Goal: Communication & Community: Answer question/provide support

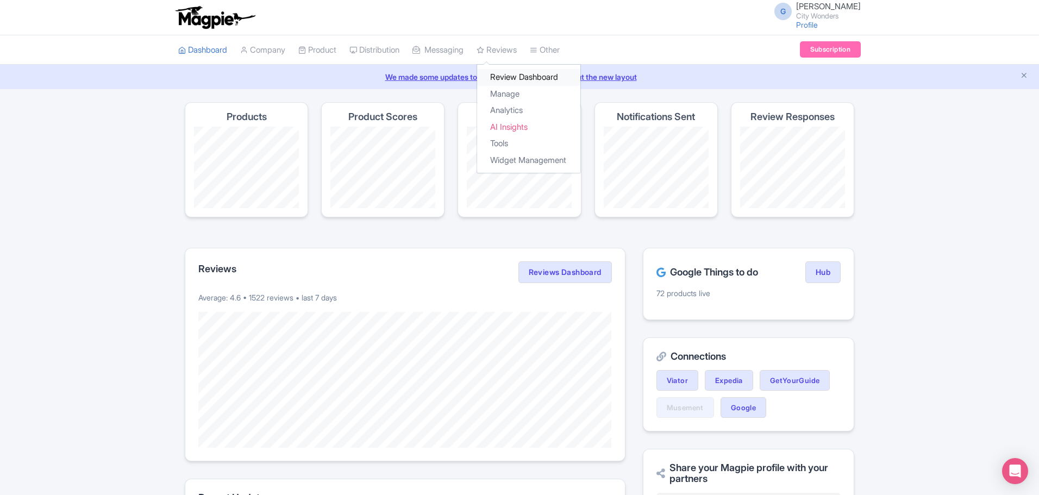
click at [517, 76] on link "Review Dashboard" at bounding box center [528, 77] width 103 height 17
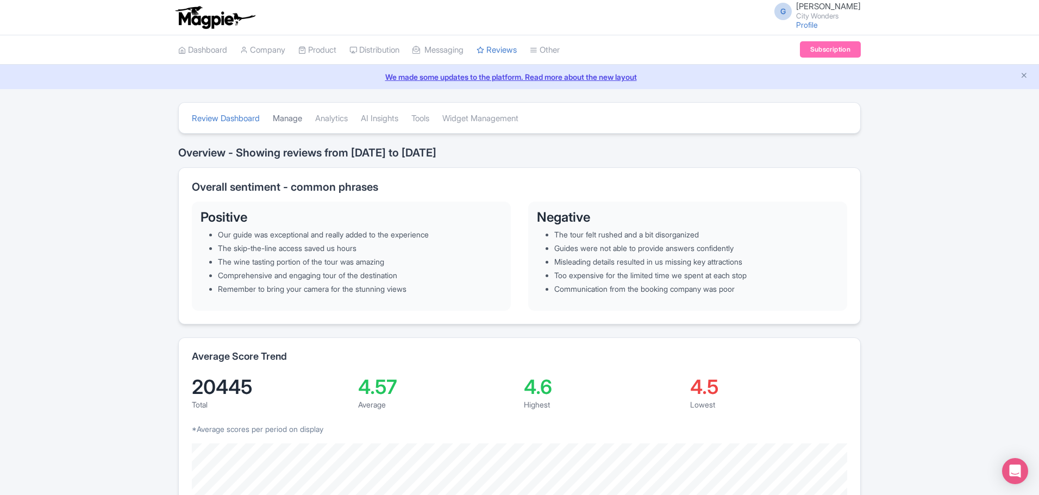
click at [291, 118] on link "Manage" at bounding box center [287, 119] width 29 height 30
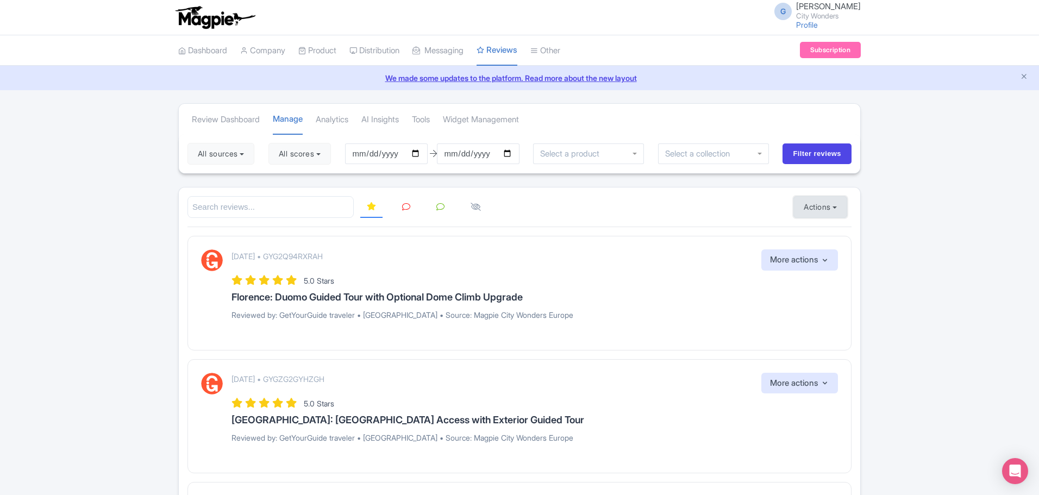
click at [829, 205] on button "Actions" at bounding box center [820, 207] width 54 height 22
click at [836, 237] on link "Import new reviews" at bounding box center [858, 234] width 128 height 21
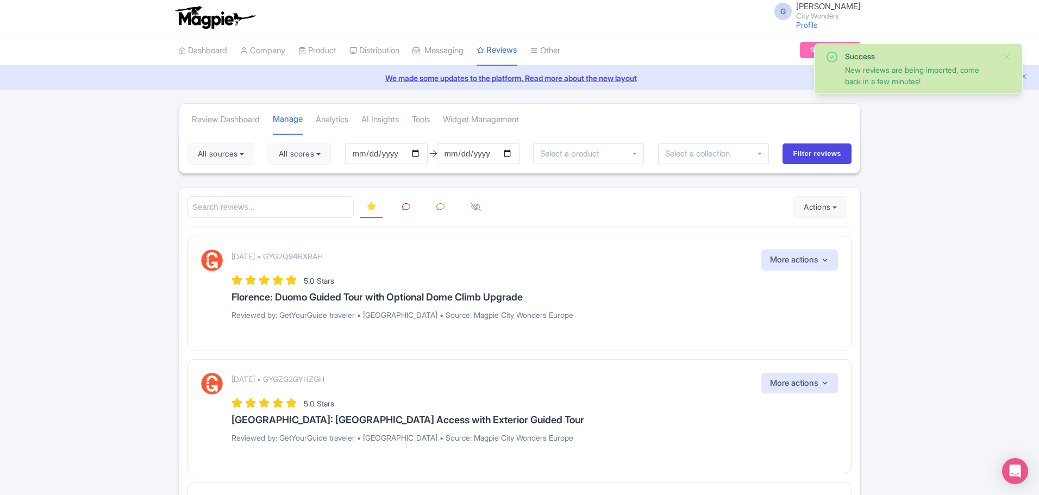
click at [286, 204] on input "search" at bounding box center [270, 207] width 166 height 22
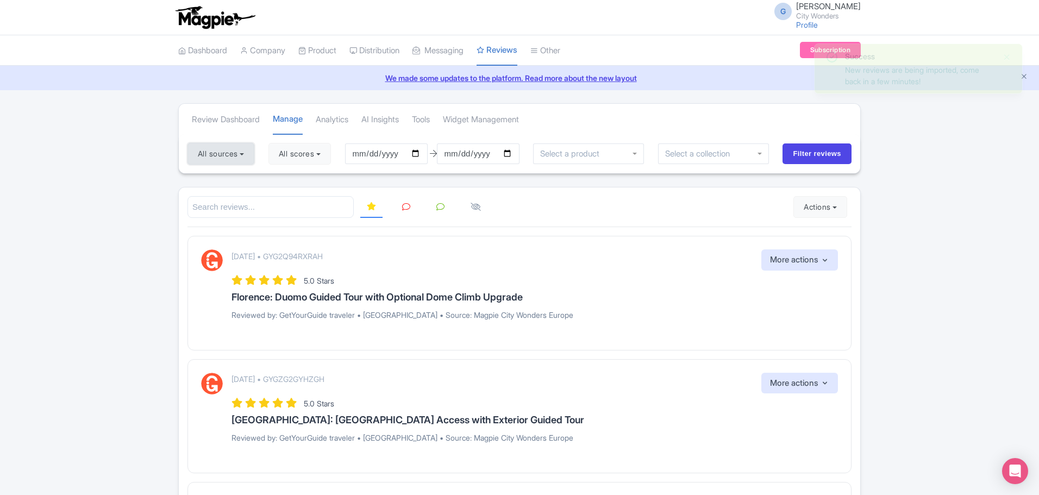
click at [215, 157] on button "All sources" at bounding box center [220, 154] width 67 height 22
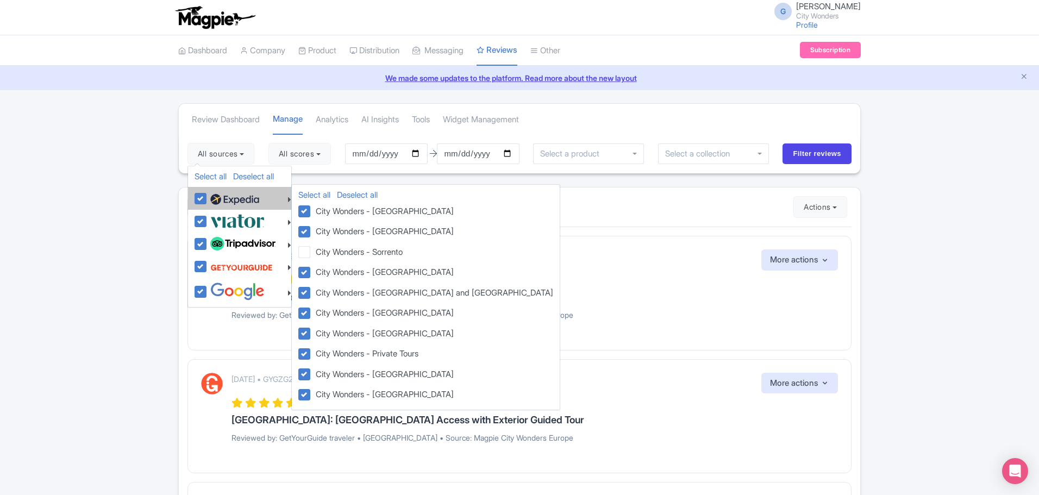
click at [207, 198] on label at bounding box center [233, 198] width 52 height 18
click at [207, 196] on input "checkbox" at bounding box center [210, 192] width 7 height 7
checkbox input "false"
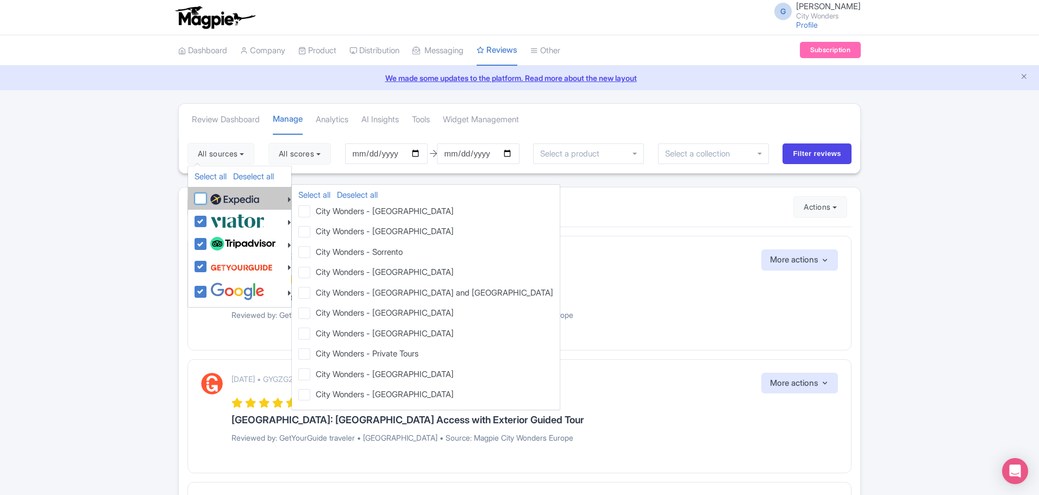
checkbox input "false"
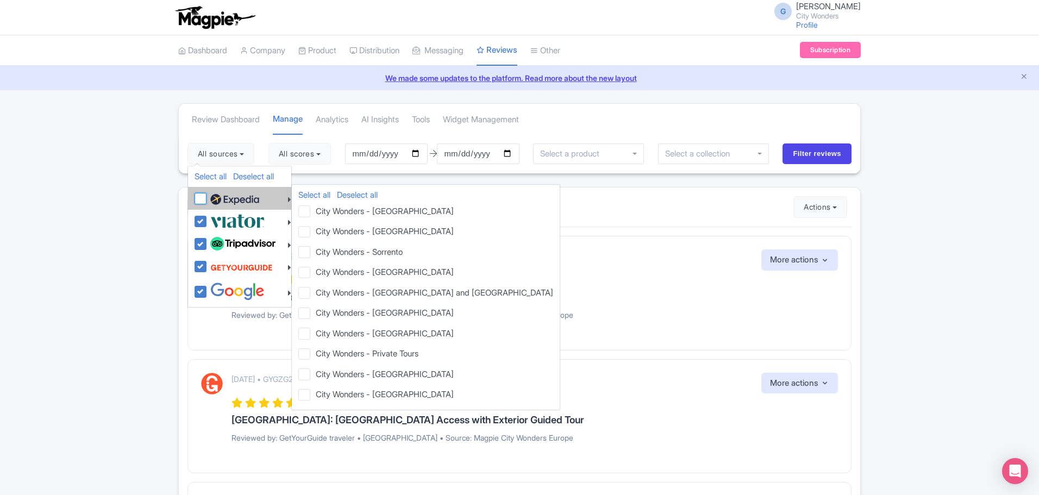
checkbox input "false"
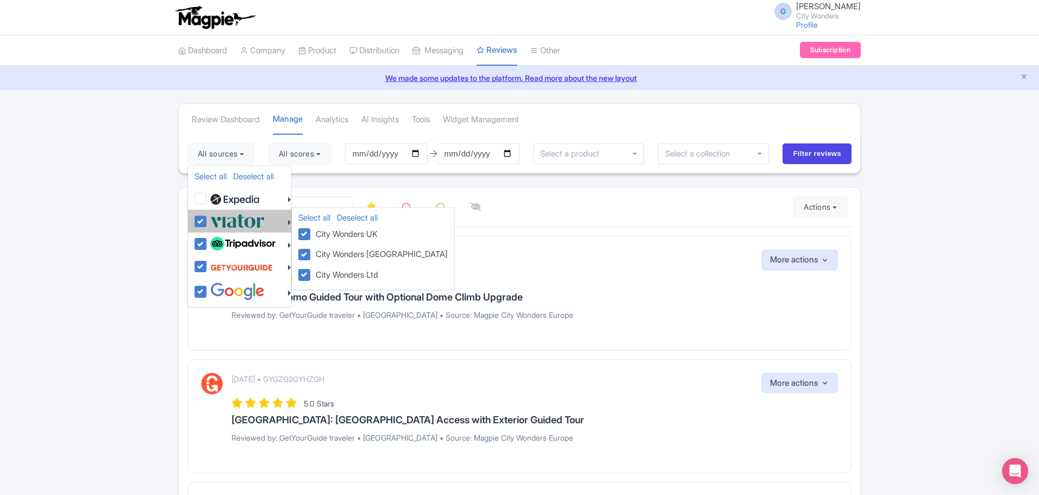
click at [207, 218] on label at bounding box center [235, 221] width 57 height 18
click at [207, 218] on input "checkbox" at bounding box center [210, 215] width 7 height 7
checkbox input "false"
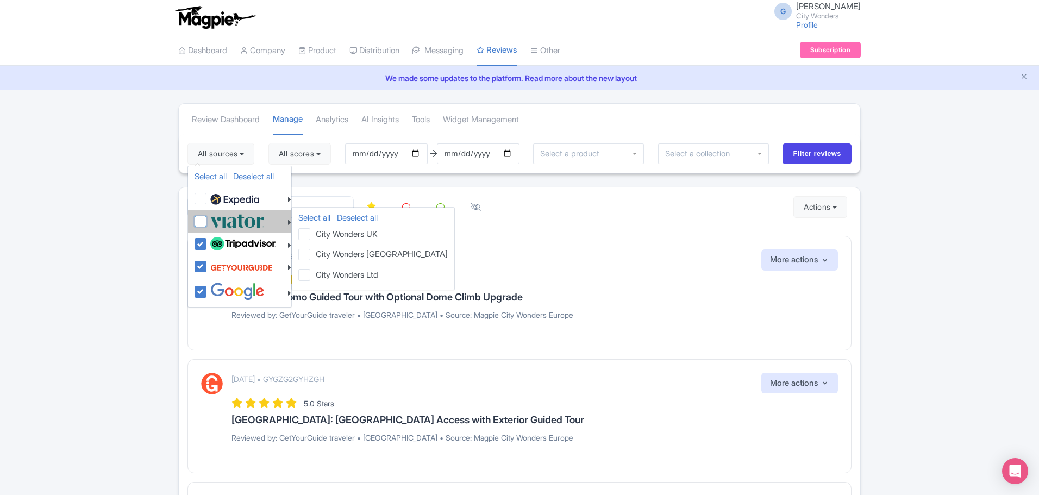
checkbox input "false"
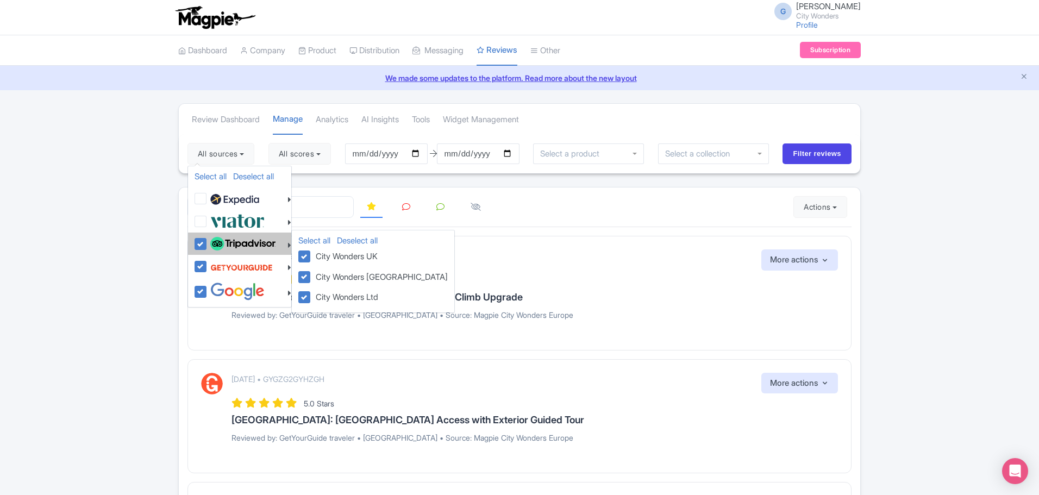
click at [207, 243] on label at bounding box center [241, 244] width 68 height 18
click at [207, 242] on input "checkbox" at bounding box center [210, 238] width 7 height 7
checkbox input "false"
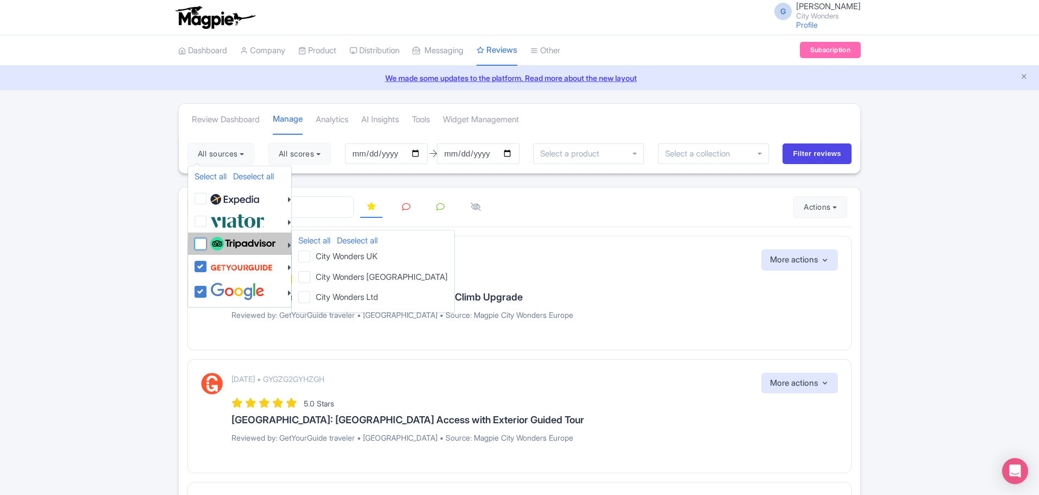
checkbox input "false"
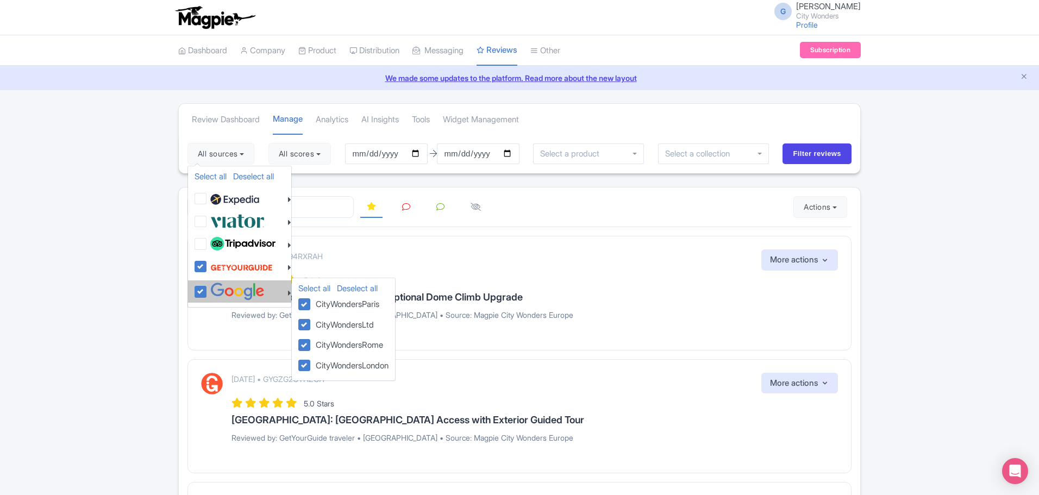
click at [207, 295] on label at bounding box center [235, 291] width 57 height 18
click at [207, 290] on input "checkbox" at bounding box center [210, 285] width 7 height 7
checkbox input "false"
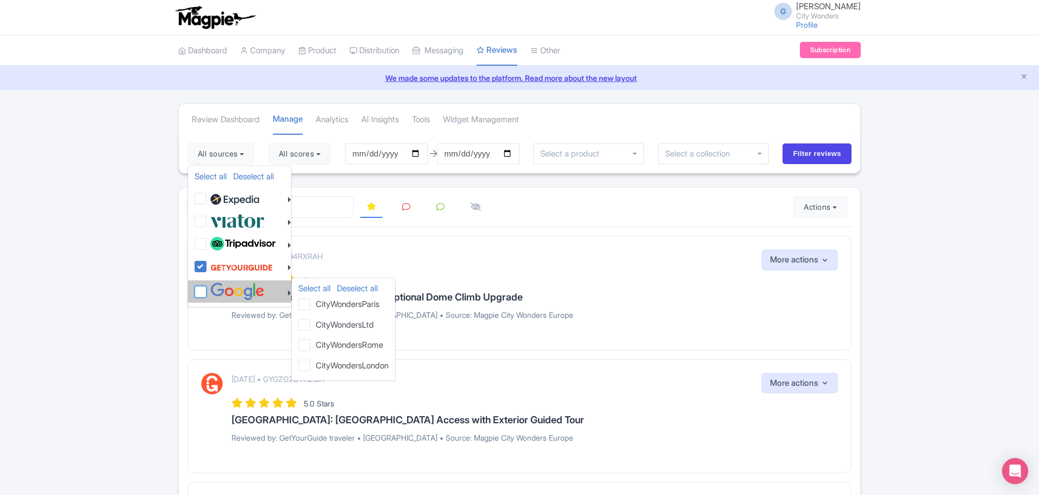
checkbox input "false"
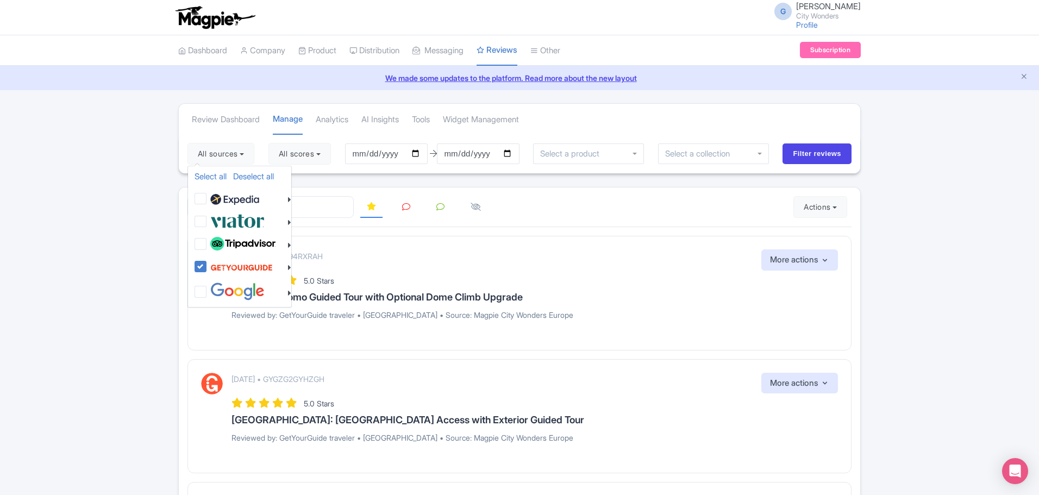
click at [410, 209] on link at bounding box center [405, 207] width 21 height 21
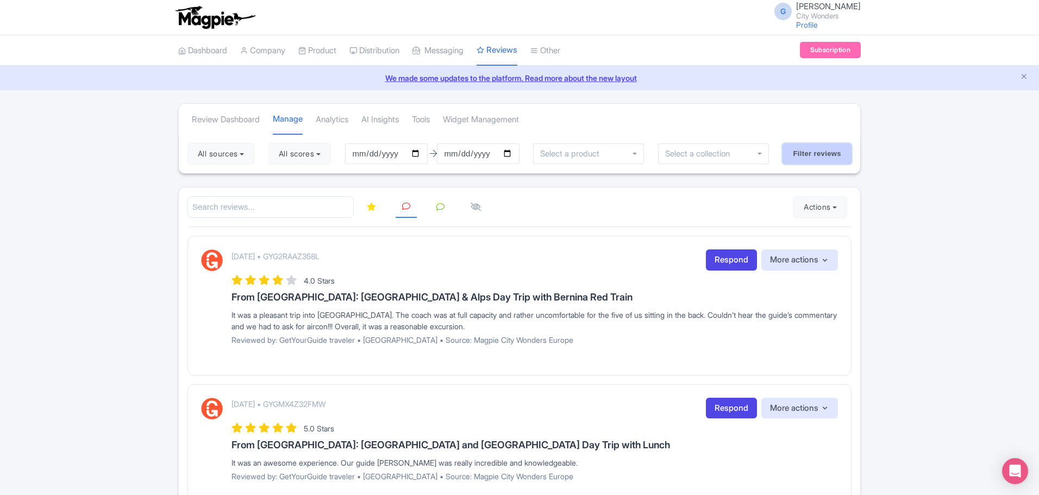
click at [824, 154] on input "Filter reviews" at bounding box center [816, 153] width 69 height 21
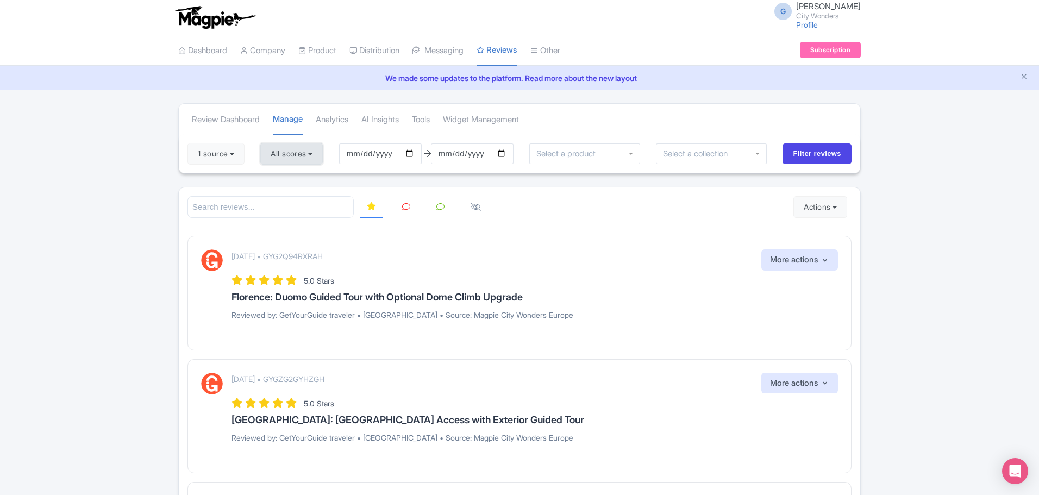
click at [290, 157] on button "All scores" at bounding box center [291, 154] width 62 height 22
click at [288, 198] on label "4 stars" at bounding box center [292, 196] width 24 height 12
click at [287, 197] on input "4 stars" at bounding box center [283, 193] width 7 height 7
checkbox input "false"
click at [286, 178] on label "5 stars" at bounding box center [292, 179] width 24 height 12
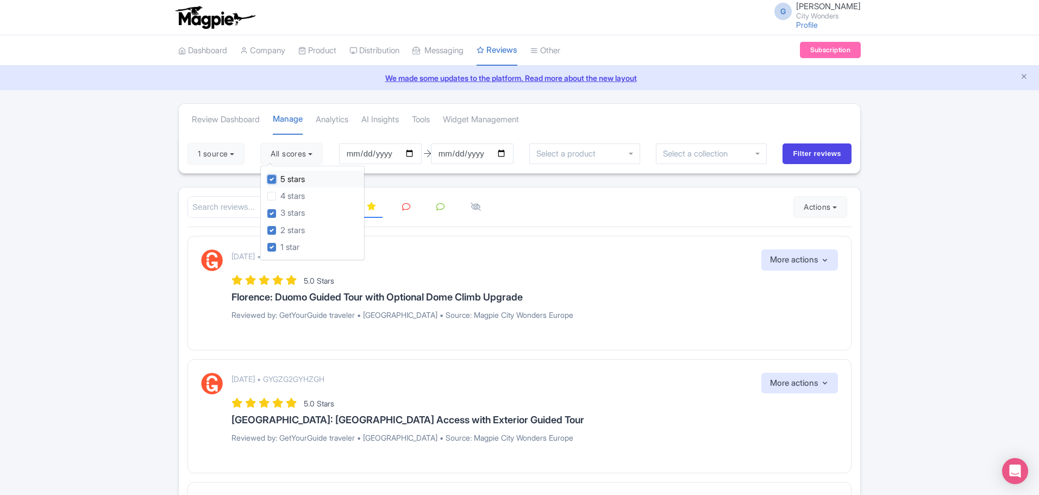
click at [286, 178] on input "5 stars" at bounding box center [283, 176] width 7 height 7
checkbox input "false"
click at [813, 152] on input "Filter reviews" at bounding box center [816, 153] width 69 height 21
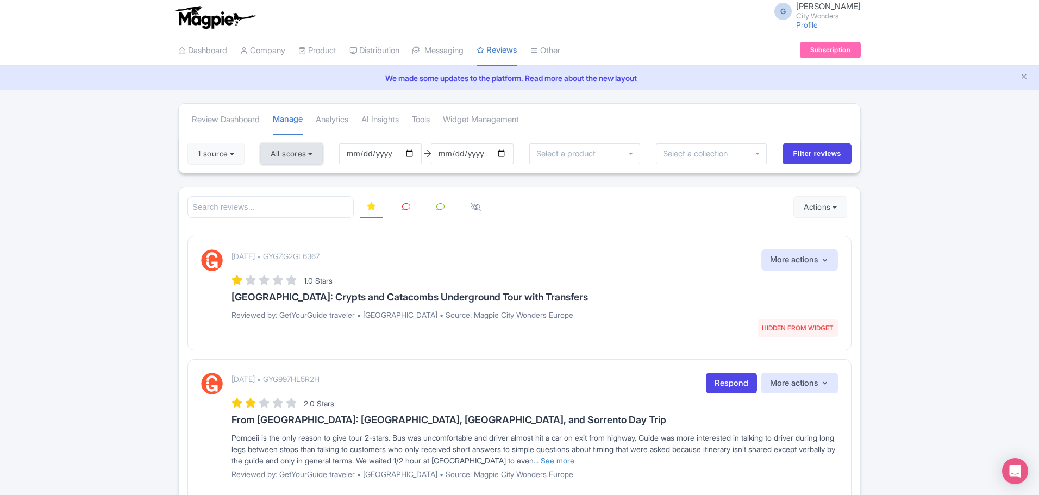
click at [319, 158] on button "All scores" at bounding box center [291, 154] width 62 height 22
click at [581, 218] on div at bounding box center [519, 207] width 664 height 22
click at [395, 206] on link at bounding box center [405, 207] width 21 height 21
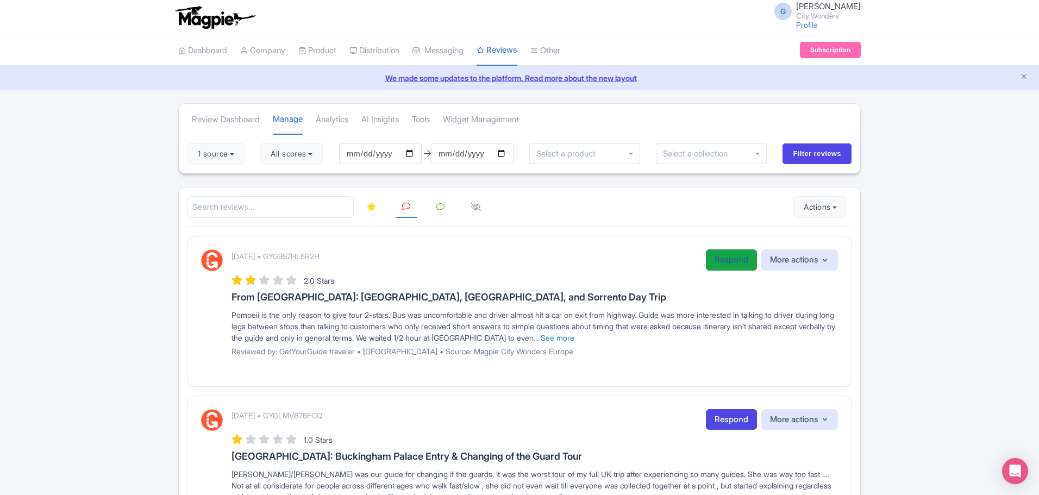
click at [712, 256] on link "Respond" at bounding box center [731, 259] width 51 height 21
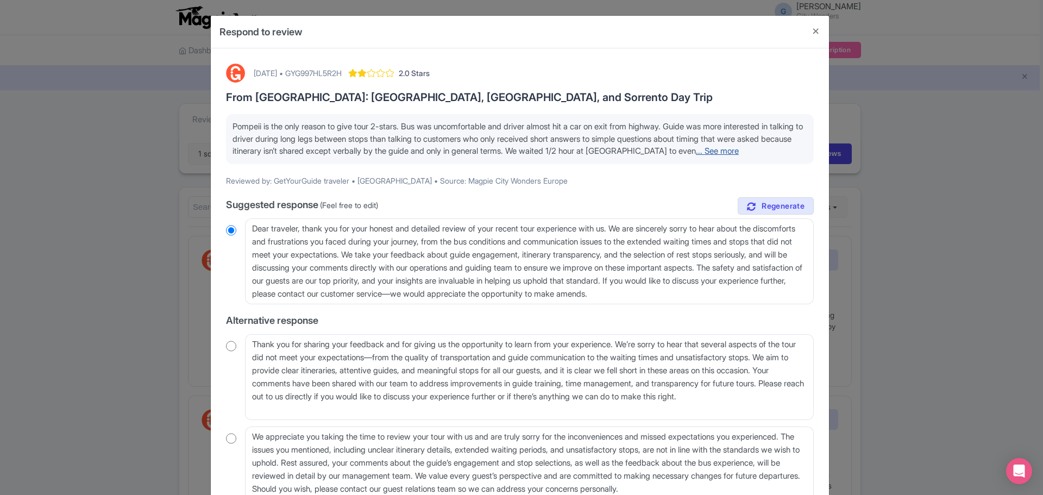
click at [739, 153] on link "... See more" at bounding box center [717, 151] width 43 height 10
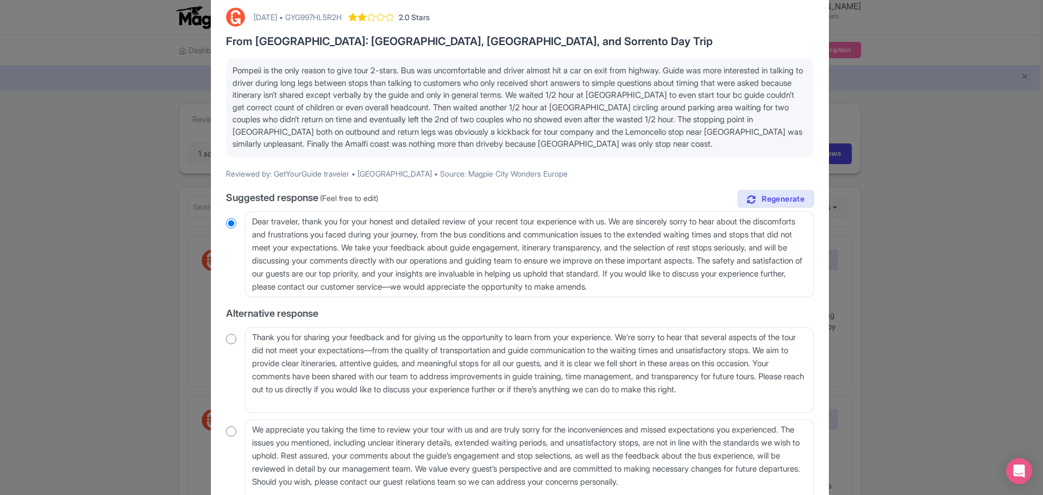
scroll to position [109, 0]
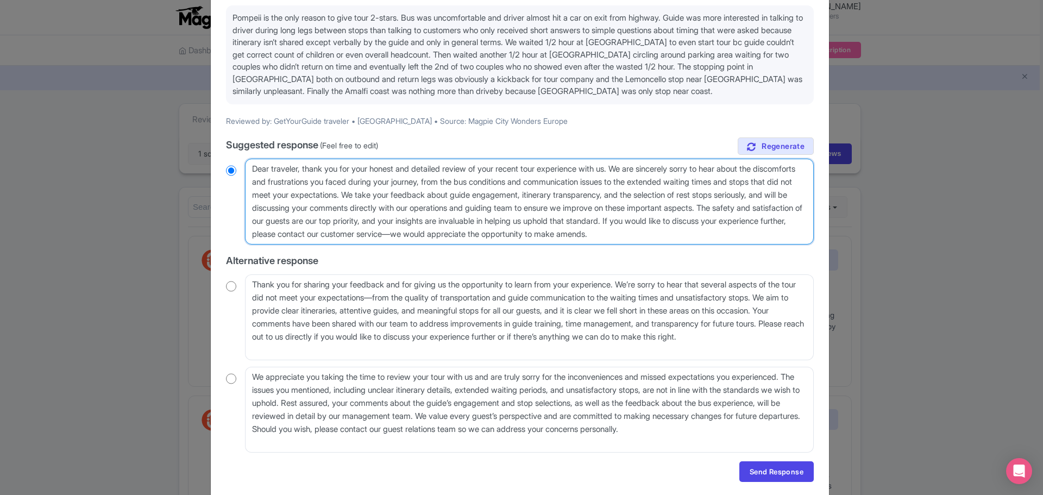
drag, startPoint x: 567, startPoint y: 234, endPoint x: 573, endPoint y: 234, distance: 6.0
click at [573, 234] on textarea "Dear traveler, thank you for your honest and detailed review of your recent tou…" at bounding box center [529, 202] width 569 height 86
type textarea "Dear traveler, thank you for your honest and detailed review of your recent tou…"
radio input "true"
type textarea "Dear traveler, thank you for your honest and detailed review of your recent tou…"
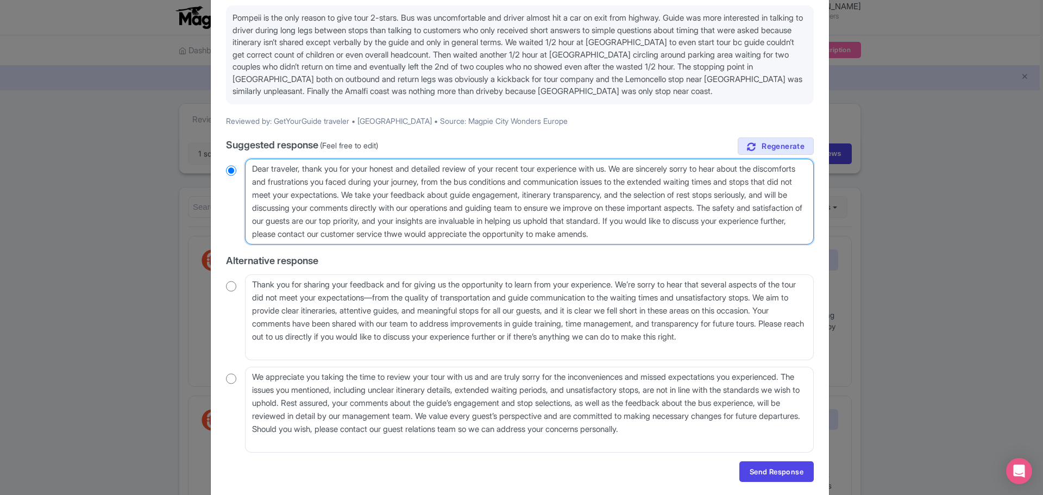
radio input "true"
type textarea "Dear traveler, thank you for your honest and detailed review of your recent tou…"
radio input "true"
type textarea "Dear traveler, thank you for your honest and detailed review of your recent tou…"
radio input "true"
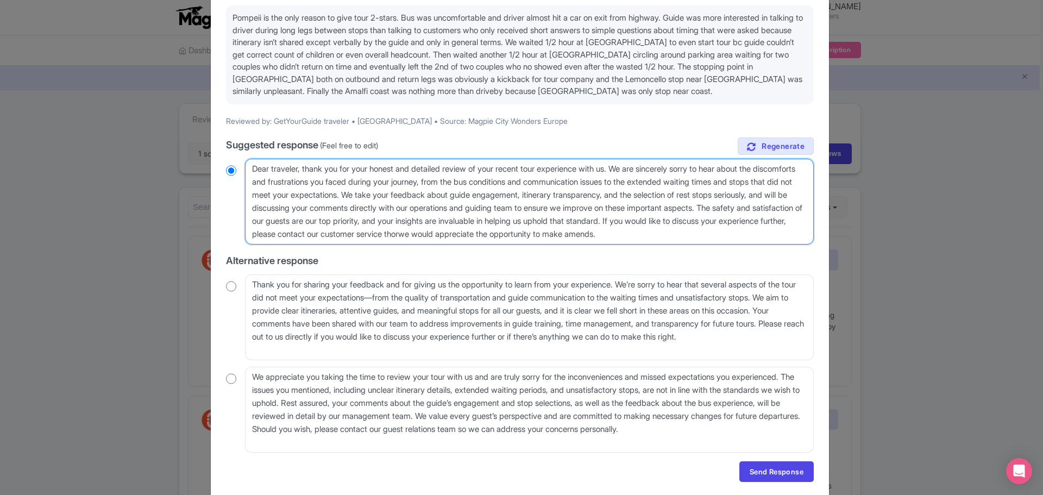
type textarea "Dear traveler, thank you for your honest and detailed review of your recent tou…"
radio input "true"
type textarea "Dear traveler, thank you for your honest and detailed review of your recent tou…"
radio input "true"
type textarea "Dear traveler, thank you for your honest and detailed review of your recent tou…"
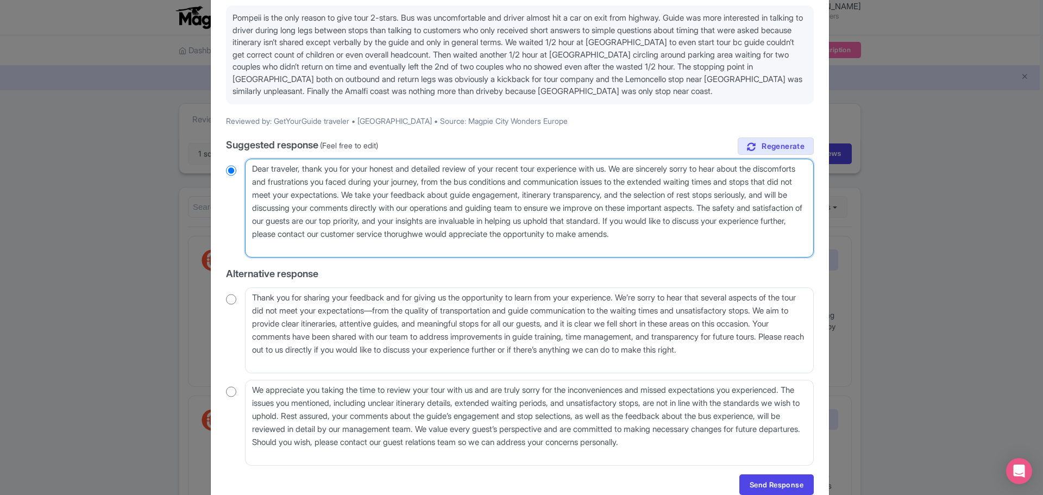
radio input "true"
type textarea "Dear traveler, thank you for your honest and detailed review of your recent tou…"
radio input "true"
type textarea "Dear traveler, thank you for your honest and detailed review of your recent tou…"
radio input "true"
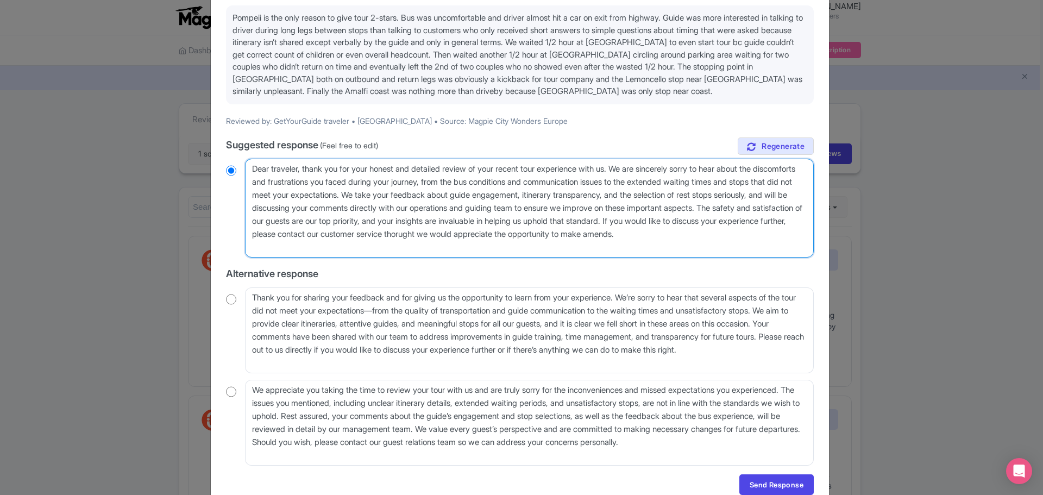
type textarea "Dear traveler, thank you for your honest and detailed review of your recent tou…"
radio input "true"
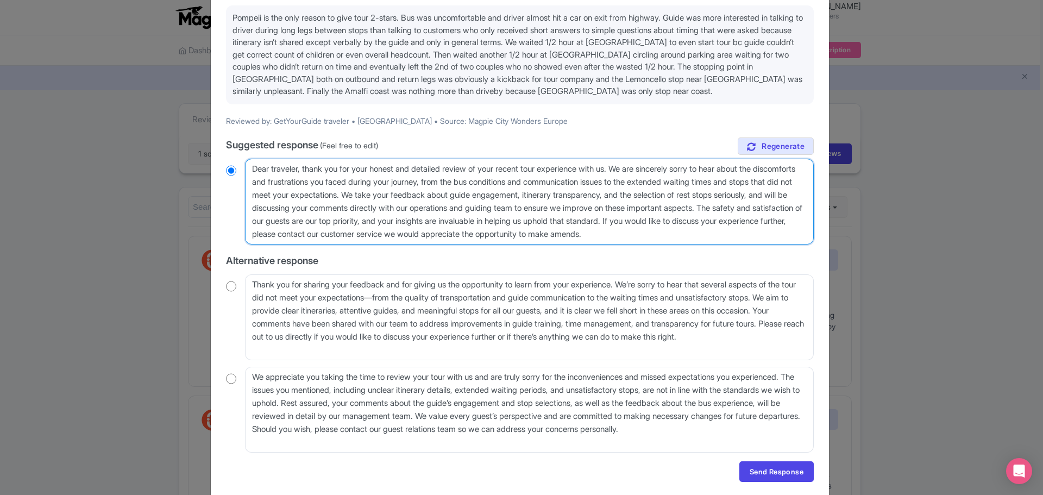
type textarea "Dear traveler, thank you for your honest and detailed review of your recent tou…"
radio input "true"
type textarea "Dear traveler, thank you for your honest and detailed review of your recent tou…"
radio input "true"
type textarea "Dear traveler, thank you for your honest and detailed review of your recent tou…"
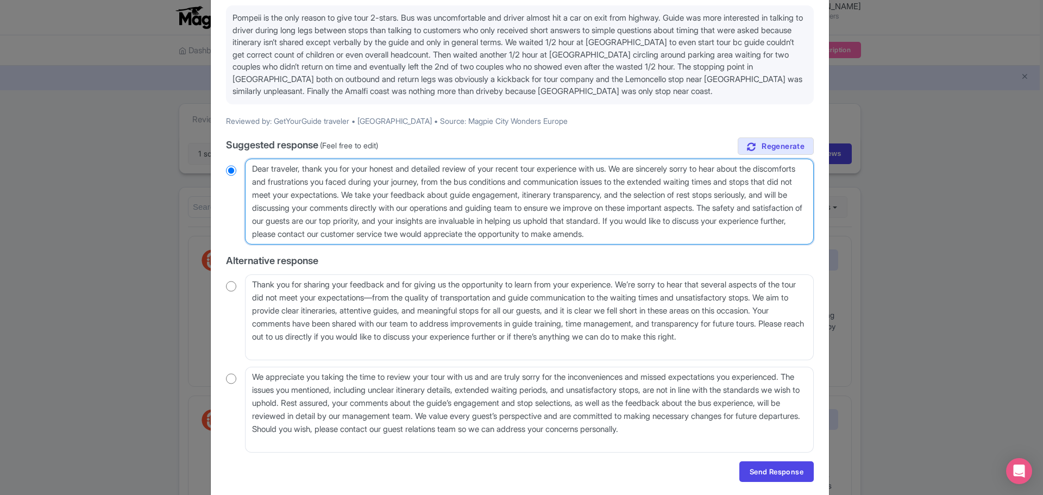
radio input "true"
type textarea "Dear traveler, thank you for your honest and detailed review of your recent tou…"
radio input "true"
type textarea "Dear traveler, thank you for your honest and detailed review of your recent tou…"
radio input "true"
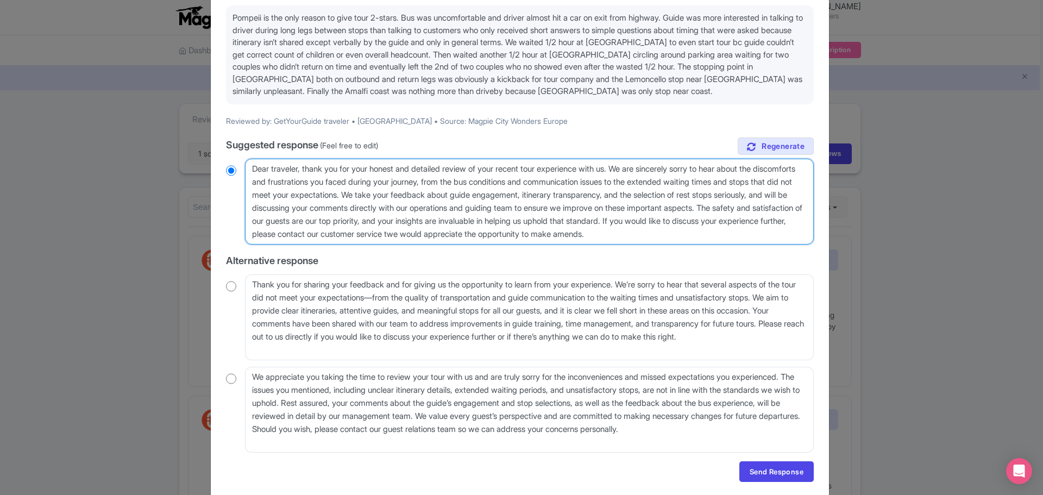
type textarea "Dear traveler, thank you for your honest and detailed review of your recent tou…"
radio input "true"
type textarea "Dear traveler, thank you for your honest and detailed review of your recent tou…"
radio input "true"
type textarea "Dear traveler, thank you for your honest and detailed review of your recent tou…"
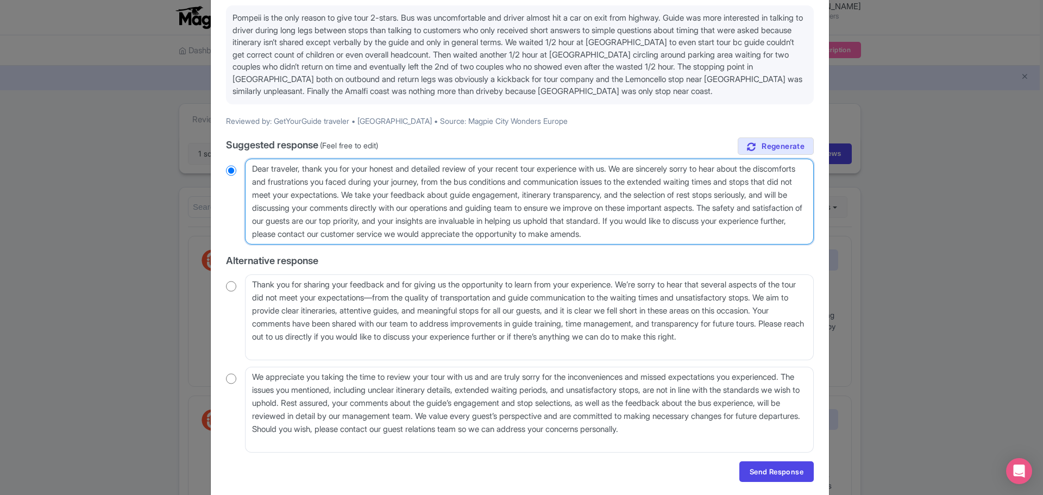
radio input "true"
type textarea "Dear traveler, thank you for your honest and detailed review of your recent tou…"
radio input "true"
type textarea "Dear traveler, thank you for your honest and detailed review of your recent tou…"
radio input "true"
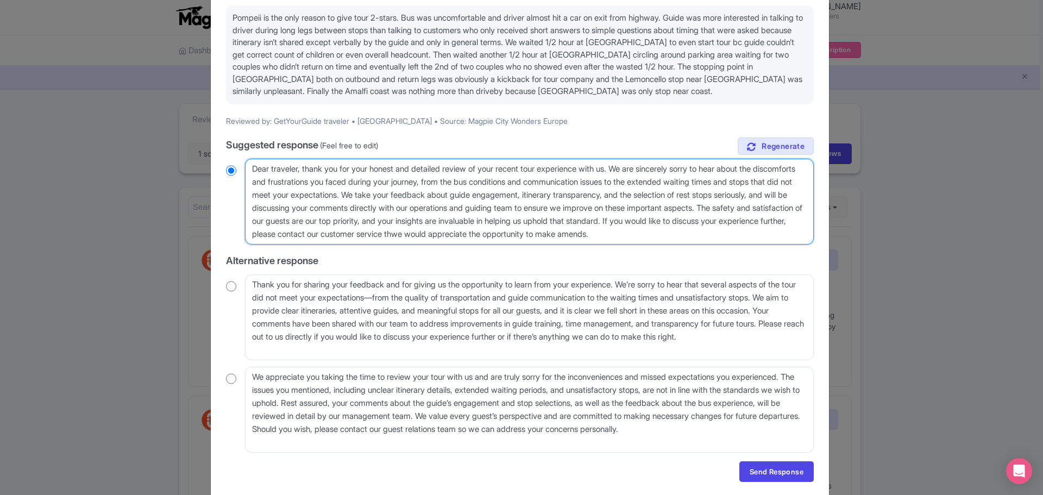
type textarea "Dear traveler, thank you for your honest and detailed review of your recent tou…"
radio input "true"
type textarea "Dear traveler, thank you for your honest and detailed review of your recent tou…"
radio input "true"
type textarea "Dear traveler, thank you for your honest and detailed review of your recent tou…"
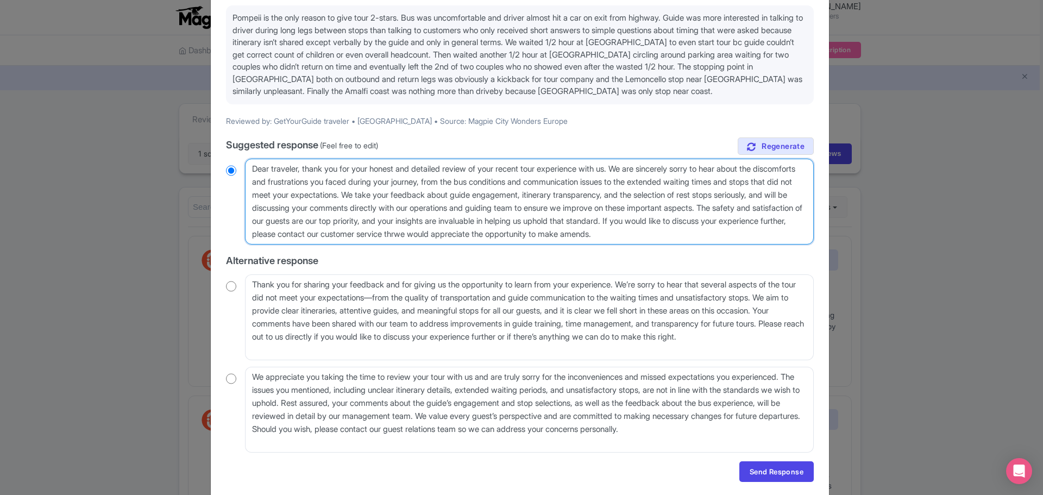
radio input "true"
type textarea "Dear traveler, thank you for your honest and detailed review of your recent tou…"
radio input "true"
type textarea "Dear traveler, thank you for your honest and detailed review of your recent tou…"
radio input "true"
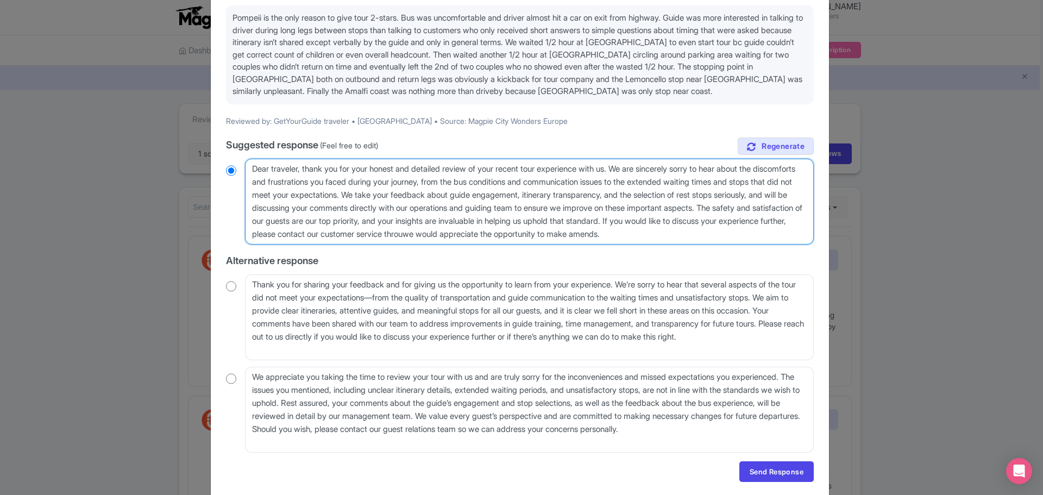
type textarea "Dear traveler, thank you for your honest and detailed review of your recent tou…"
radio input "true"
type textarea "Dear traveler, thank you for your honest and detailed review of your recent tou…"
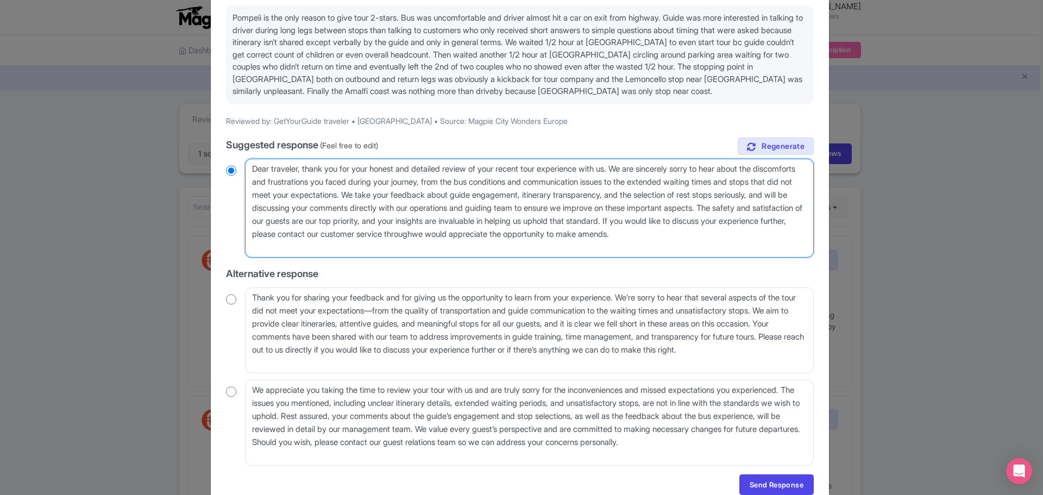
radio input "true"
type textarea "Dear traveler, thank you for your honest and detailed review of your recent tou…"
radio input "true"
type textarea "Dear traveler, thank you for your honest and detailed review of your recent tou…"
radio input "true"
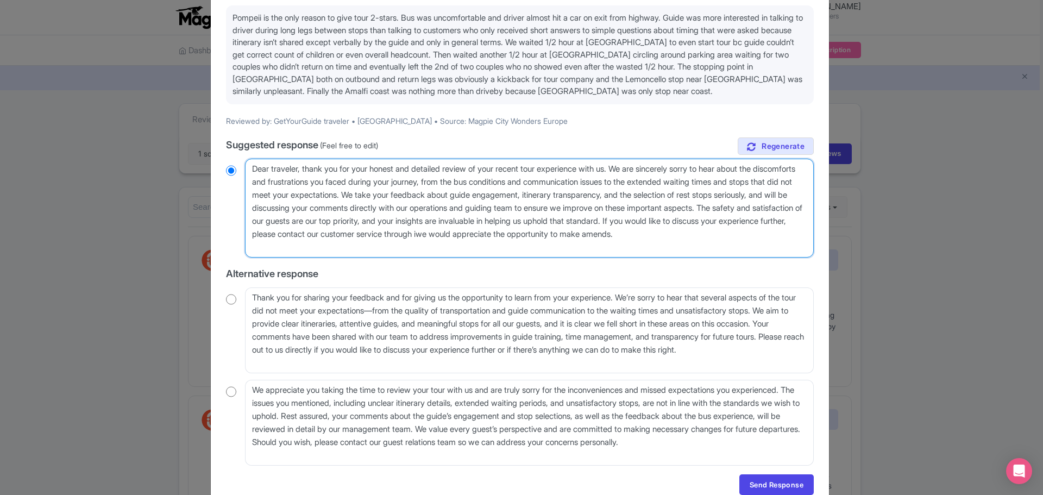
type textarea "Dear traveler, thank you for your honest and detailed review of your recent tou…"
radio input "true"
type textarea "Dear traveler, thank you for your honest and detailed review of your recent tou…"
radio input "true"
type textarea "Dear traveler, thank you for your honest and detailed review of your recent tou…"
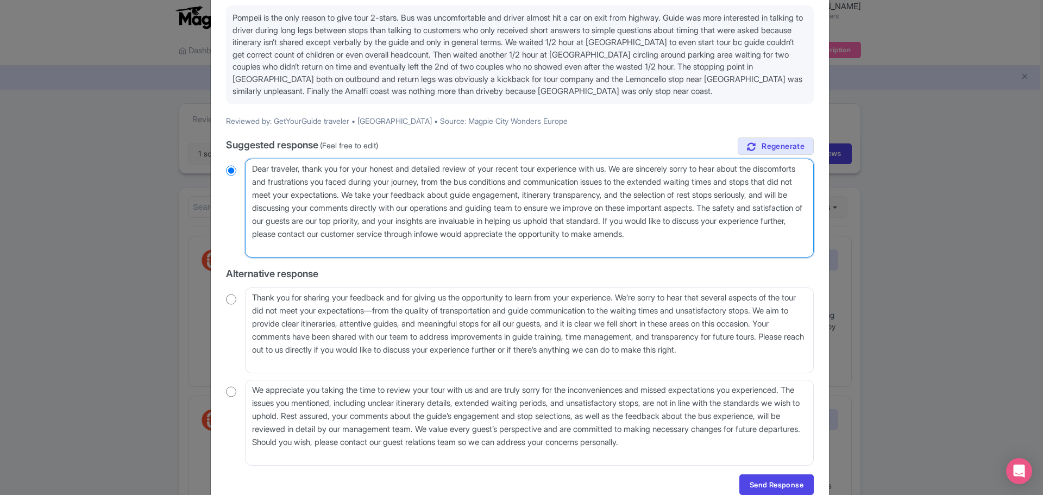
radio input "true"
type textarea "Dear traveler, thank you for your honest and detailed review of your recent tou…"
radio input "true"
type textarea "Dear traveler, thank you for your honest and detailed review of your recent tou…"
radio input "true"
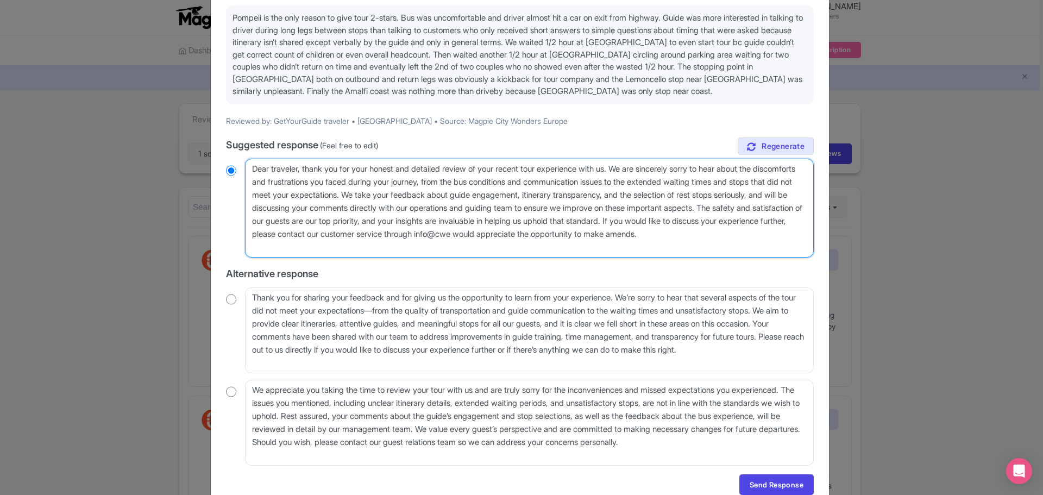
type textarea "Dear traveler, thank you for your honest and detailed review of your recent tou…"
radio input "true"
type textarea "Dear traveler, thank you for your honest and detailed review of your recent tou…"
radio input "true"
type textarea "Dear traveler, thank you for your honest and detailed review of your recent tou…"
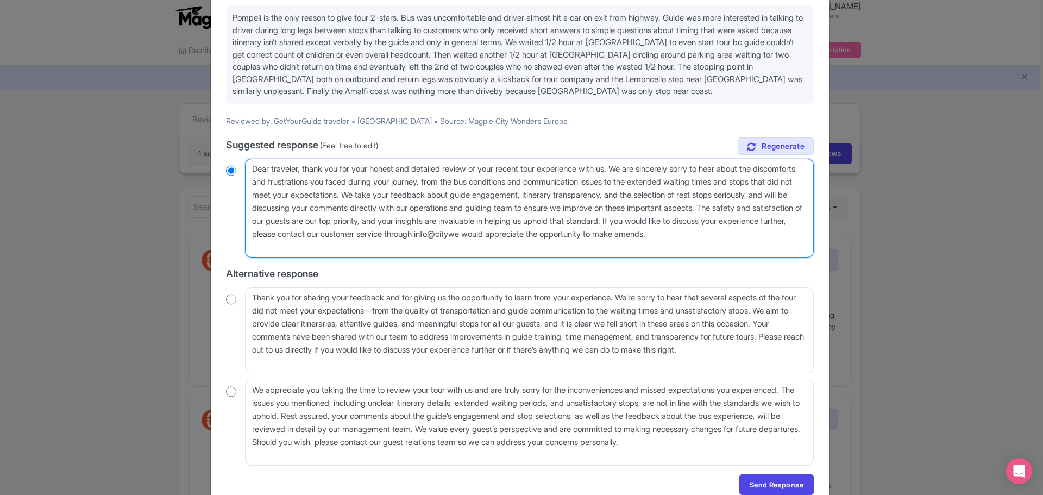
radio input "true"
type textarea "Dear traveler, thank you for your honest and detailed review of your recent tou…"
radio input "true"
type textarea "Dear traveler, thank you for your honest and detailed review of your recent tou…"
radio input "true"
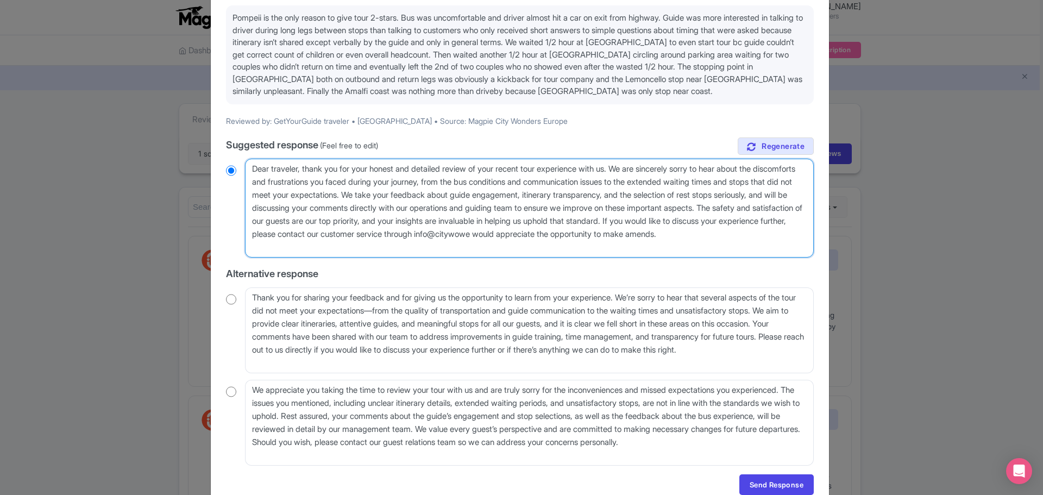
type textarea "Dear traveler, thank you for your honest and detailed review of your recent tou…"
radio input "true"
type textarea "Dear traveler, thank you for your honest and detailed review of your recent tou…"
radio input "true"
type textarea "Dear traveler, thank you for your honest and detailed review of your recent tou…"
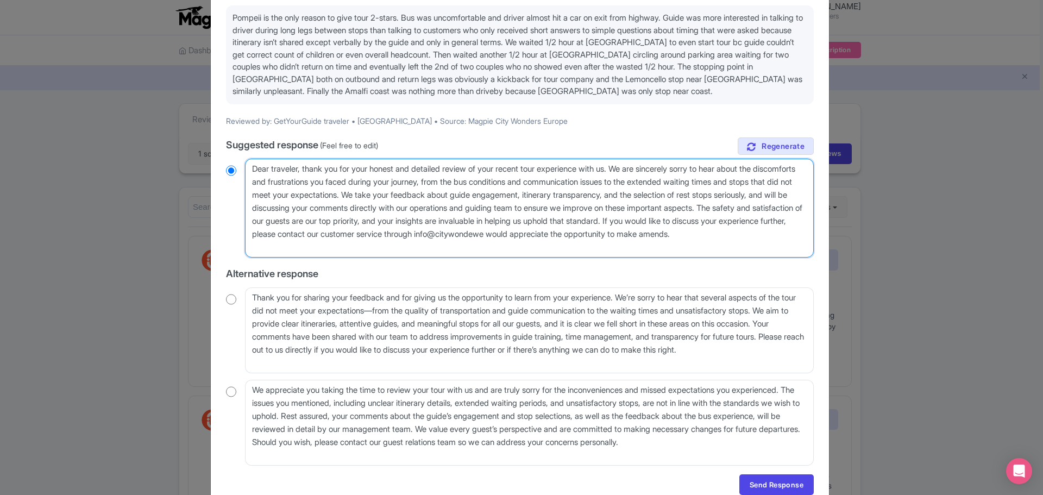
radio input "true"
type textarea "Dear traveler, thank you for your honest and detailed review of your recent tou…"
radio input "true"
type textarea "Dear traveler, thank you for your honest and detailed review of your recent tou…"
radio input "true"
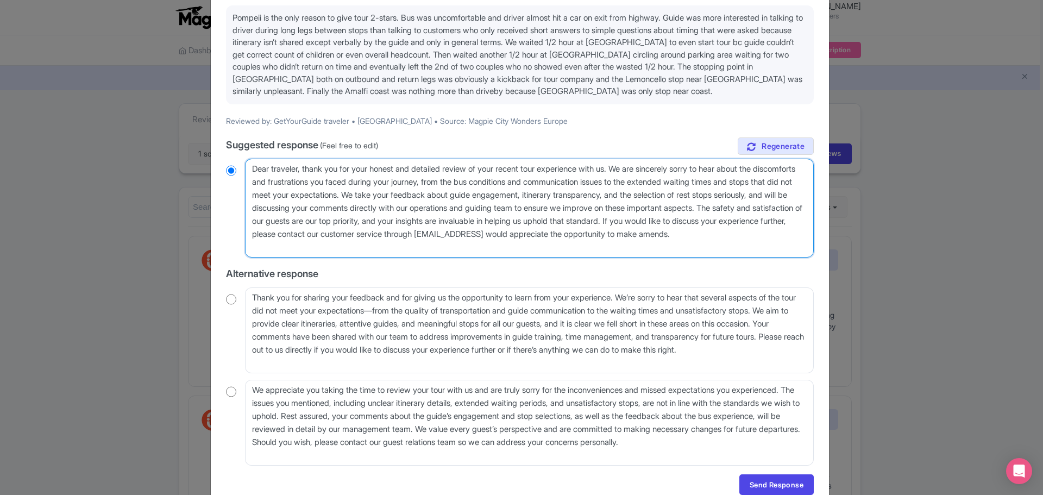
type textarea "Dear traveler, thank you for your honest and detailed review of your recent tou…"
radio input "true"
type textarea "Dear traveler, thank you for your honest and detailed review of your recent tou…"
radio input "true"
type textarea "Dear traveler, thank you for your honest and detailed review of your recent tou…"
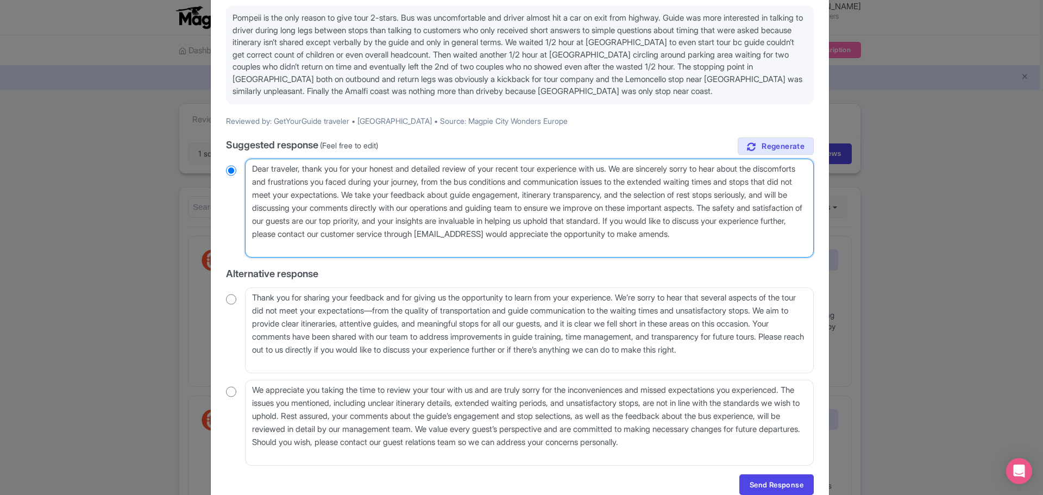
radio input "true"
type textarea "Dear traveler, thank you for your honest and detailed review of your recent tou…"
radio input "true"
type textarea "Dear traveler, thank you for your honest and detailed review of your recent tou…"
radio input "true"
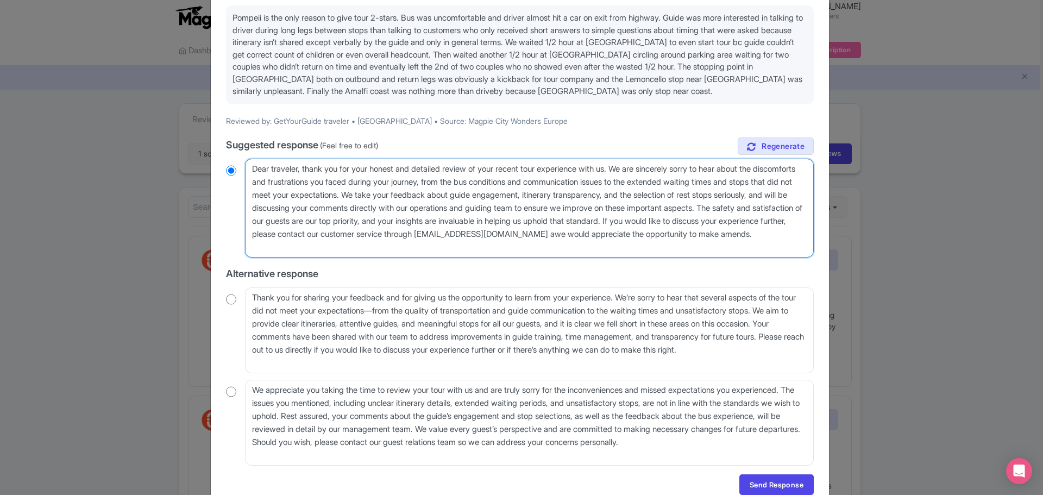
type textarea "Dear traveler, thank you for your honest and detailed review of your recent tou…"
radio input "true"
type textarea "Dear traveler, thank you for your honest and detailed review of your recent tou…"
radio input "true"
type textarea "Dear traveler, thank you for your honest and detailed review of your recent tou…"
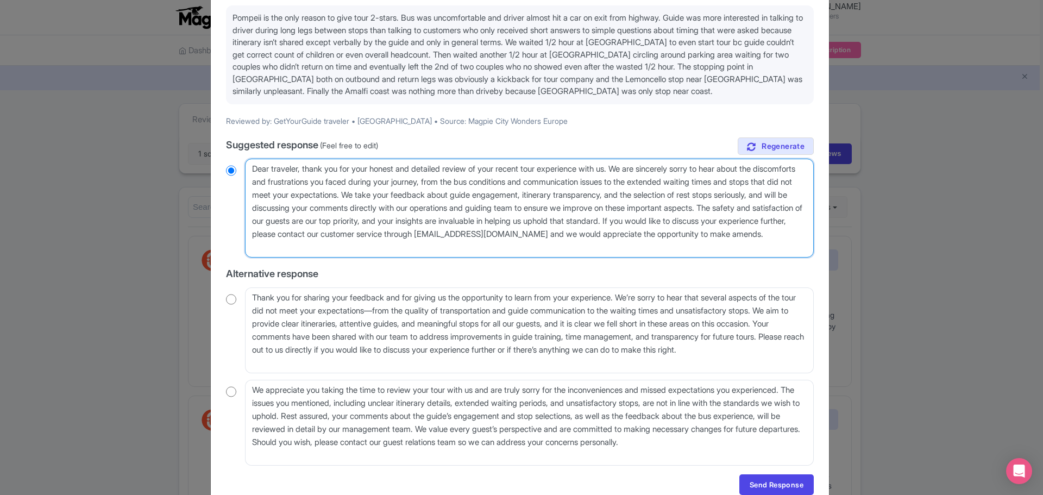
radio input "true"
click at [285, 170] on textarea "Dear traveler, thank you for your honest and detailed review of your recent tou…" at bounding box center [529, 208] width 569 height 99
type textarea "Dear , thank you for your honest and detailed review of your recent tour experi…"
radio input "true"
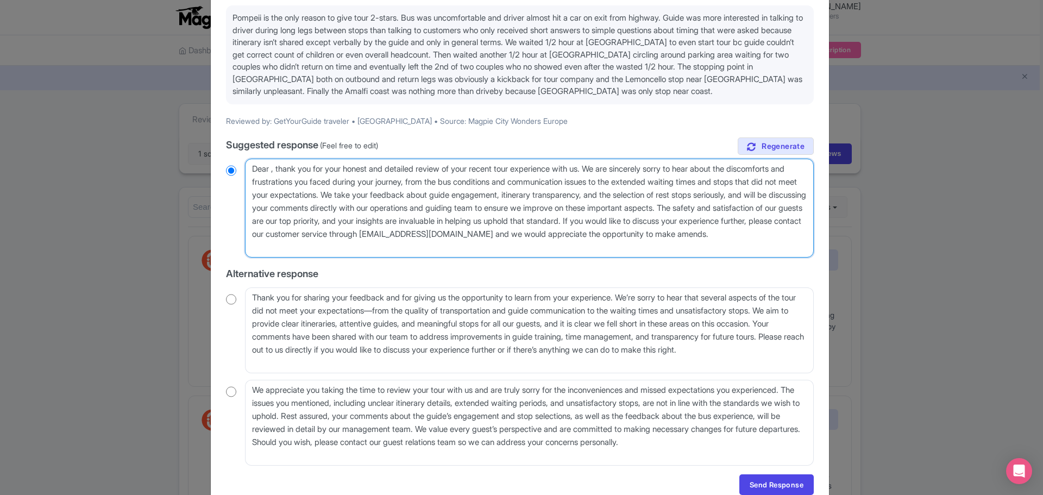
type textarea "Dear, thank you for your honest and detailed review of your recent tour experie…"
radio input "true"
type textarea "Dea, thank you for your honest and detailed review of your recent tour experien…"
radio input "true"
type textarea "De, thank you for your honest and detailed review of your recent tour experienc…"
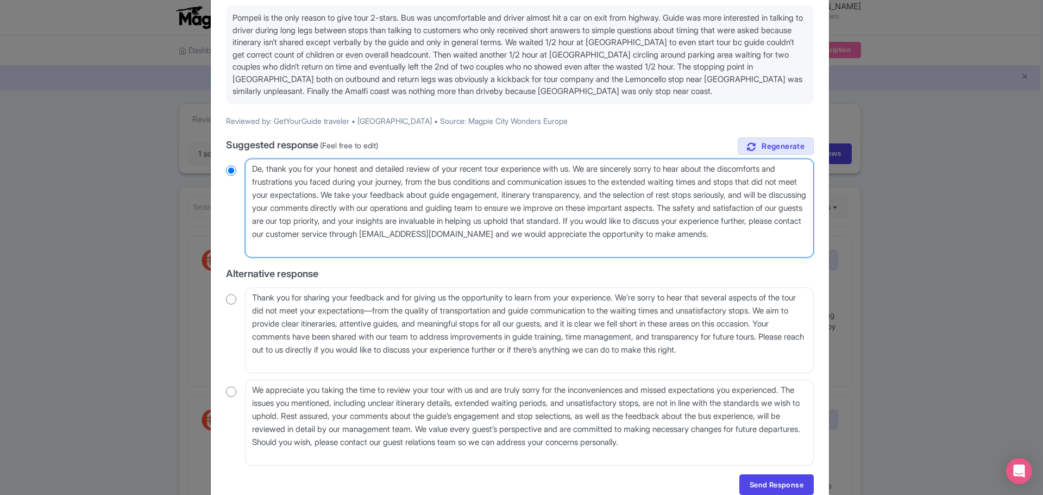
radio input "true"
type textarea "D, thank you for your honest and detailed review of your recent tour experience…"
radio input "true"
type textarea ", thank you for your honest and detailed review of your recent tour experience …"
radio input "true"
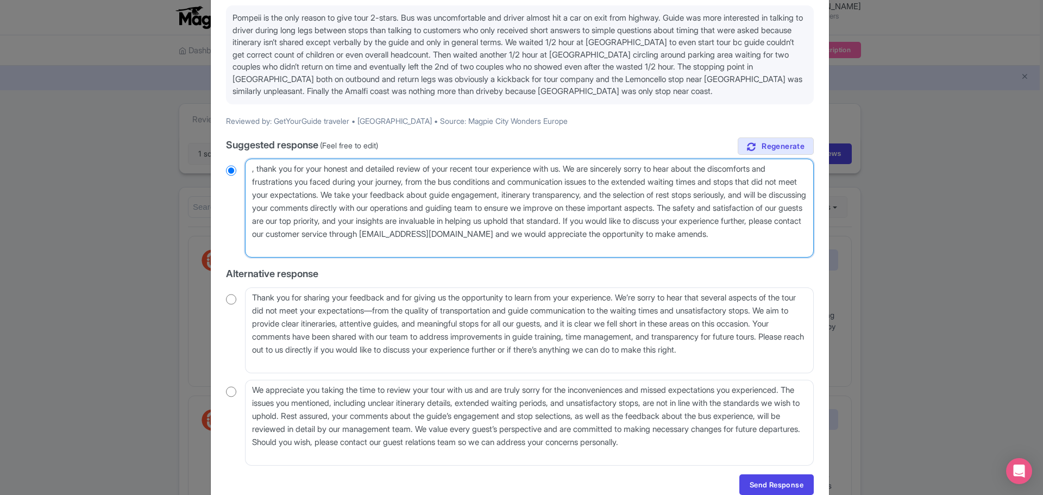
type textarea "H, thank you for your honest and detailed review of your recent tour experience…"
radio input "true"
type textarea "Hi, thank you for your honest and detailed review of your recent tour experienc…"
radio input "true"
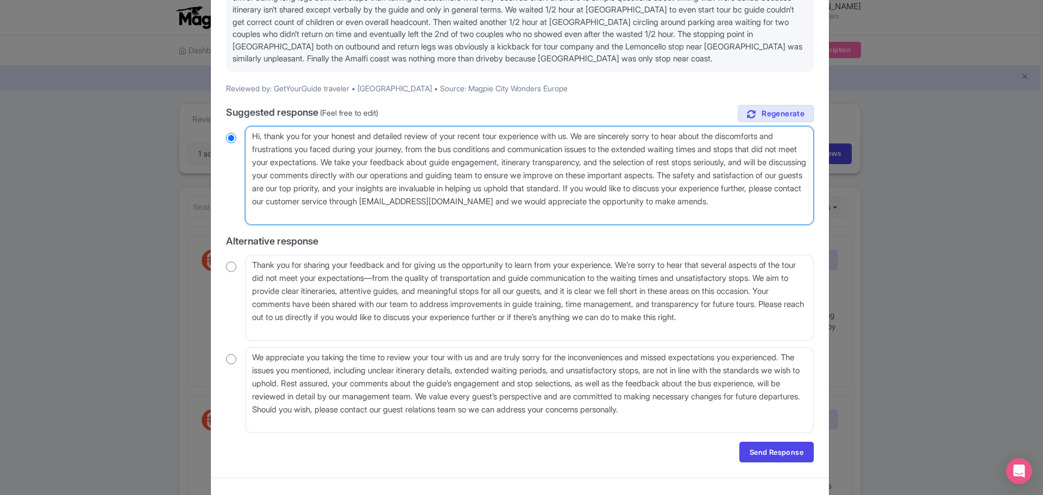
scroll to position [158, 0]
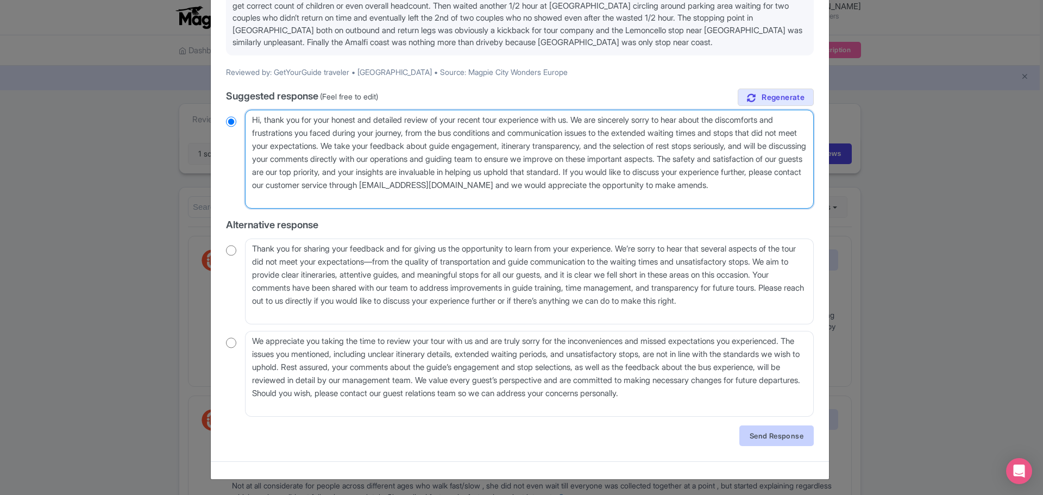
type textarea "Hi, thank you for your honest and detailed review of your recent tour experienc…"
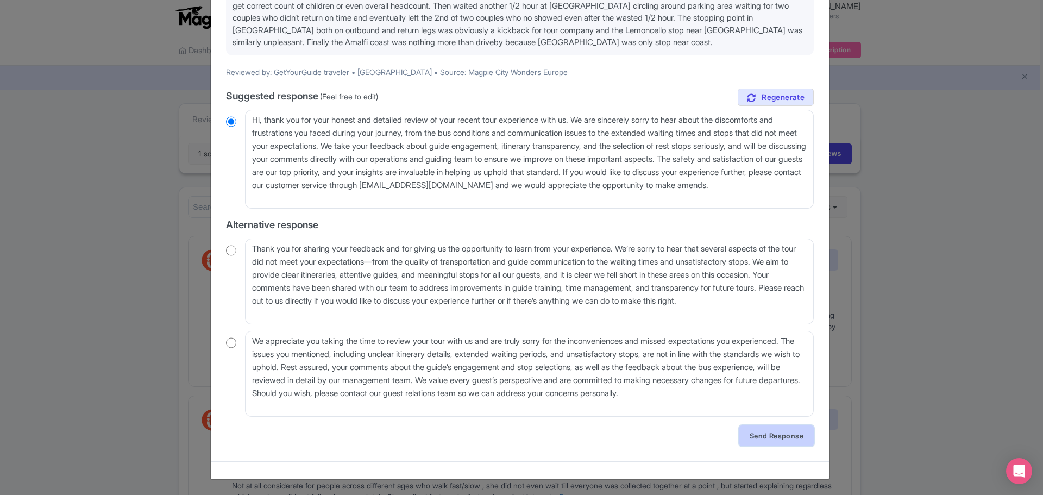
click at [780, 431] on link "Send Response" at bounding box center [776, 435] width 74 height 21
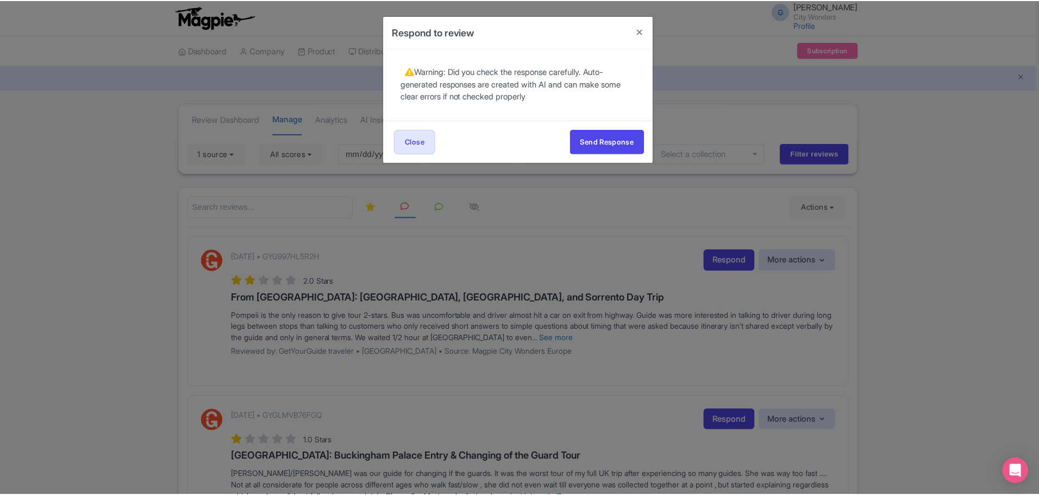
scroll to position [0, 0]
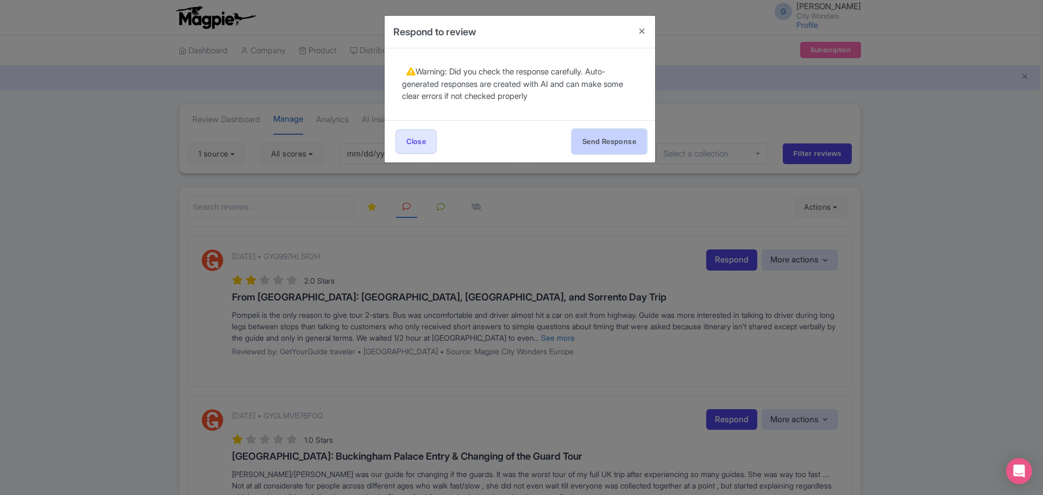
click at [599, 136] on button "Send Response" at bounding box center [609, 141] width 74 height 24
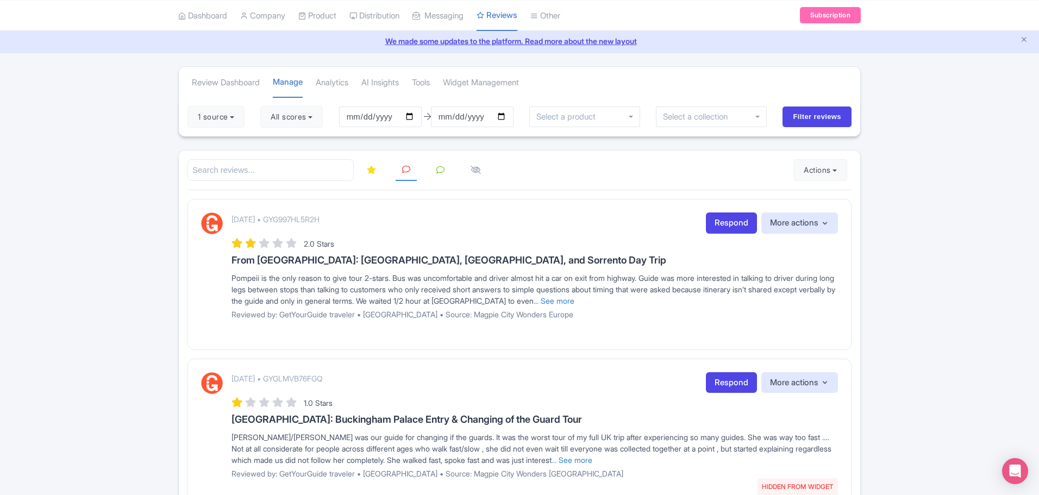
scroll to position [109, 0]
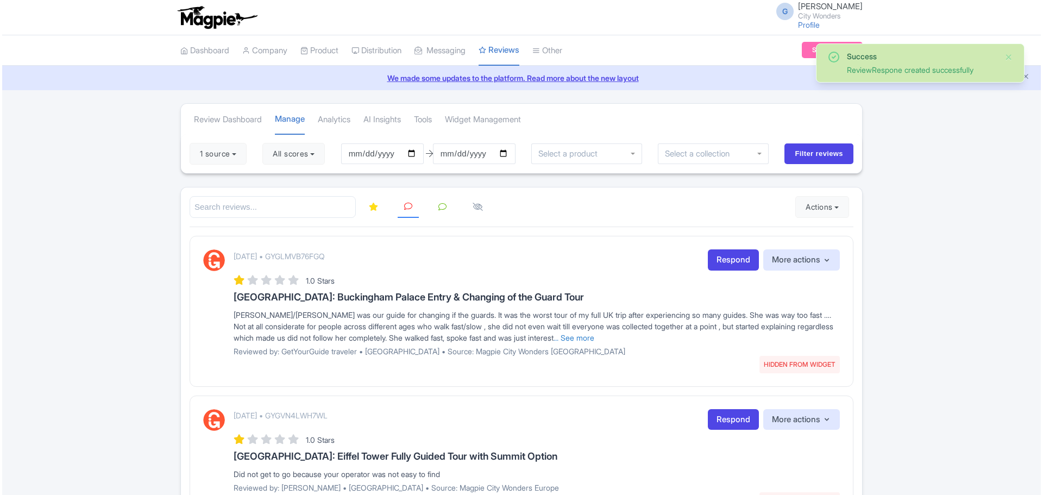
scroll to position [54, 0]
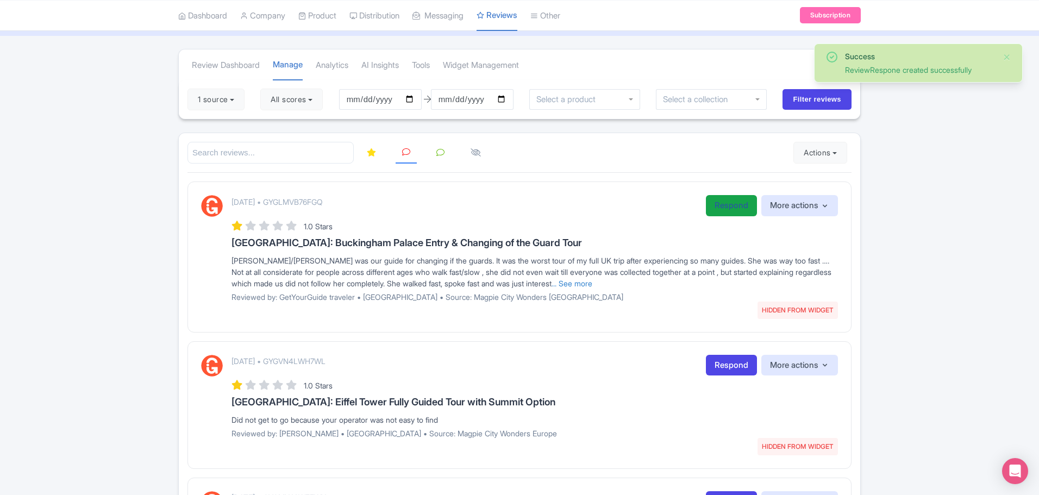
click at [722, 211] on link "Respond" at bounding box center [731, 205] width 51 height 21
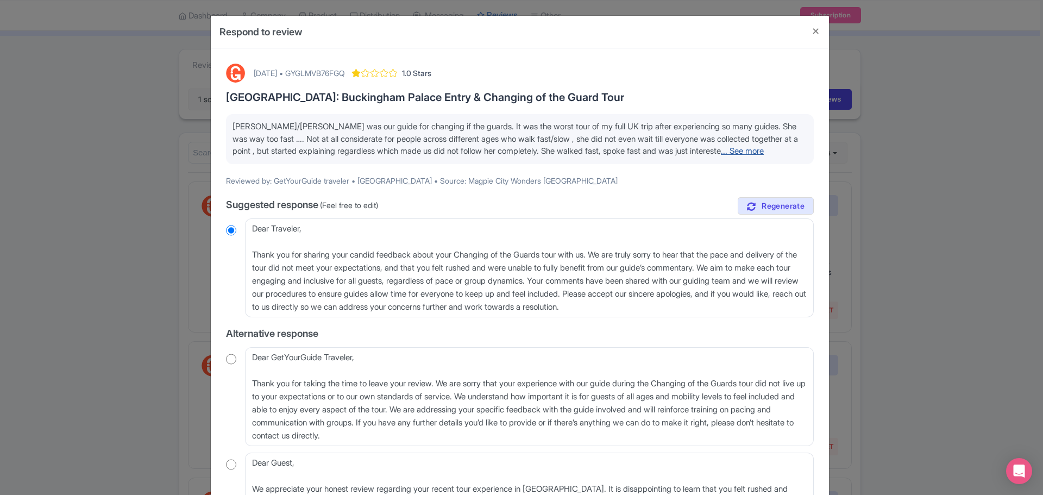
click at [756, 152] on link "... See more" at bounding box center [742, 151] width 43 height 10
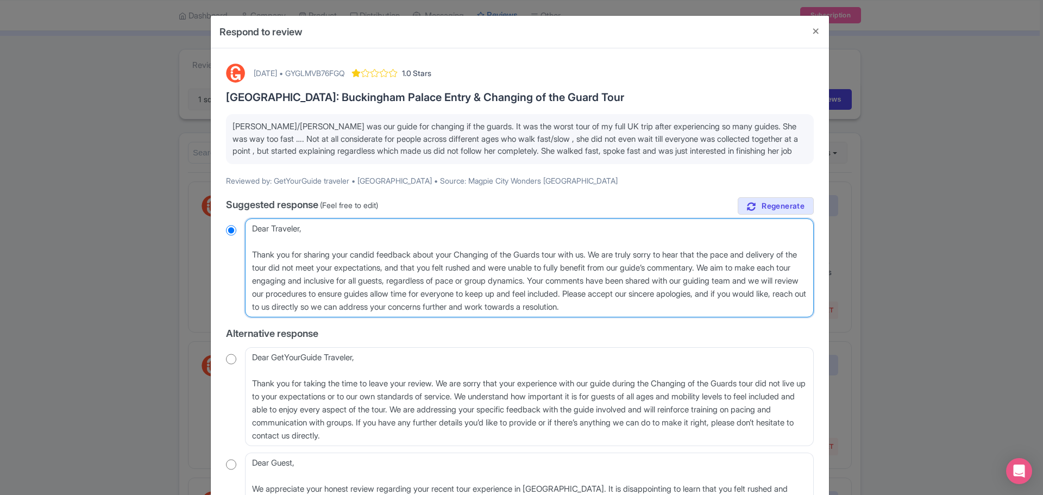
drag, startPoint x: 448, startPoint y: 269, endPoint x: 542, endPoint y: 266, distance: 94.0
click at [542, 266] on textarea "Dear Traveler, Thank you for sharing your candid feedback about your Changing o…" at bounding box center [529, 267] width 569 height 99
type textarea "Dear Traveler, Thank you for sharing your candid feedback about your Changing o…"
radio input "true"
type textarea "Dear Traveler, Thank you for sharing your candid feedback about your Changing o…"
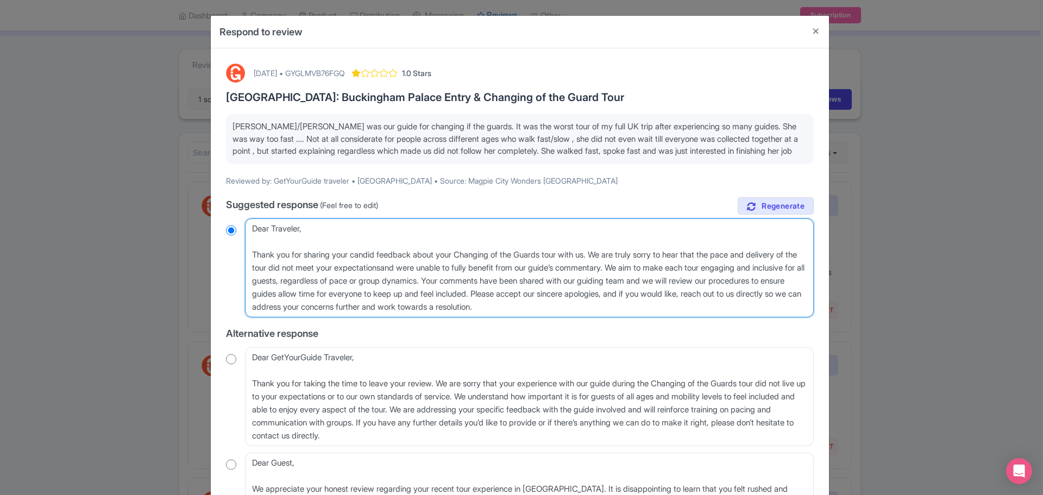
radio input "true"
type textarea "Dear Traveler, Thank you for sharing your candid feedback about your Changing o…"
radio input "true"
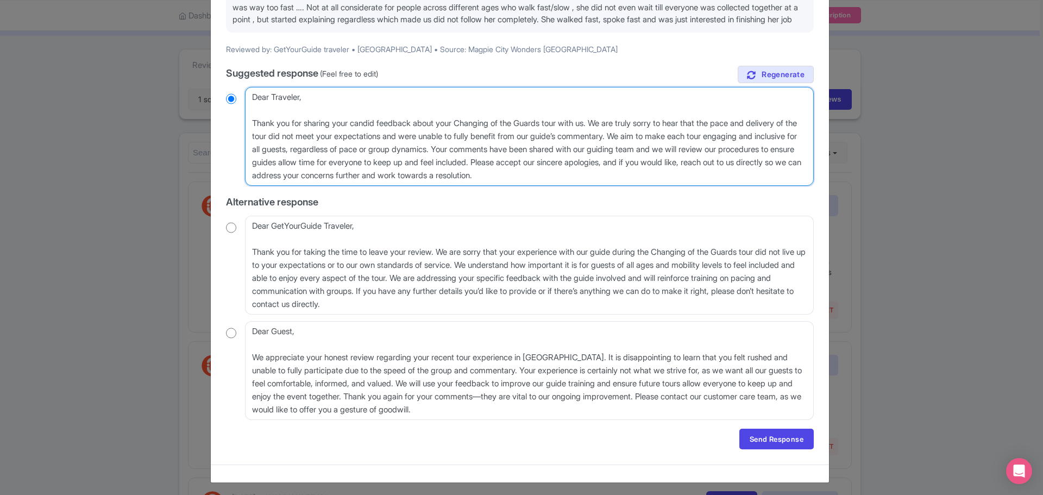
scroll to position [135, 0]
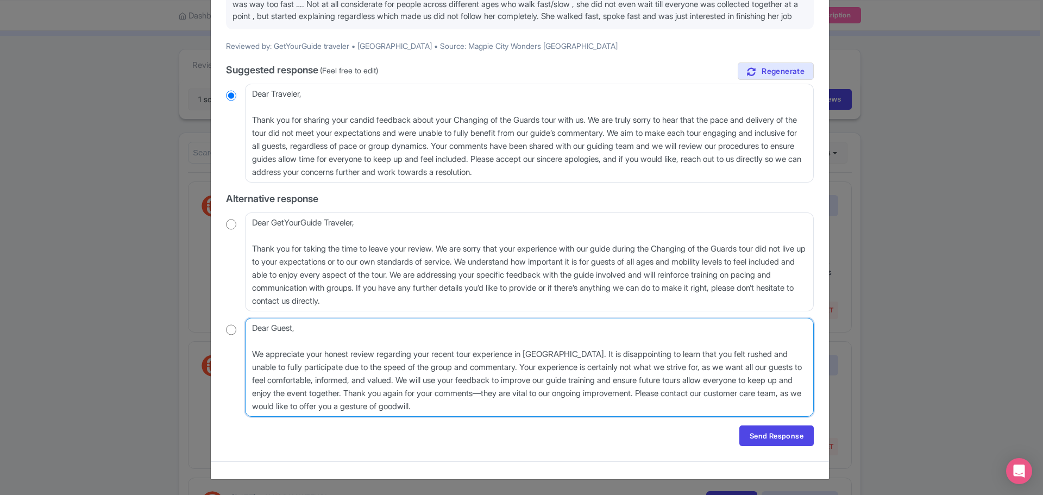
drag, startPoint x: 409, startPoint y: 380, endPoint x: 639, endPoint y: 376, distance: 230.3
click at [639, 376] on textarea "Dear Guest, We appreciate your honest review regarding your recent tour experie…" at bounding box center [529, 367] width 569 height 99
drag, startPoint x: 402, startPoint y: 380, endPoint x: 513, endPoint y: 395, distance: 111.8
click at [513, 395] on textarea "Dear Guest, We appreciate your honest review regarding your recent tour experie…" at bounding box center [529, 367] width 569 height 99
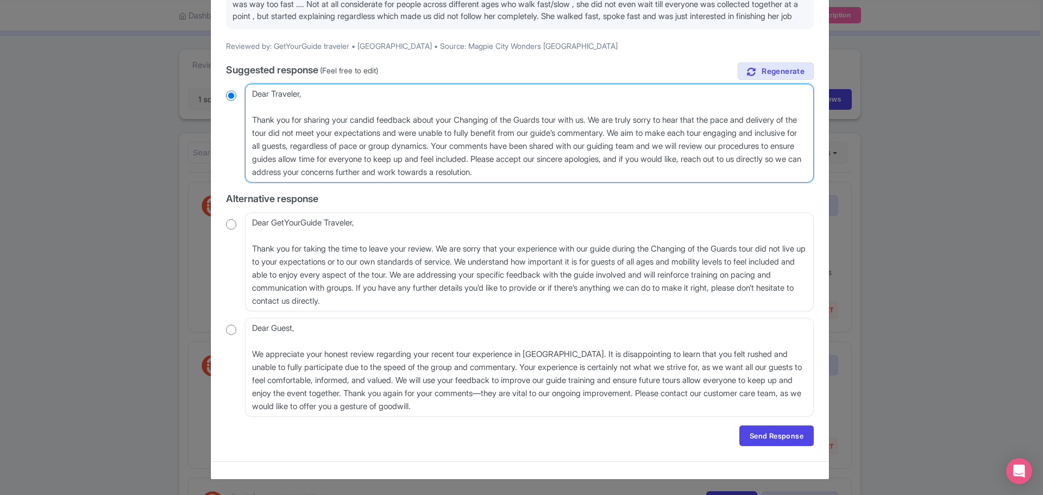
drag, startPoint x: 546, startPoint y: 144, endPoint x: 621, endPoint y: 153, distance: 75.4
click at [621, 153] on textarea "Dear Traveler, Thank you for sharing your candid feedback about your Changing o…" at bounding box center [529, 133] width 569 height 99
paste textarea "We will use your feedback to improve our guide training and ensure future tours…"
type textarea "Dear Traveler, Thank you for sharing your candid feedback about your Changing o…"
radio input "true"
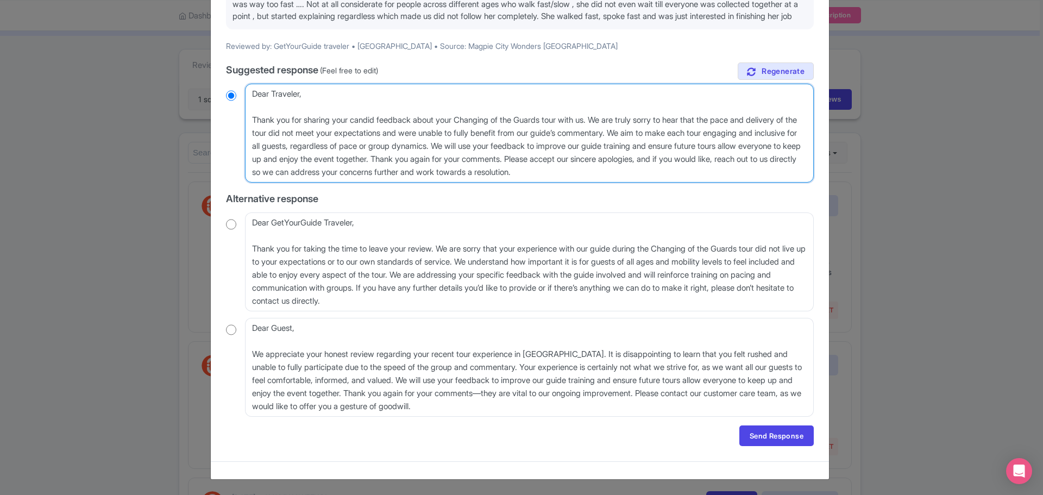
click at [658, 158] on textarea "Dear Traveler, Thank you for sharing your candid feedback about your Changing o…" at bounding box center [529, 133] width 569 height 99
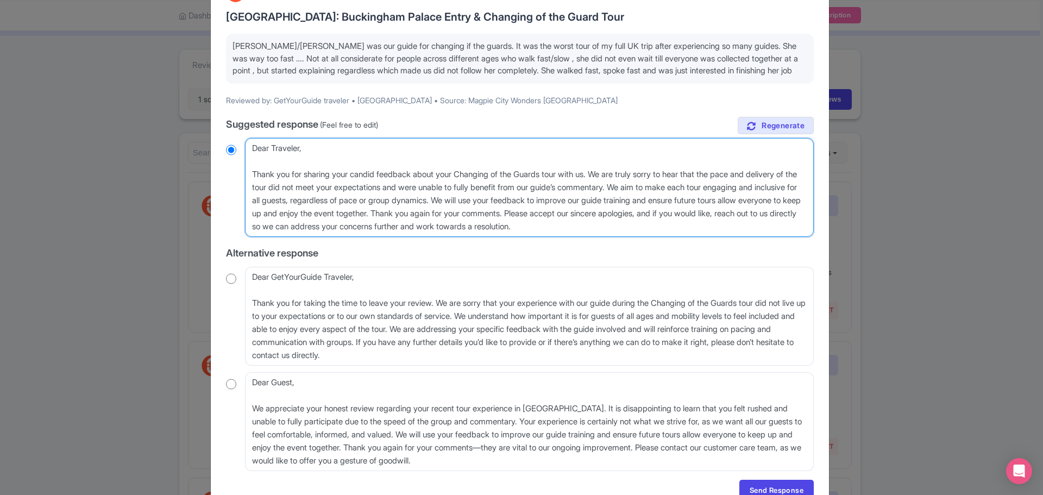
drag, startPoint x: 657, startPoint y: 210, endPoint x: 714, endPoint y: 230, distance: 60.3
click at [714, 230] on textarea "Dear Traveler, Thank you for sharing your candid feedback about your Changing o…" at bounding box center [529, 187] width 569 height 99
click at [715, 230] on textarea "Dear Traveler, Thank you for sharing your candid feedback about your Changing o…" at bounding box center [529, 187] width 569 height 99
drag, startPoint x: 513, startPoint y: 210, endPoint x: 657, endPoint y: 219, distance: 144.2
click at [657, 219] on textarea "Dear Traveler, Thank you for sharing your candid feedback about your Changing o…" at bounding box center [529, 187] width 569 height 99
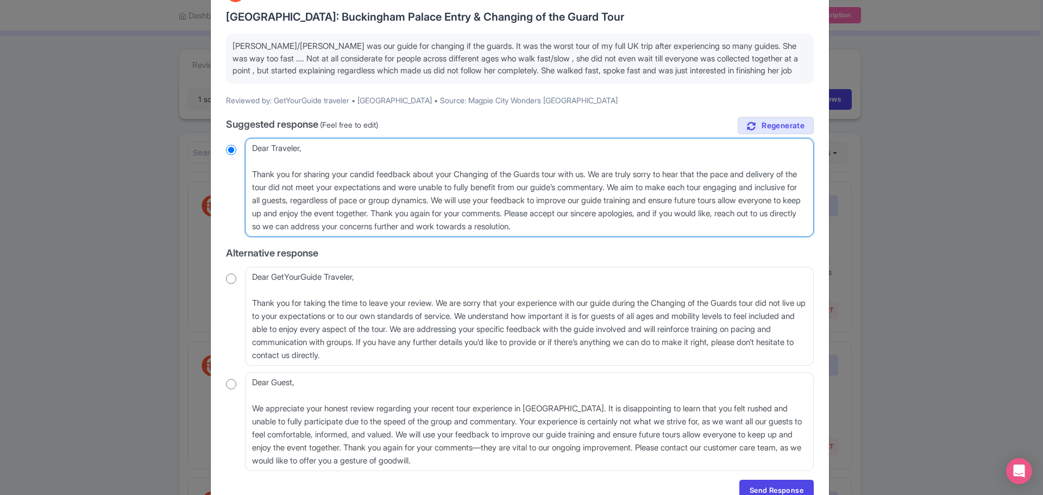
type textarea "Dear Traveler, Thank you for sharing your candid feedback about your Changing o…"
radio input "true"
drag, startPoint x: 513, startPoint y: 213, endPoint x: 544, endPoint y: 196, distance: 35.8
click at [544, 196] on textarea "Dear Traveler, Thank you for sharing your candid feedback about your Changing o…" at bounding box center [529, 187] width 569 height 99
type textarea "Dear Traveler, Thank you for sharing your candid feedback about your Changing o…"
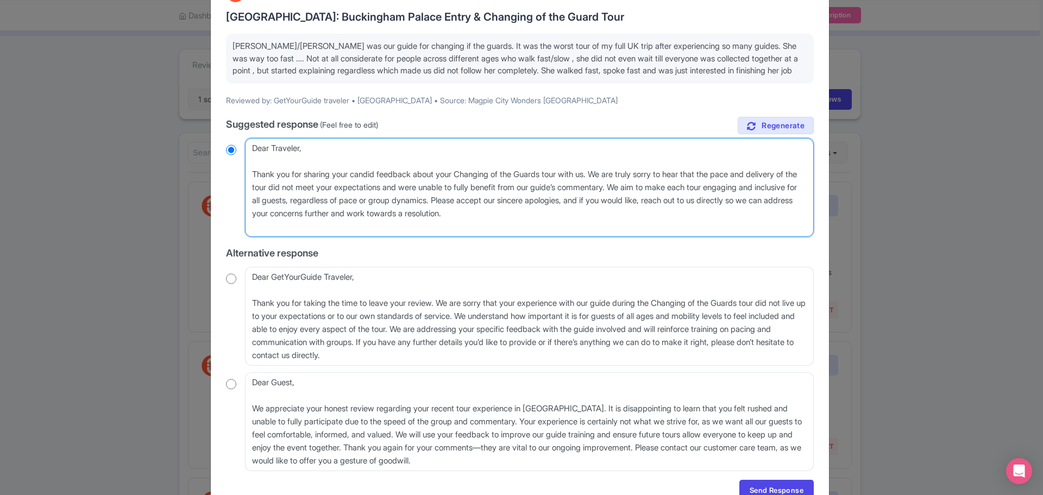
radio input "true"
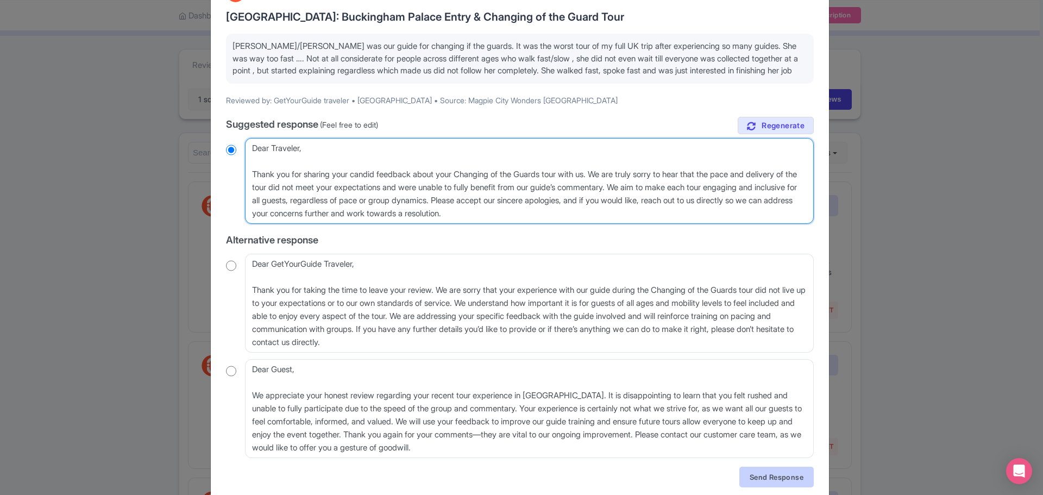
type textarea "Dear Traveler, Thank you for sharing your candid feedback about your Changing o…"
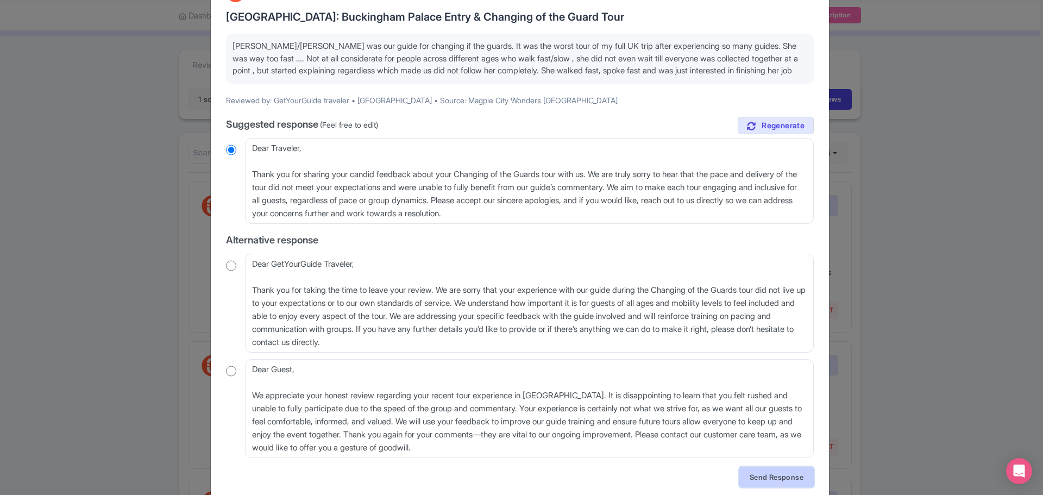
click at [784, 471] on link "Send Response" at bounding box center [776, 477] width 74 height 21
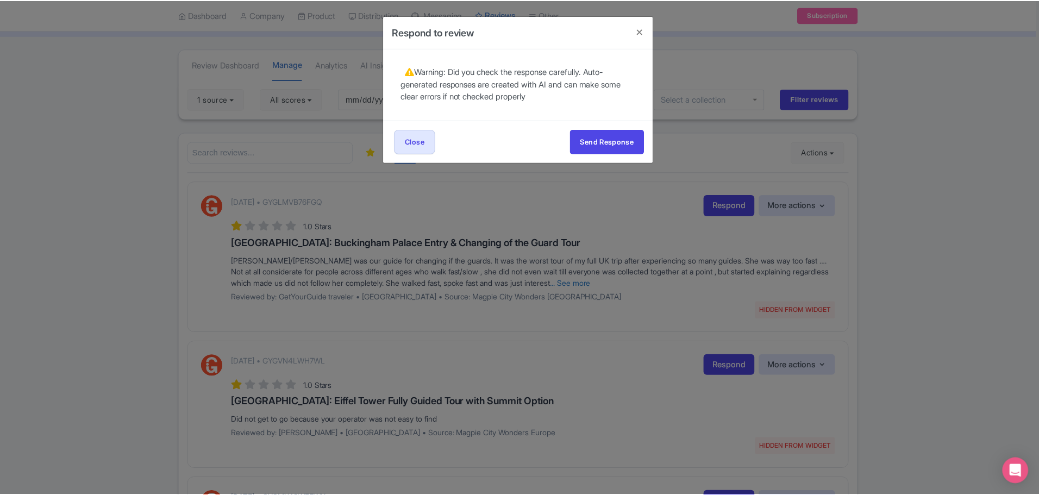
scroll to position [0, 0]
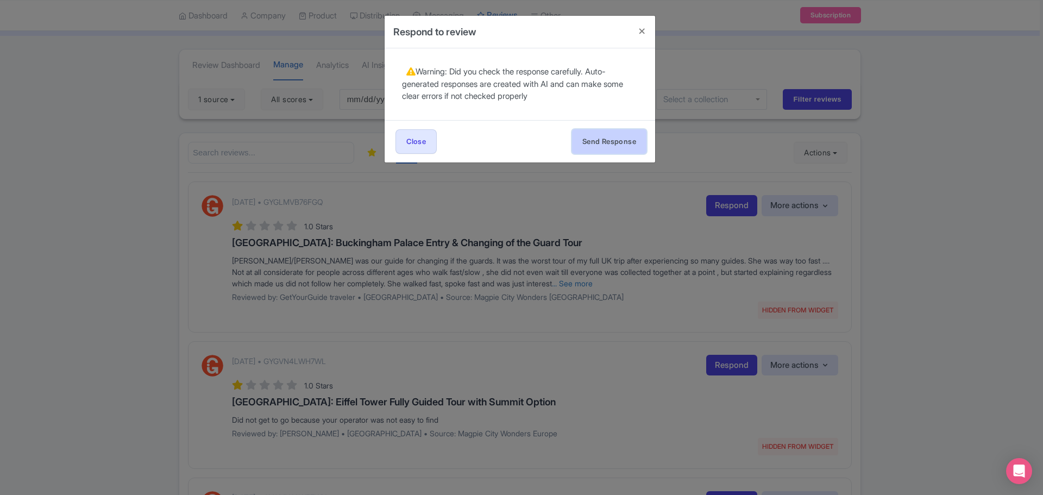
click at [598, 136] on button "Send Response" at bounding box center [609, 141] width 74 height 24
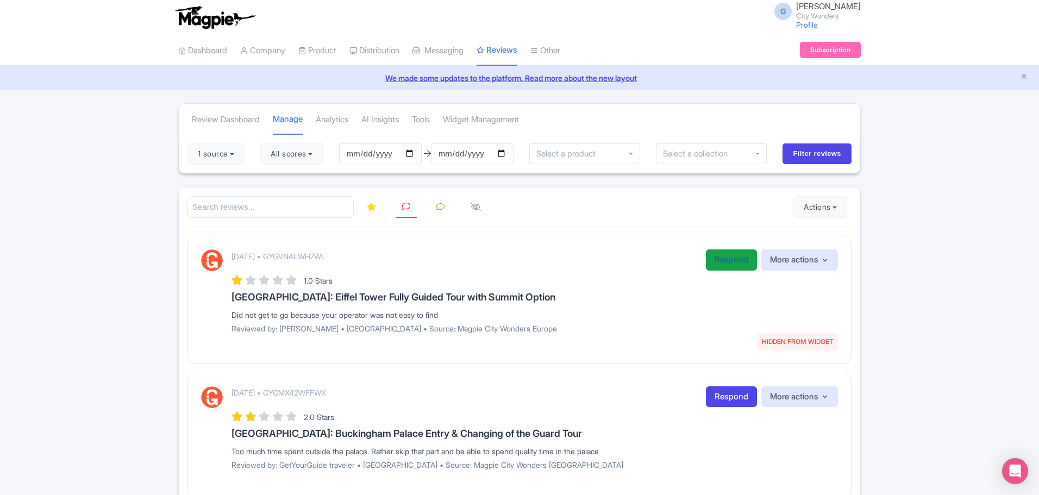
click at [738, 260] on link "Respond" at bounding box center [731, 259] width 51 height 21
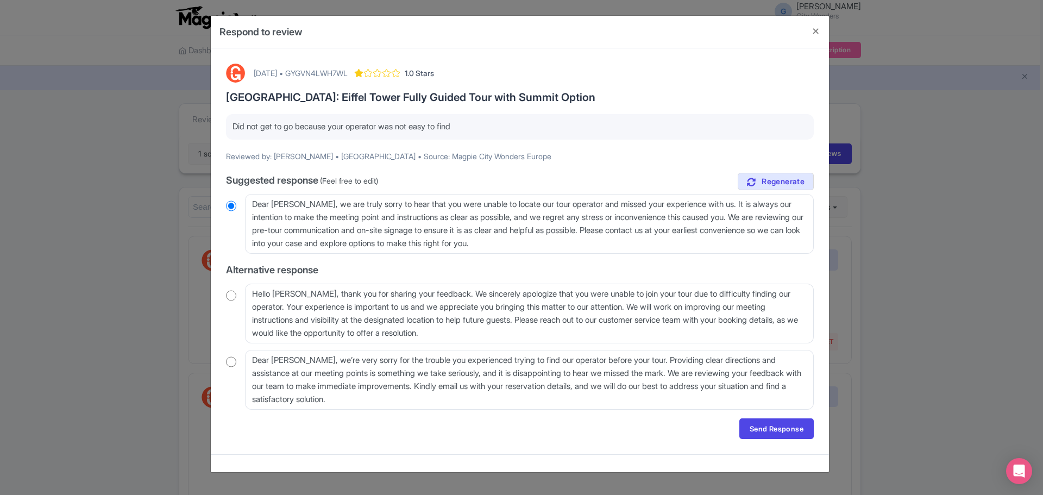
drag, startPoint x: 240, startPoint y: 126, endPoint x: 513, endPoint y: 133, distance: 273.8
click at [497, 131] on p "Did not get to go because your operator was not easy to find" at bounding box center [519, 127] width 575 height 12
click at [348, 73] on div "[DATE] • GYGVN4LWH7WL" at bounding box center [301, 72] width 94 height 11
click at [348, 71] on div "[DATE] • GYGVN4LWH7WL" at bounding box center [301, 72] width 94 height 11
click at [348, 70] on div "[DATE] • GYGVN4LWH7WL" at bounding box center [301, 72] width 94 height 11
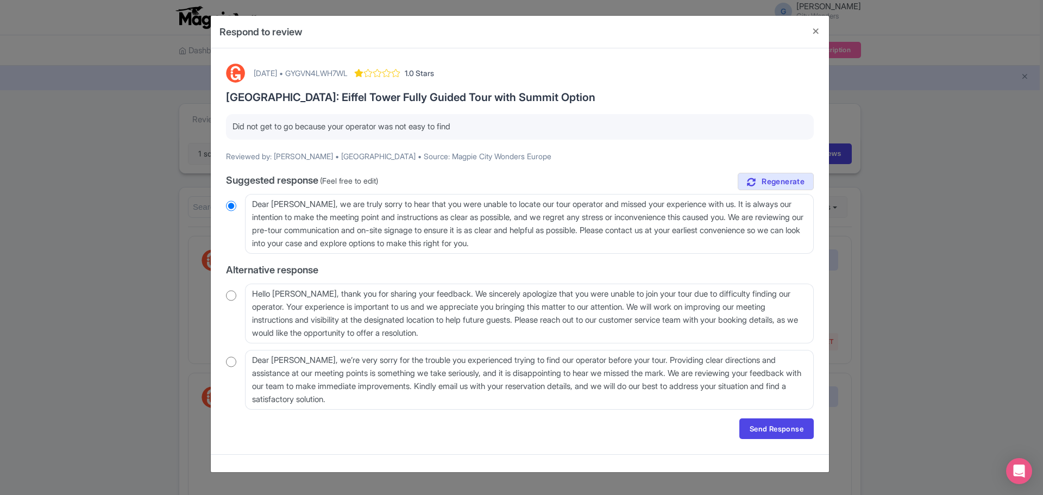
click at [348, 70] on div "[DATE] • GYGVN4LWH7WL" at bounding box center [301, 72] width 94 height 11
copy div "GYGVN4LWH7WL"
click at [348, 69] on div "[DATE] • GYGVN4LWH7WL" at bounding box center [301, 72] width 94 height 11
drag, startPoint x: 468, startPoint y: 124, endPoint x: 227, endPoint y: 126, distance: 240.6
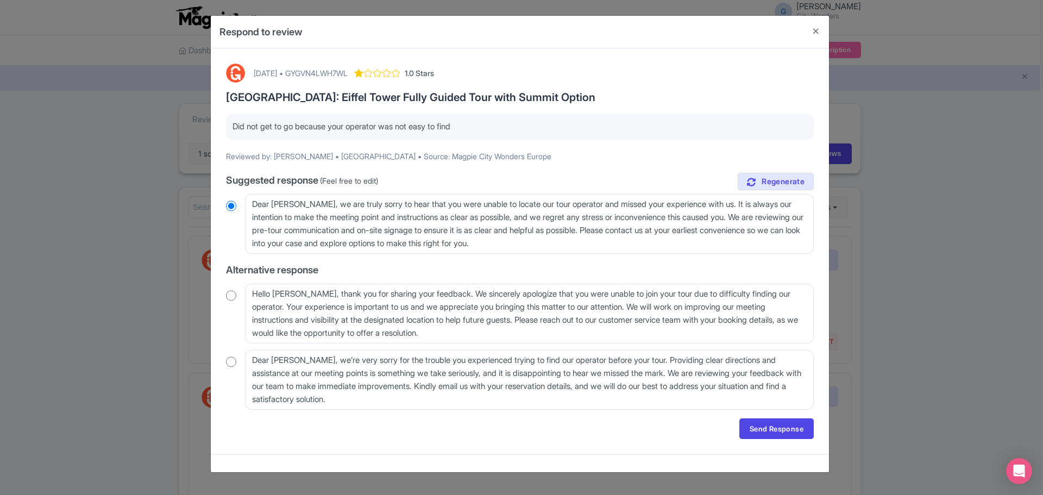
click at [227, 126] on div "Did not get to go because your operator was not easy to find" at bounding box center [520, 127] width 588 height 26
copy p "Did not get to go because your operator was not easy to find"
drag, startPoint x: 591, startPoint y: 246, endPoint x: 314, endPoint y: 205, distance: 279.4
click at [314, 205] on textarea "Dear Armida, we are truly sorry to hear that you were unable to locate our tour…" at bounding box center [529, 224] width 569 height 60
click at [336, 218] on textarea "Dear Armida, we are truly sorry to hear that you were unable to locate our tour…" at bounding box center [529, 224] width 569 height 60
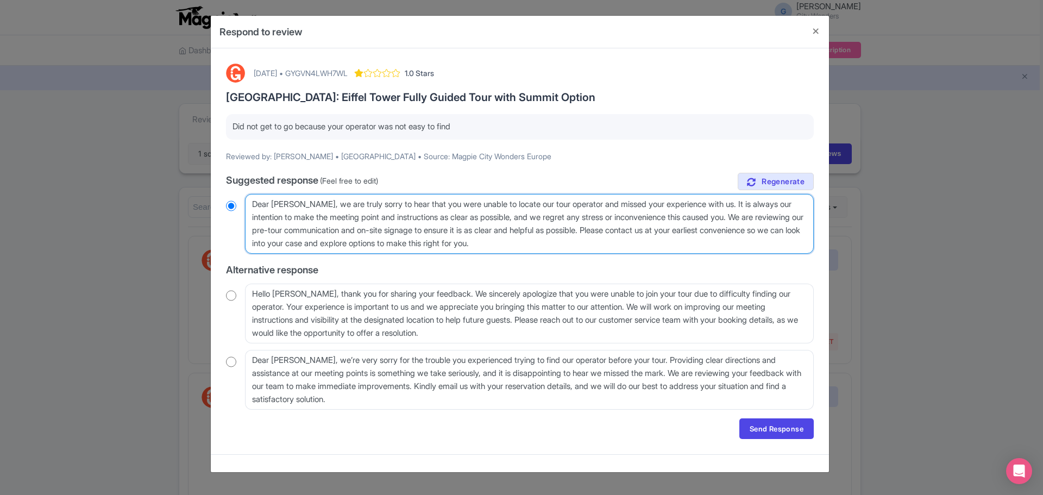
drag, startPoint x: 306, startPoint y: 204, endPoint x: 612, endPoint y: 253, distance: 309.8
click at [612, 253] on textarea "Dear Armida, we are truly sorry to hear that you were unable to locate our tour…" at bounding box center [529, 224] width 569 height 60
paste textarea "Thank you for your feedback. Directions to the meeting point are clearly provid…"
type textarea "Dear Armida, Thank you for your feedback. Directions to the meeting point are c…"
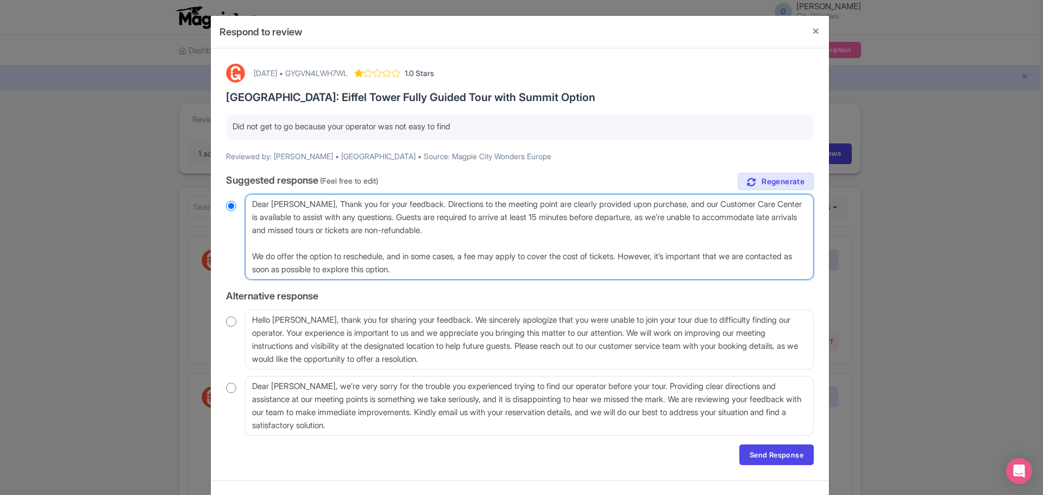
radio input "true"
click at [306, 203] on textarea "Dear Armida, we are truly sorry to hear that you were unable to locate our tour…" at bounding box center [529, 237] width 569 height 86
click at [303, 201] on textarea "Dear Armida, we are truly sorry to hear that you were unable to locate our tour…" at bounding box center [529, 237] width 569 height 86
type textarea "Dear Armida, Thank you for your feedback. Directions to the meeting point are c…"
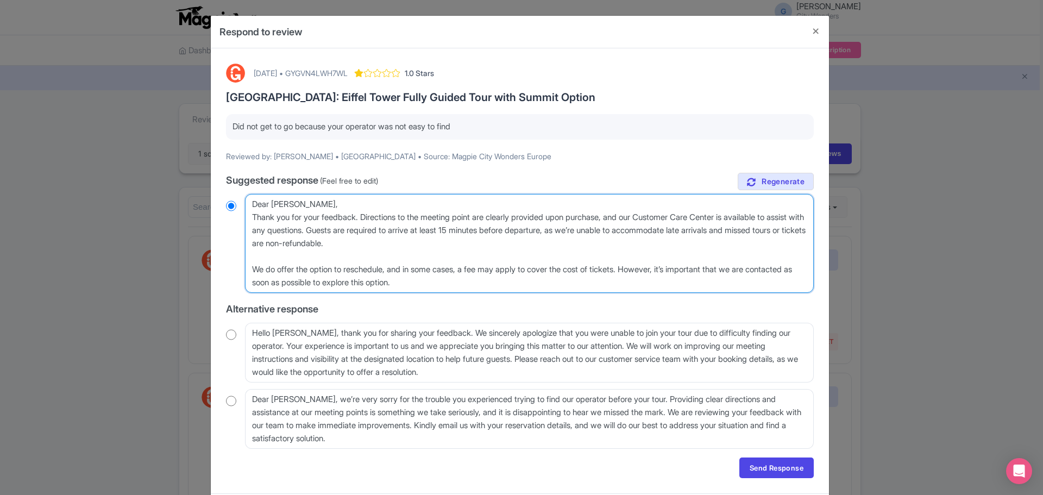
radio input "true"
type textarea "Dear Armida, Thank you for your feedback. Directions to the meeting point are c…"
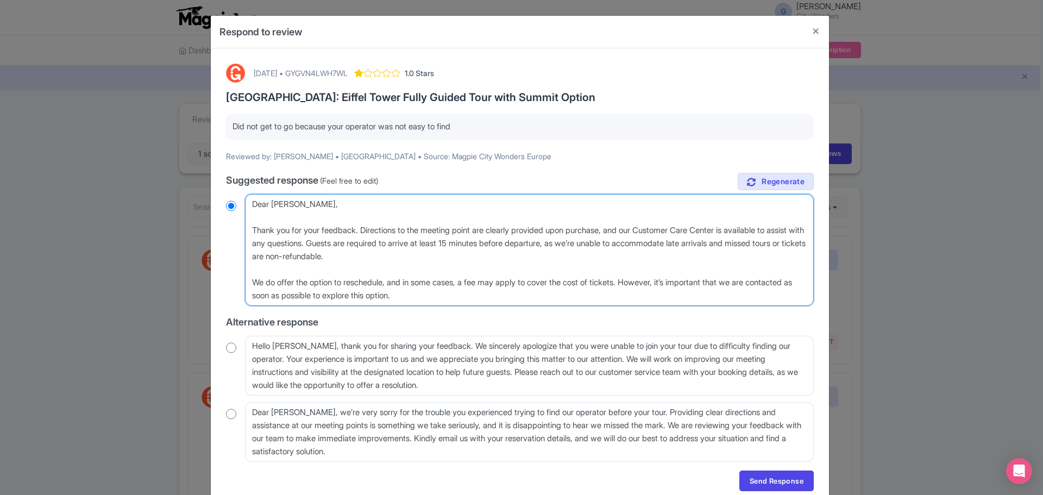
radio input "true"
click at [366, 229] on textarea "Dear Armida, we are truly sorry to hear that you were unable to locate our tour…" at bounding box center [529, 250] width 569 height 112
type textarea "Dear Armida, Thank you for your feedback. Directions to the meeting point are c…"
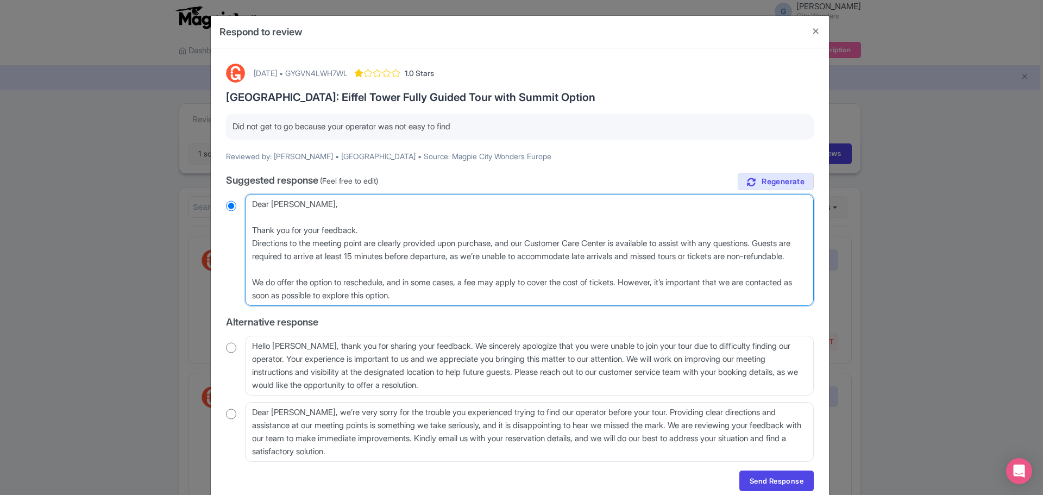
radio input "true"
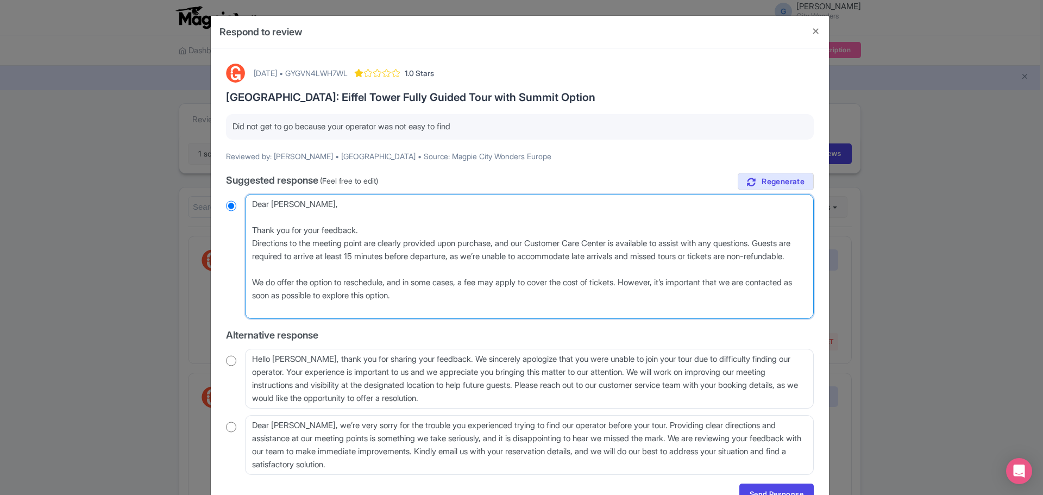
type textarea "Dear Armida, Thank you for your feedback. Directions to the meeting point are c…"
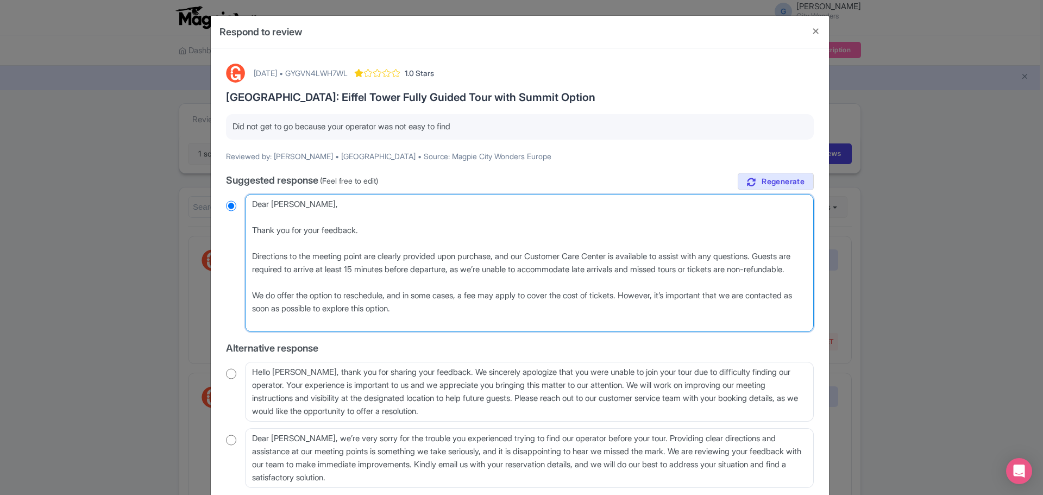
radio input "true"
click at [417, 243] on textarea "Dear Armida, we are truly sorry to hear that you were unable to locate our tour…" at bounding box center [529, 263] width 569 height 138
drag, startPoint x: 397, startPoint y: 309, endPoint x: 471, endPoint y: 309, distance: 74.4
click at [471, 309] on textarea "Dear Armida, we are truly sorry to hear that you were unable to locate our tour…" at bounding box center [529, 263] width 569 height 138
type textarea "Dear Armida, Thank you for your feedback. Directions to the meeting point are c…"
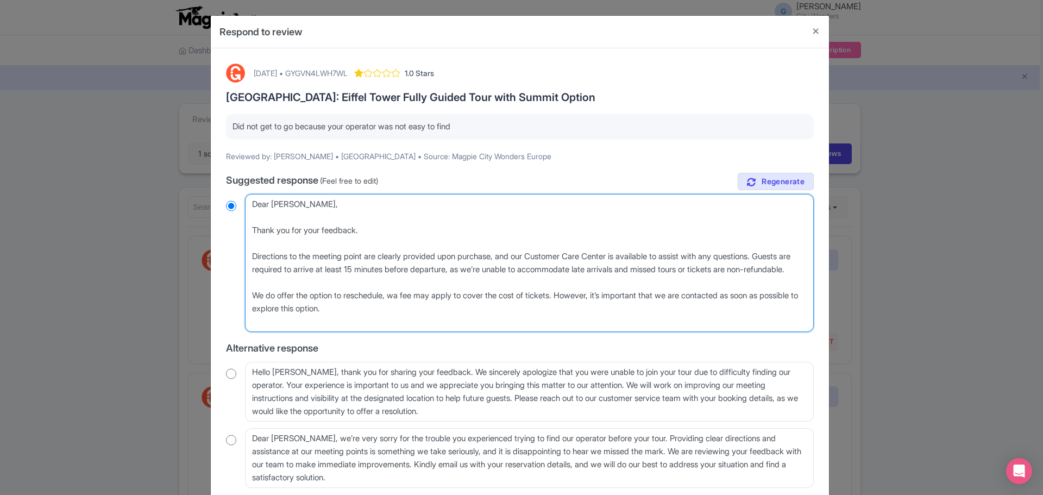
radio input "true"
type textarea "Dear Armida, Thank you for your feedback. Directions to the meeting point are c…"
radio input "true"
type textarea "Dear Armida, Thank you for your feedback. Directions to the meeting point are c…"
radio input "true"
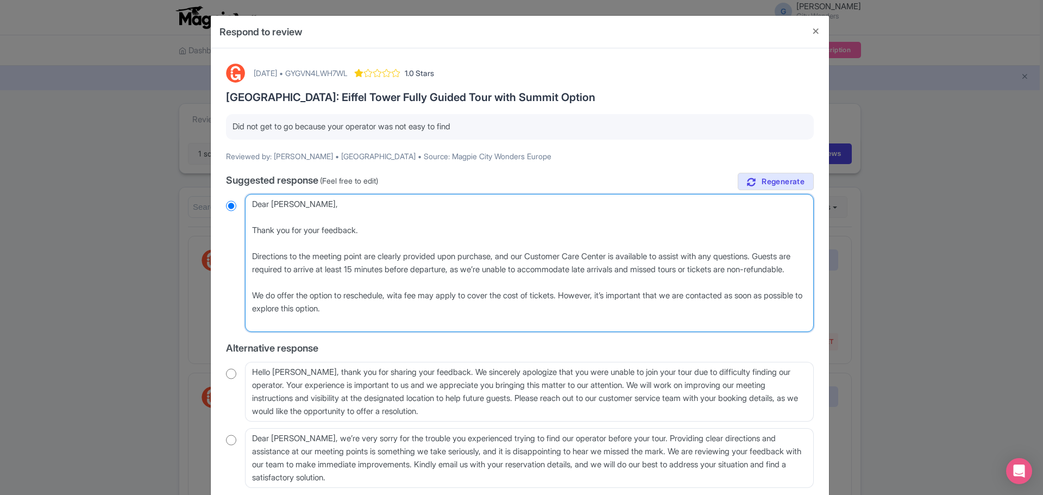
type textarea "Dear Armida, Thank you for your feedback. Directions to the meeting point are c…"
radio input "true"
type textarea "Dear Armida, Thank you for your feedback. Directions to the meeting point are c…"
radio input "true"
type textarea "Dear Armida, Thank you for your feedback. Directions to the meeting point are c…"
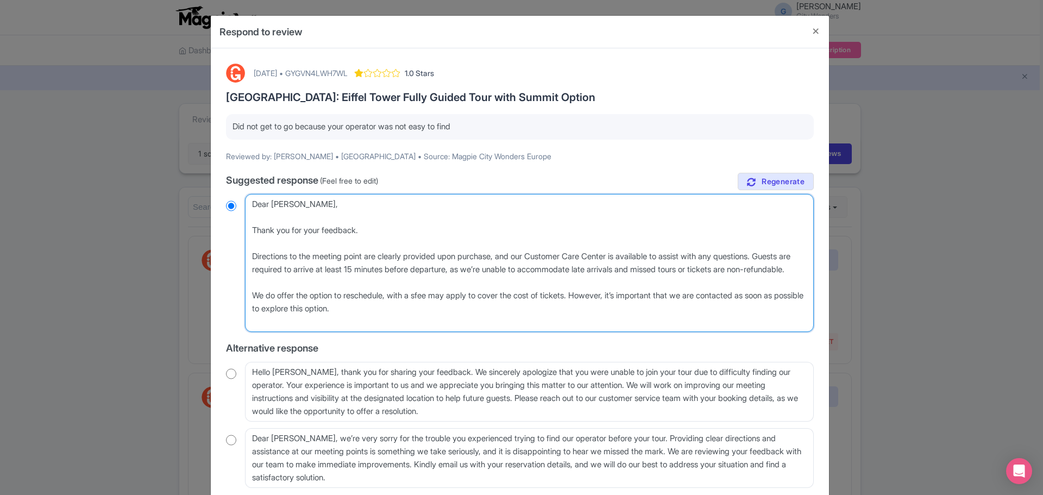
radio input "true"
type textarea "Dear Armida, Thank you for your feedback. Directions to the meeting point are c…"
radio input "true"
type textarea "Dear Armida, Thank you for your feedback. Directions to the meeting point are c…"
radio input "true"
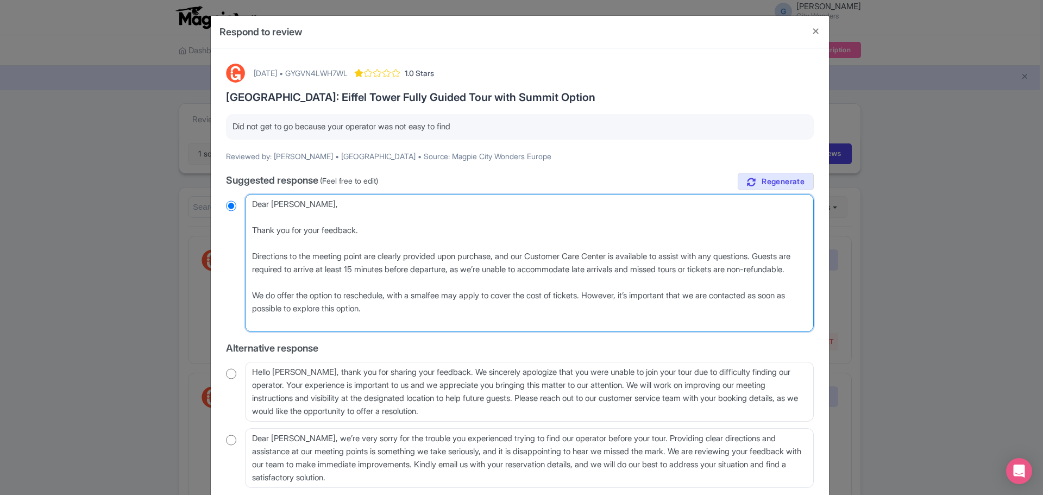
type textarea "Dear Armida, Thank you for your feedback. Directions to the meeting point are c…"
radio input "true"
type textarea "Dear Armida, Thank you for your feedback. Directions to the meeting point are c…"
radio input "true"
type textarea "Dear Armida, Thank you for your feedback. Directions to the meeting point are c…"
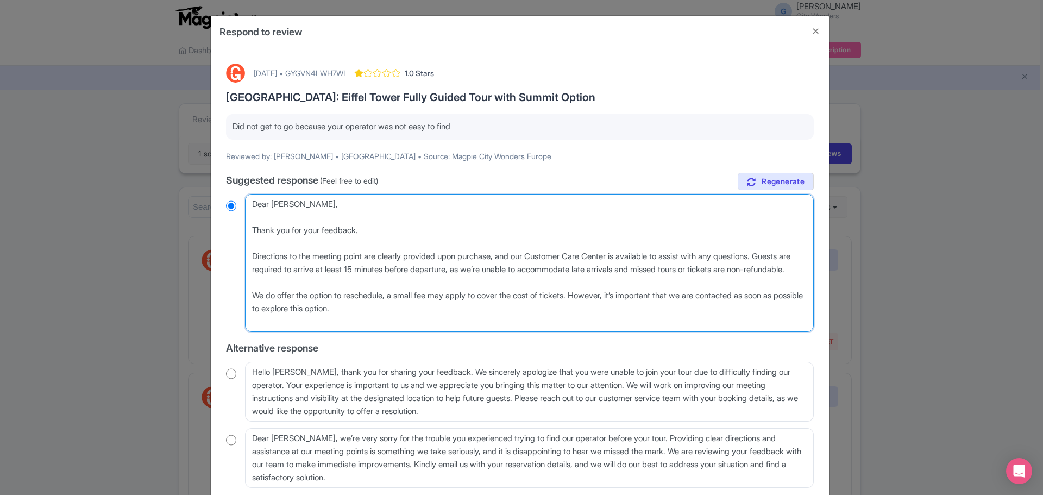
radio input "true"
type textarea "Dear Armida, Thank you for your feedback. Directions to the meeting point are c…"
radio input "true"
type textarea "Dear Armida, Thank you for your feedback. Directions to the meeting point are c…"
radio input "true"
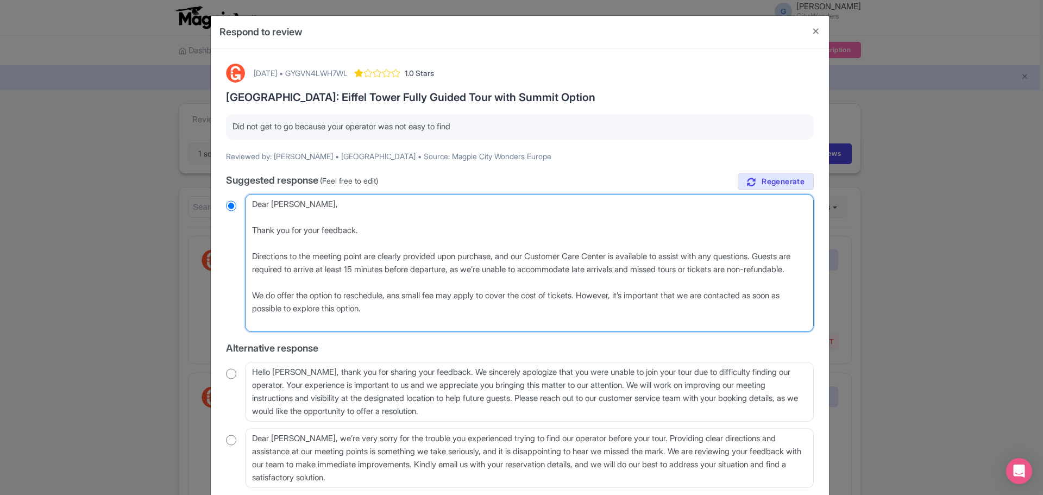
type textarea "Dear Armida, Thank you for your feedback. Directions to the meeting point are c…"
radio input "true"
type textarea "Dear Armida, Thank you for your feedback. Directions to the meeting point are c…"
radio input "true"
type textarea "Dear Armida, Thank you for your feedback. Directions to the meeting point are c…"
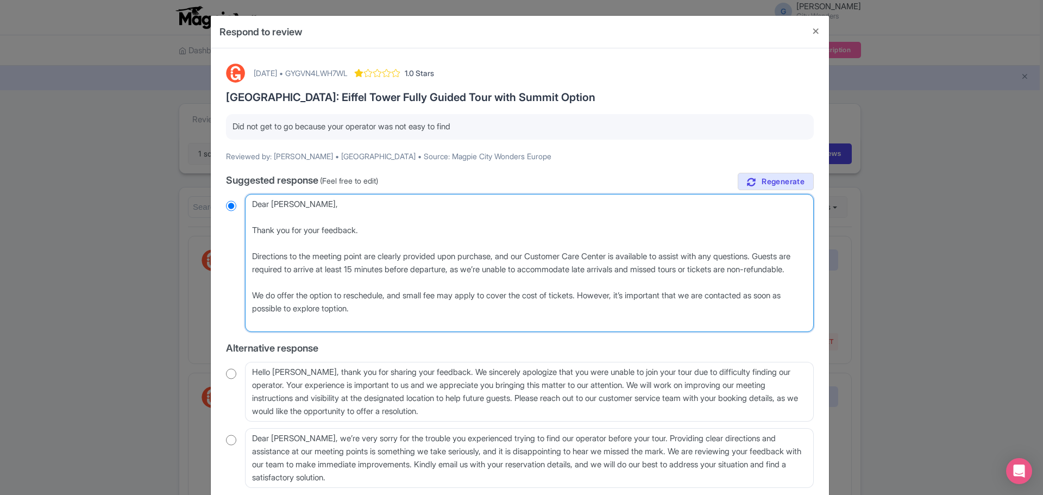
radio input "true"
type textarea "Dear Armida, Thank you for your feedback. Directions to the meeting point are c…"
radio input "true"
type textarea "Dear Armida, Thank you for your feedback. Directions to the meeting point are c…"
radio input "true"
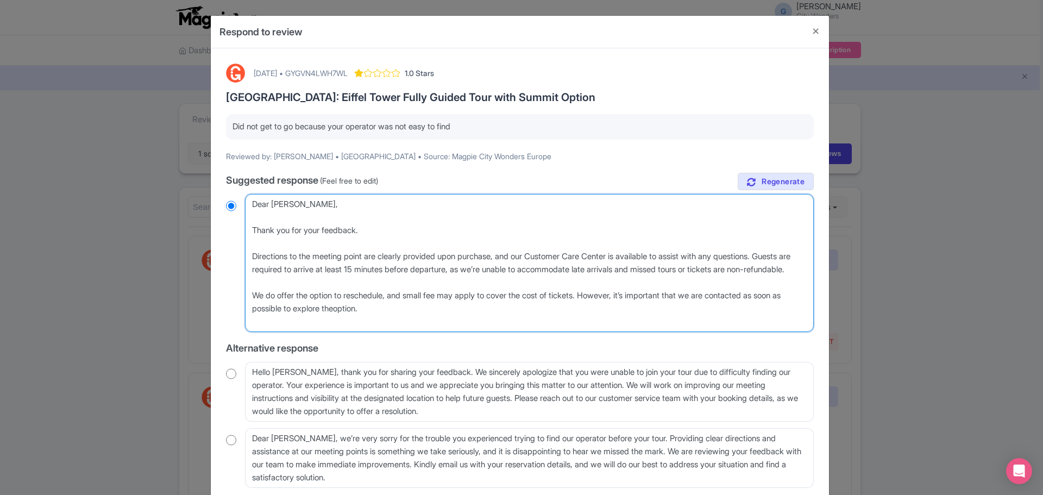
type textarea "Dear Armida, Thank you for your feedback. Directions to the meeting point are c…"
radio input "true"
type textarea "Dear Armida, Thank you for your feedback. Directions to the meeting point are c…"
radio input "true"
type textarea "Dear Armida, Thank you for your feedback. Directions to the meeting point are c…"
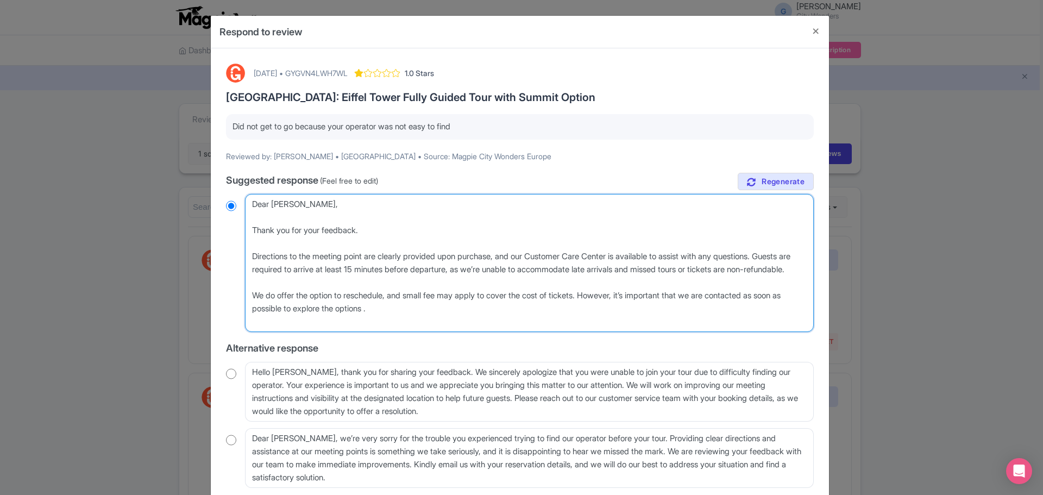
radio input "true"
type textarea "Dear Armida, Thank you for your feedback. Directions to the meeting point are c…"
radio input "true"
type textarea "Dear Armida, Thank you for your feedback. Directions to the meeting point are c…"
radio input "true"
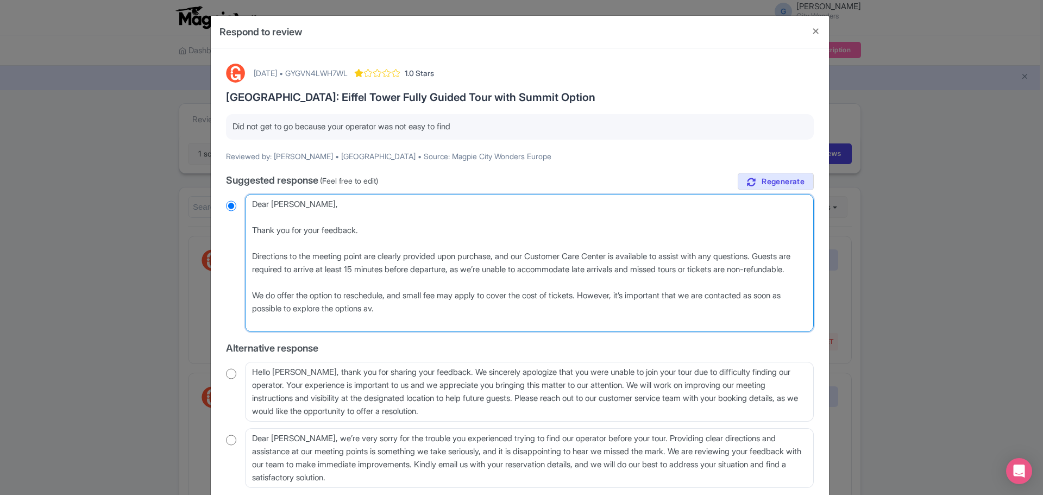
type textarea "Dear Armida, Thank you for your feedback. Directions to the meeting point are c…"
radio input "true"
type textarea "Dear Armida, Thank you for your feedback. Directions to the meeting point are c…"
radio input "true"
type textarea "Dear Armida, Thank you for your feedback. Directions to the meeting point are c…"
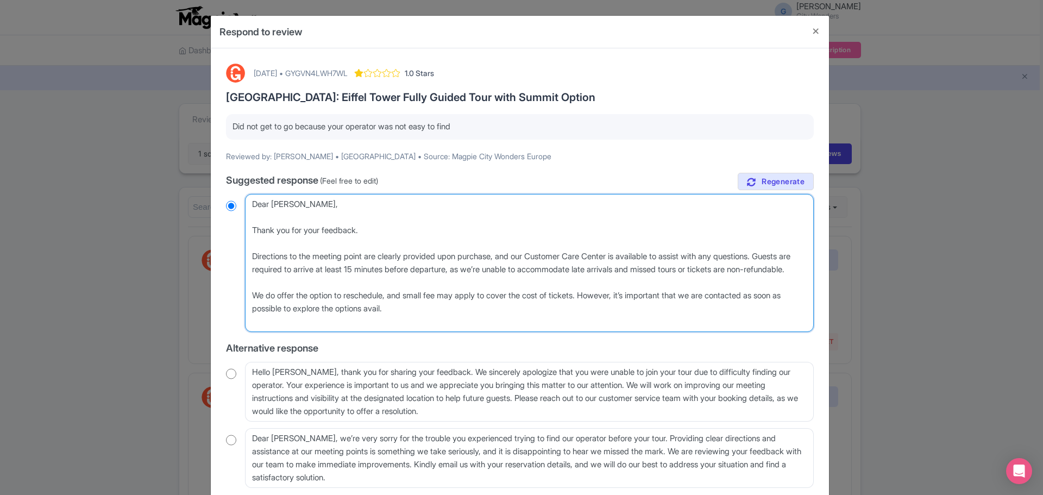
radio input "true"
type textarea "Dear Armida, Thank you for your feedback. Directions to the meeting point are c…"
radio input "true"
type textarea "Dear Armida, Thank you for your feedback. Directions to the meeting point are c…"
radio input "true"
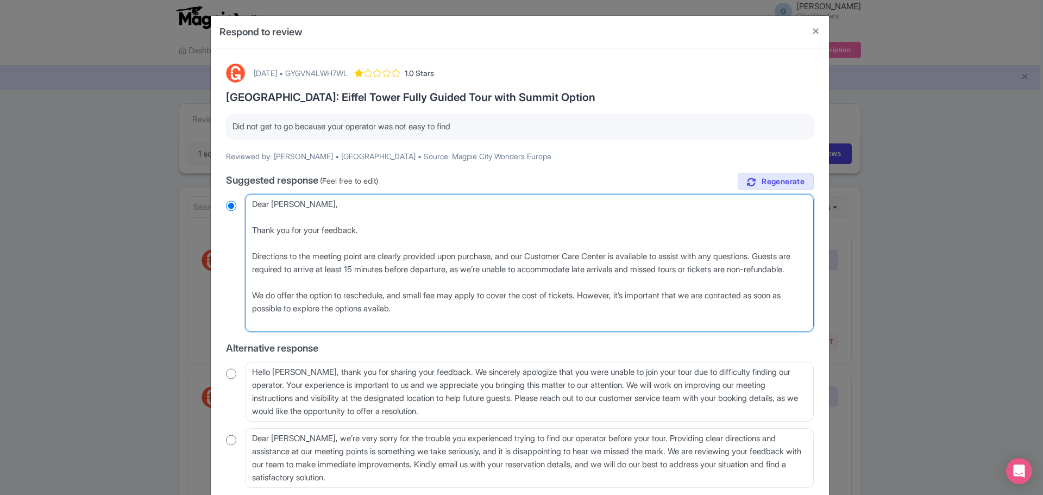
type textarea "Dear Armida, Thank you for your feedback. Directions to the meeting point are c…"
radio input "true"
type textarea "Dear Armida, Thank you for your feedback. Directions to the meeting point are c…"
radio input "true"
type textarea "Dear Armida, Thank you for your feedback. Directions to the meeting point are c…"
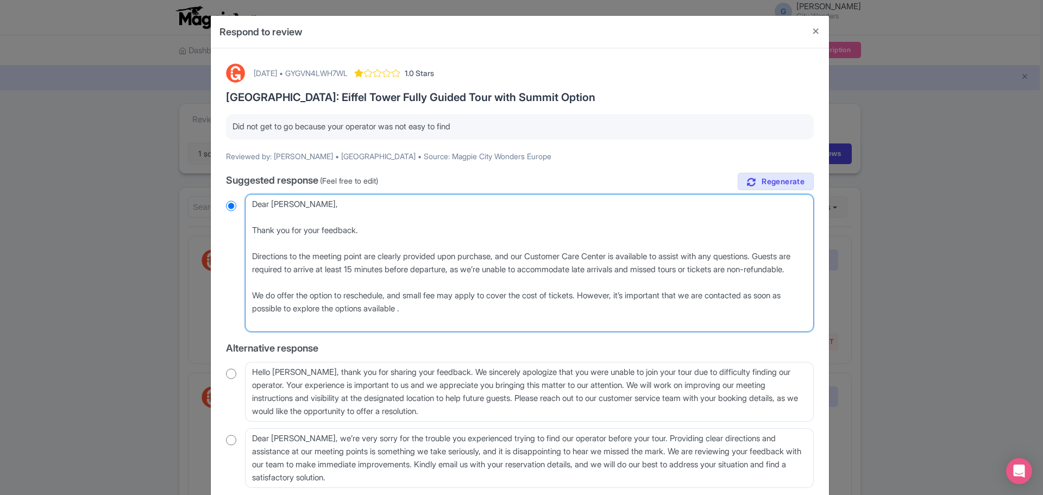
radio input "true"
type textarea "Dear Armida, Thank you for your feedback. Directions to the meeting point are c…"
radio input "true"
type textarea "Dear Armida, Thank you for your feedback. Directions to the meeting point are c…"
radio input "true"
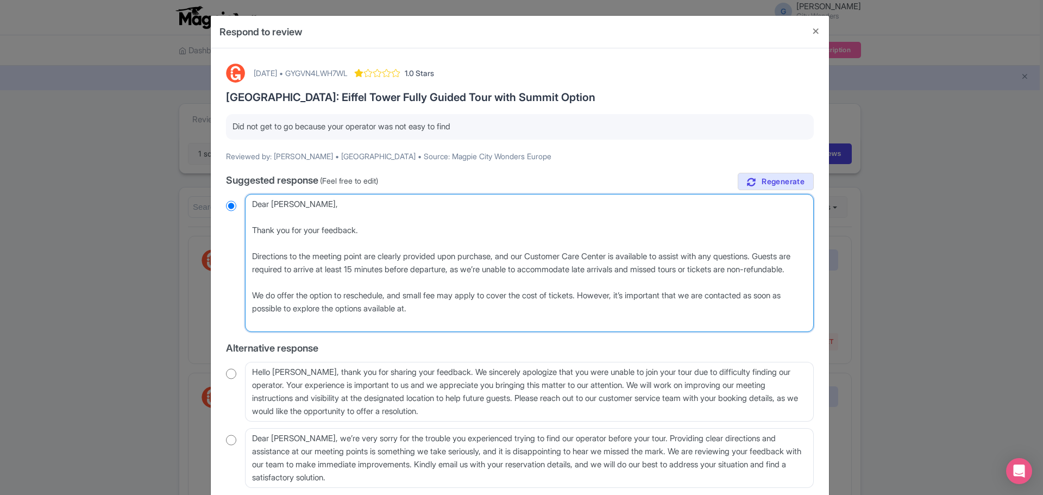
type textarea "Dear Armida, Thank you for your feedback. Directions to the meeting point are c…"
radio input "true"
type textarea "Dear Armida, Thank you for your feedback. Directions to the meeting point are c…"
radio input "true"
type textarea "Dear Armida, Thank you for your feedback. Directions to the meeting point are c…"
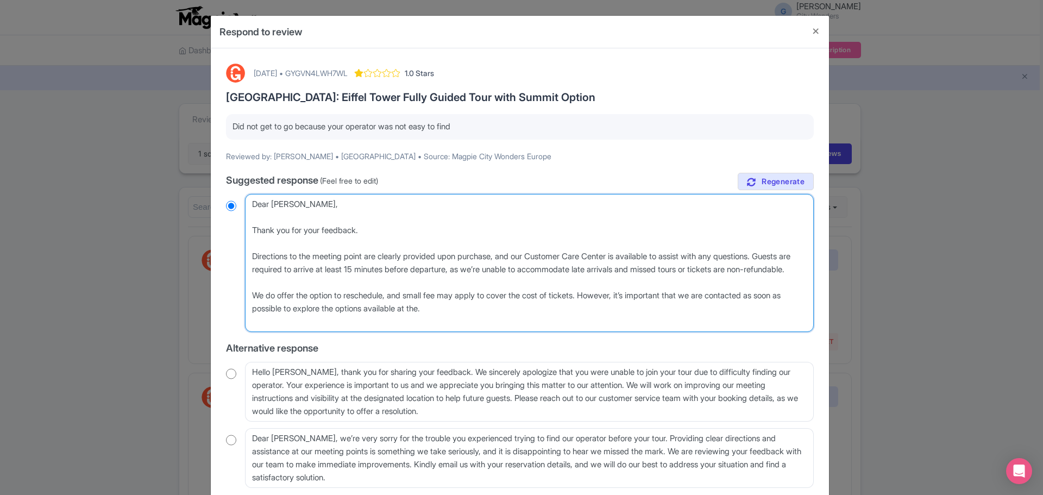
radio input "true"
type textarea "Dear Armida, Thank you for your feedback. Directions to the meeting point are c…"
radio input "true"
type textarea "Dear Armida, Thank you for your feedback. Directions to the meeting point are c…"
radio input "true"
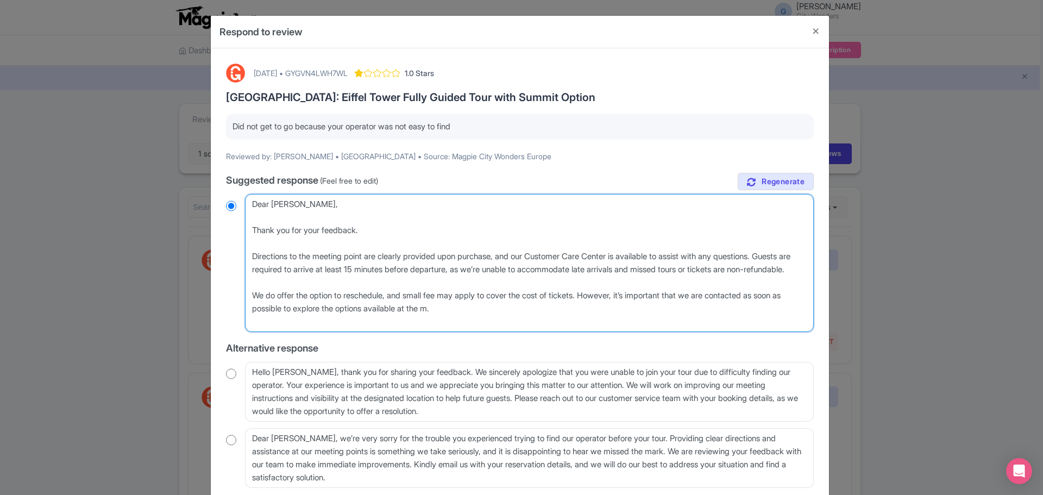
type textarea "Dear Armida, Thank you for your feedback. Directions to the meeting point are c…"
radio input "true"
type textarea "Dear Armida, Thank you for your feedback. Directions to the meeting point are c…"
radio input "true"
type textarea "Dear Armida, Thank you for your feedback. Directions to the meeting point are c…"
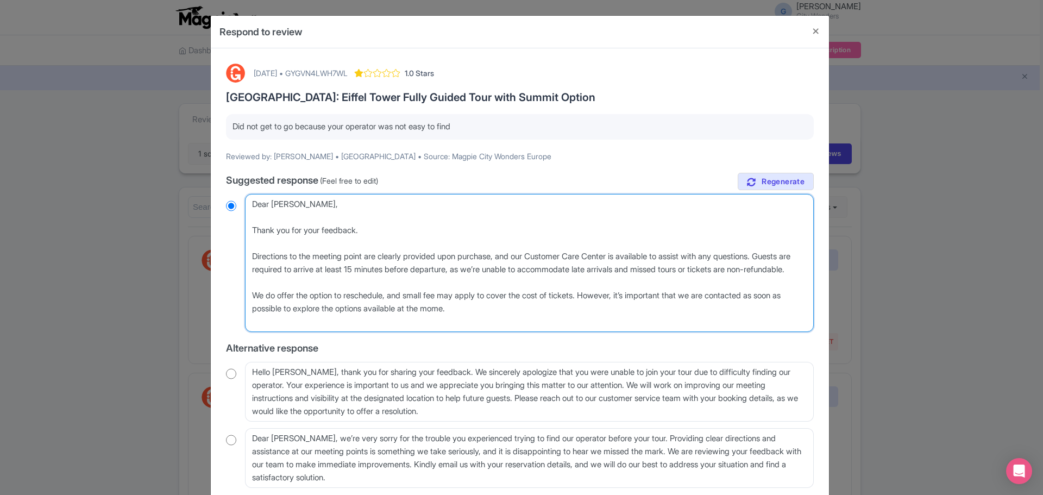
radio input "true"
type textarea "Dear Armida, Thank you for your feedback. Directions to the meeting point are c…"
radio input "true"
type textarea "Dear [PERSON_NAME], Thank you for your feedback. Directions to the meeting poin…"
radio input "true"
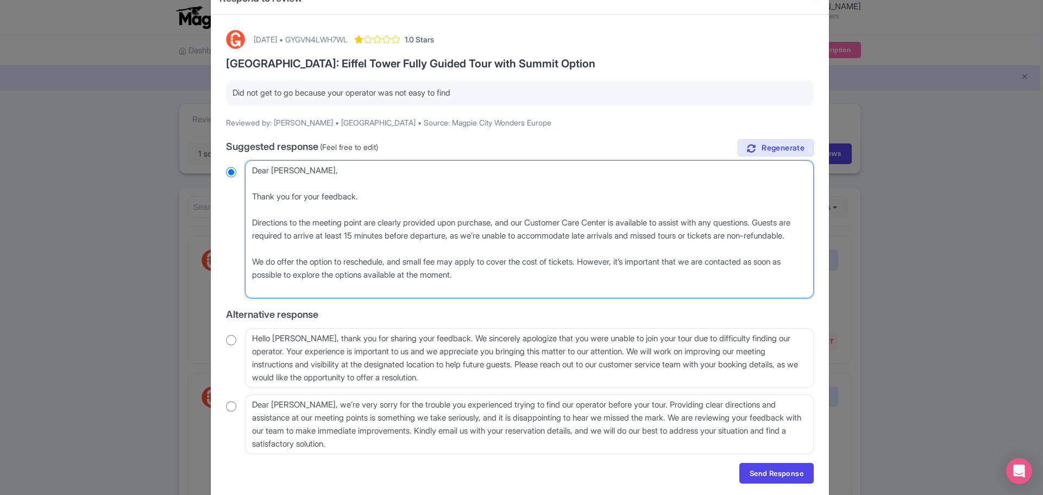
scroll to position [71, 0]
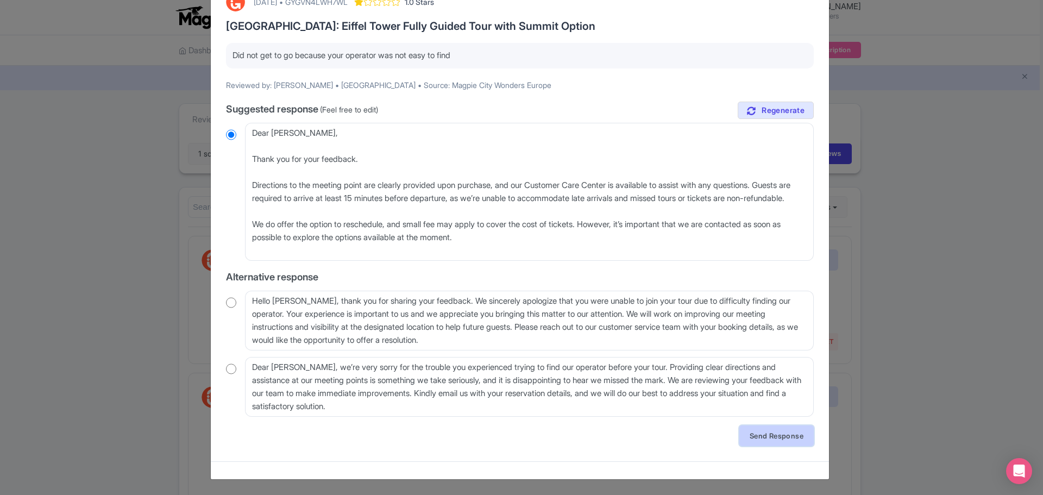
click at [775, 438] on link "Send Response" at bounding box center [776, 435] width 74 height 21
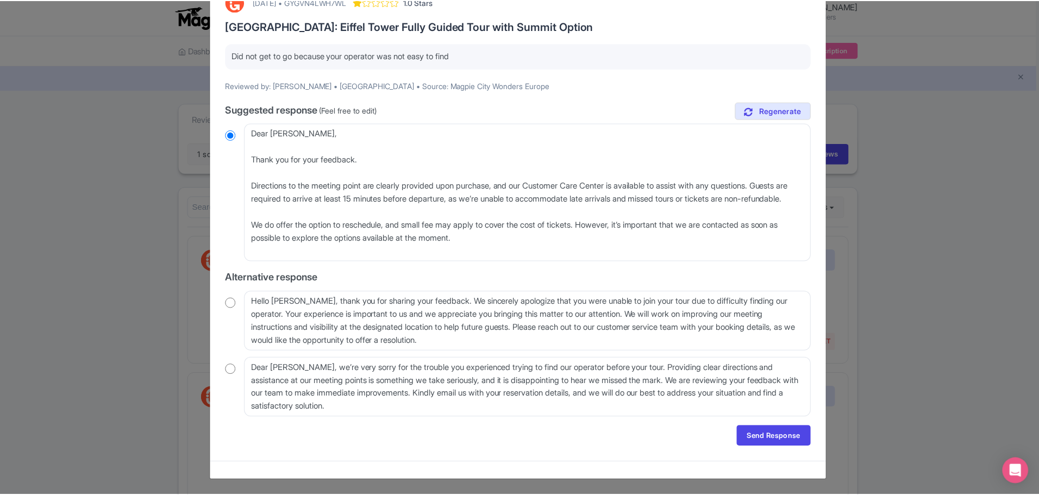
scroll to position [0, 0]
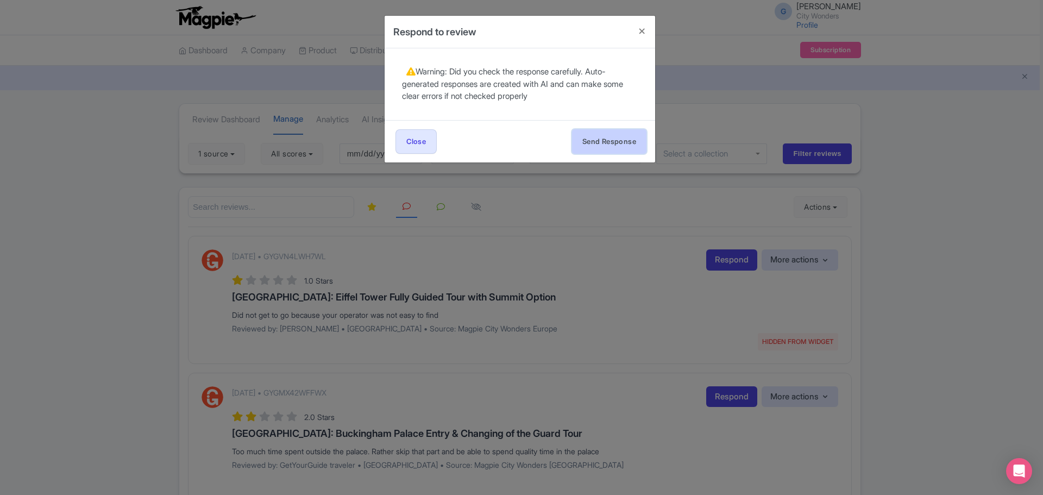
click at [610, 144] on button "Send Response" at bounding box center [609, 141] width 74 height 24
click at [609, 146] on button "Send Response" at bounding box center [609, 141] width 74 height 24
click at [433, 142] on link "Close" at bounding box center [415, 141] width 41 height 24
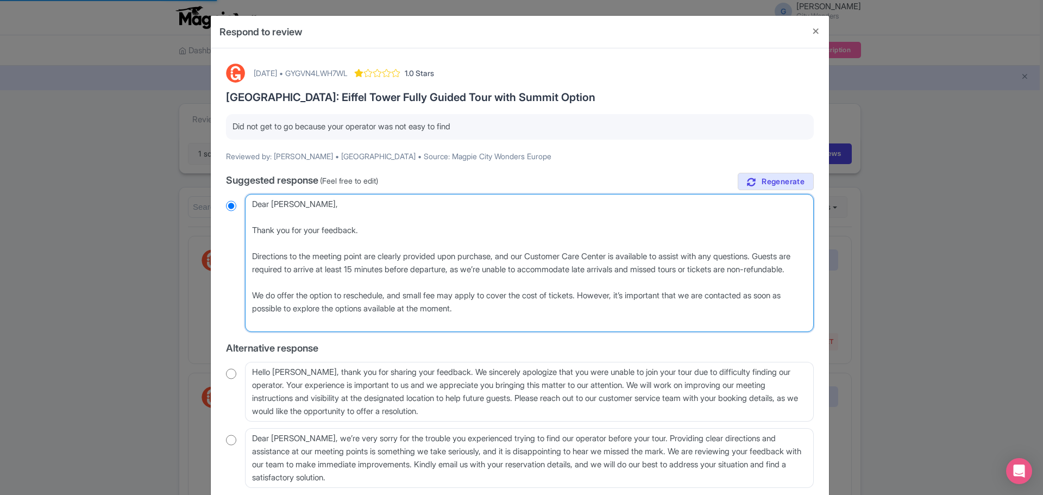
click at [386, 243] on textarea "Dear Armida, we are truly sorry to hear that you were unable to locate our tour…" at bounding box center [529, 263] width 569 height 138
drag, startPoint x: 324, startPoint y: 286, endPoint x: 244, endPoint y: 272, distance: 81.1
click at [245, 272] on textarea "Dear Armida, we are truly sorry to hear that you were unable to locate our tour…" at bounding box center [529, 263] width 569 height 138
type textarea "Dear Armida, Thank you for your feedback. Directions to the meeting point are c…"
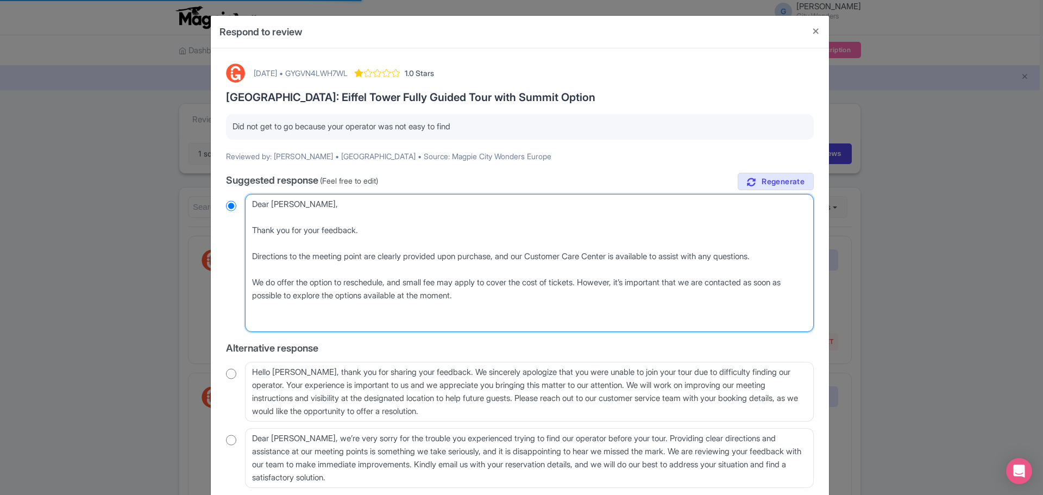
radio input "true"
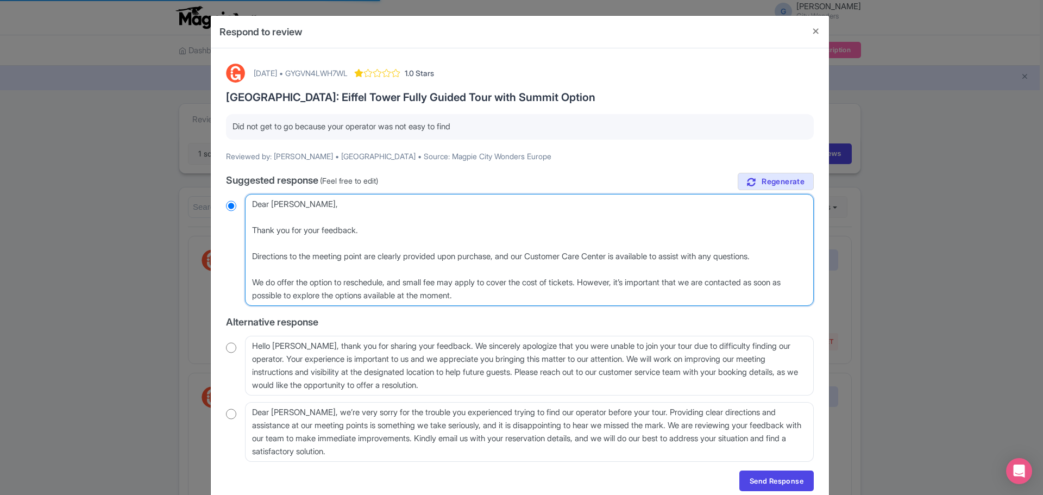
type textarea "Dear Armida, Thank you for your feedback. Directions to the meeting point are c…"
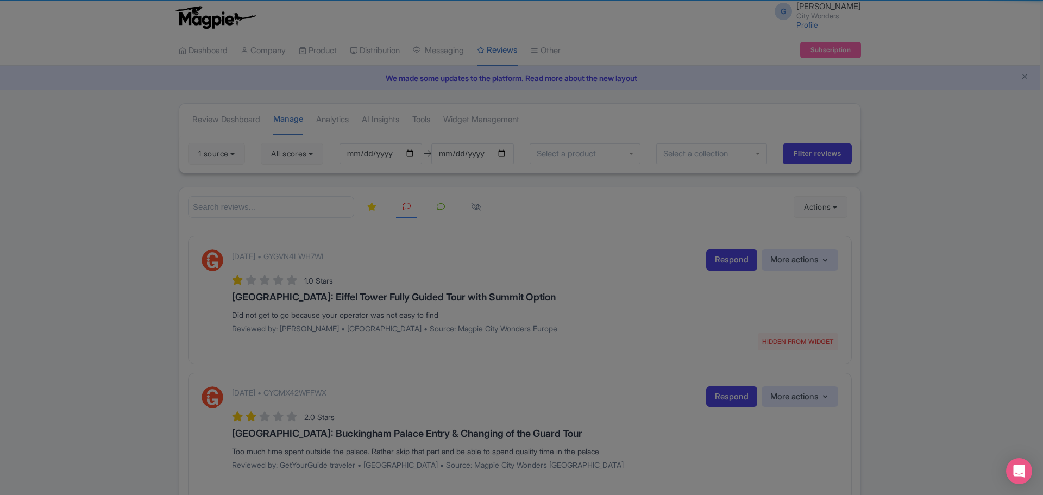
radio input "true"
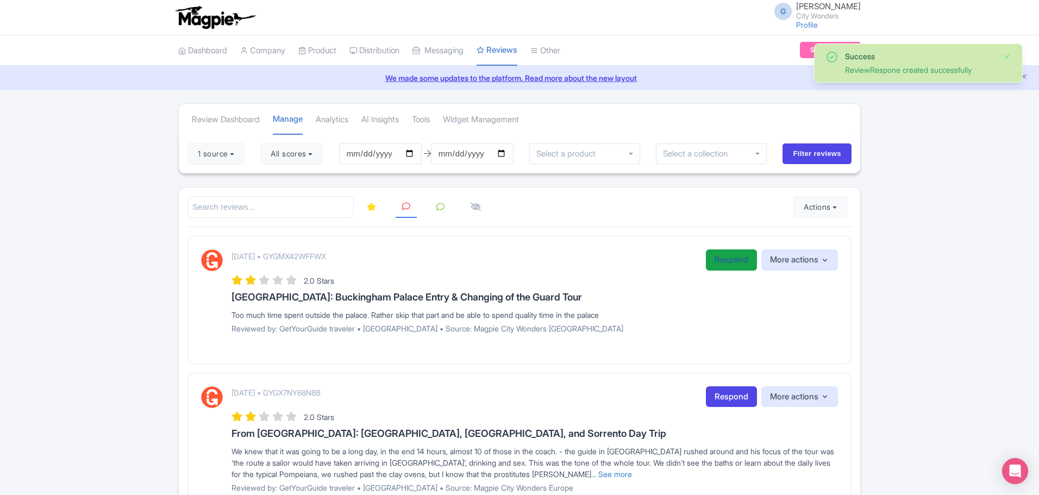
drag, startPoint x: 0, startPoint y: 0, endPoint x: 726, endPoint y: 266, distance: 772.7
click at [726, 266] on link "Respond" at bounding box center [731, 259] width 51 height 21
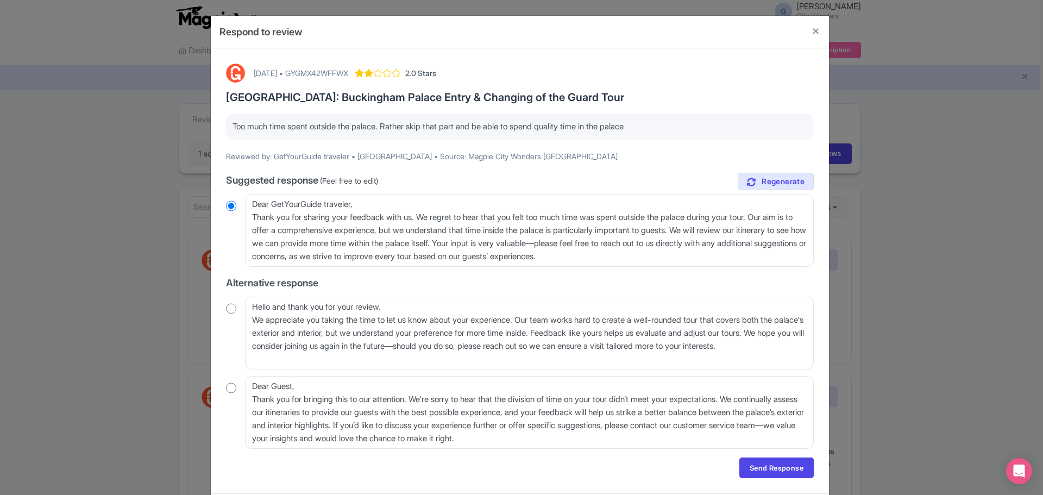
drag, startPoint x: 239, startPoint y: 124, endPoint x: 649, endPoint y: 125, distance: 410.1
click at [649, 125] on p "Too much time spent outside the palace. Rather skip that part and be able to sp…" at bounding box center [519, 127] width 575 height 12
drag, startPoint x: 252, startPoint y: 205, endPoint x: 355, endPoint y: 205, distance: 103.2
click at [355, 205] on textarea "Dear GetYourGuide traveler, Thank you for sharing your feedback with us. We reg…" at bounding box center [529, 230] width 569 height 73
radio input "true"
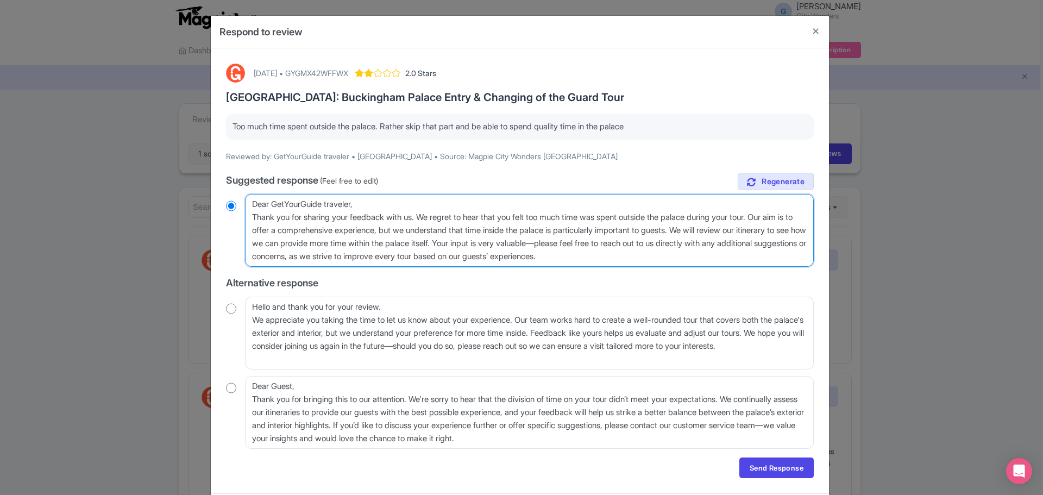
type textarea "H, Thank you for sharing your feedback with us. We regret to hear that you felt…"
radio input "true"
type textarea "Hi, Thank you for sharing your feedback with us. We regret to hear that you fel…"
radio input "true"
type textarea "Hit, Thank you for sharing your feedback with us. We regret to hear that you fe…"
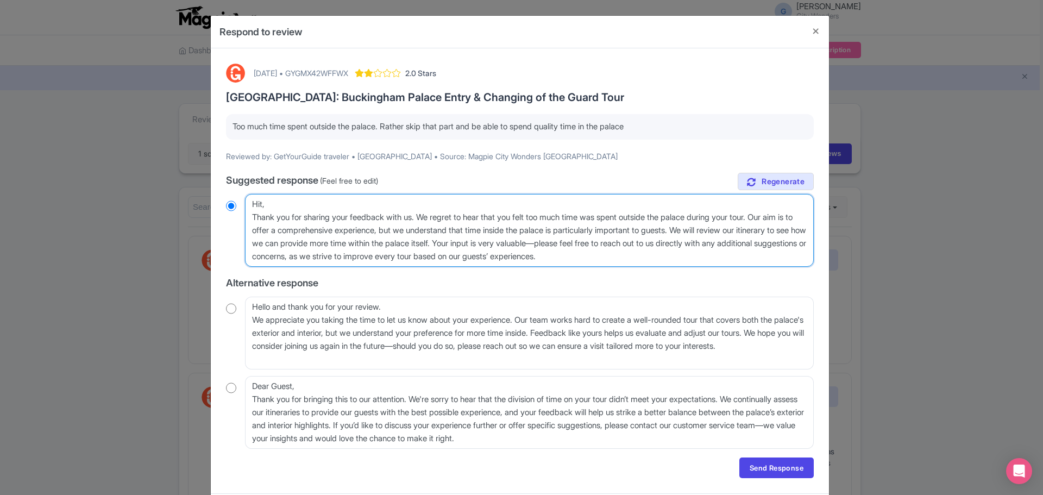
radio input "true"
type textarea "Hi, Thank you for sharing your feedback with us. We regret to hear that you fel…"
radio input "true"
type textarea "Hi , Thank you for sharing your feedback with us. We regret to hear that you fe…"
radio input "true"
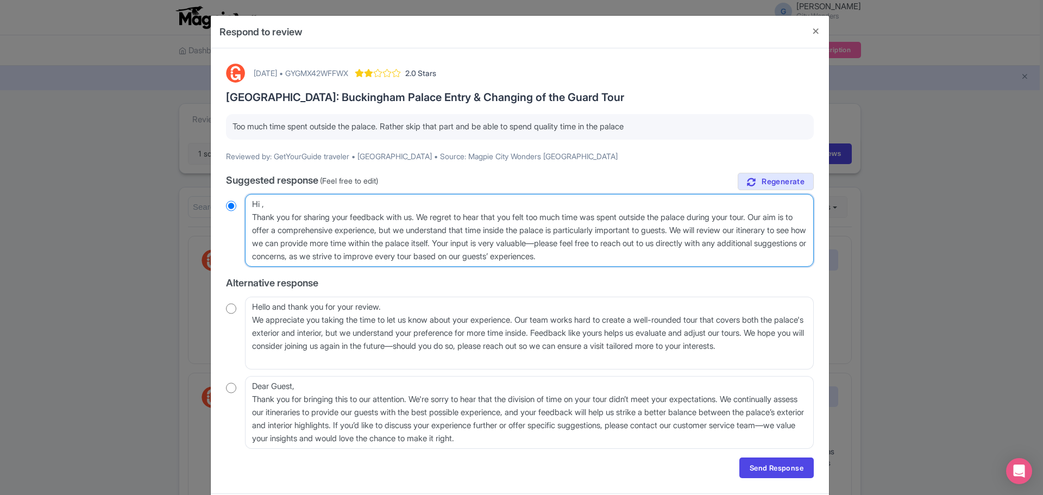
type textarea "Hi t, Thank you for sharing your feedback with us. We regret to hear that you f…"
radio input "true"
type textarea "Hi th, Thank you for sharing your feedback with us. We regret to hear that you …"
radio input "true"
type textarea "Hi the, Thank you for sharing your feedback with us. We regret to hear that you…"
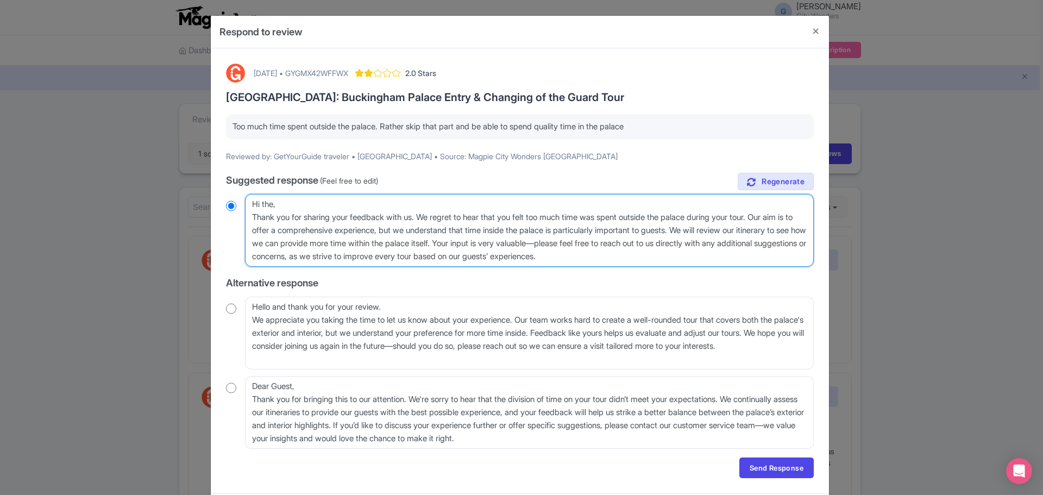
radio input "true"
type textarea "Hi ther, Thank you for sharing your feedback with us. We regret to hear that yo…"
radio input "true"
type textarea "Hi there, Thank you for sharing your feedback with us. We regret to hear that y…"
radio input "true"
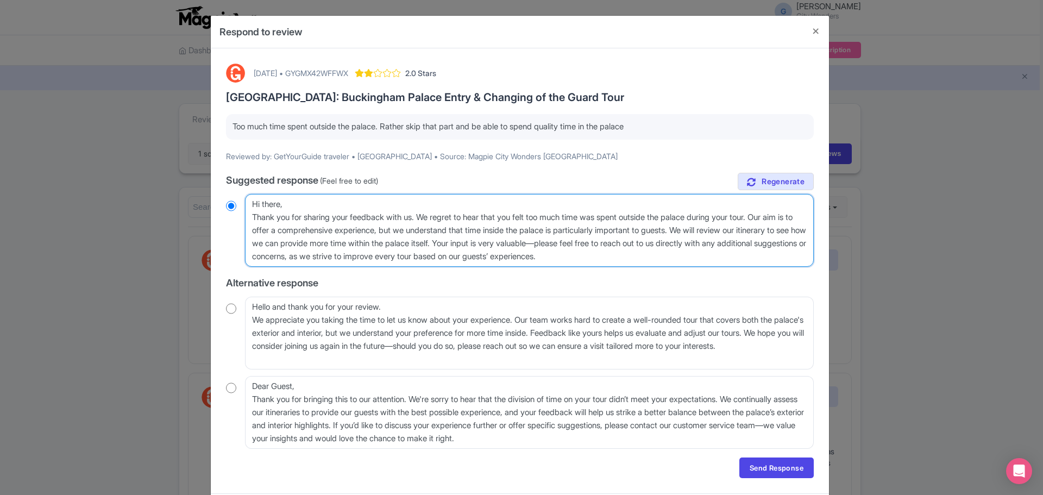
click at [426, 216] on textarea "Dear GetYourGuide traveler, Thank you for sharing your feedback with us. We reg…" at bounding box center [529, 230] width 569 height 73
type textarea "Hi there, Thank you for sharing your feedback with us. We regret to hear that y…"
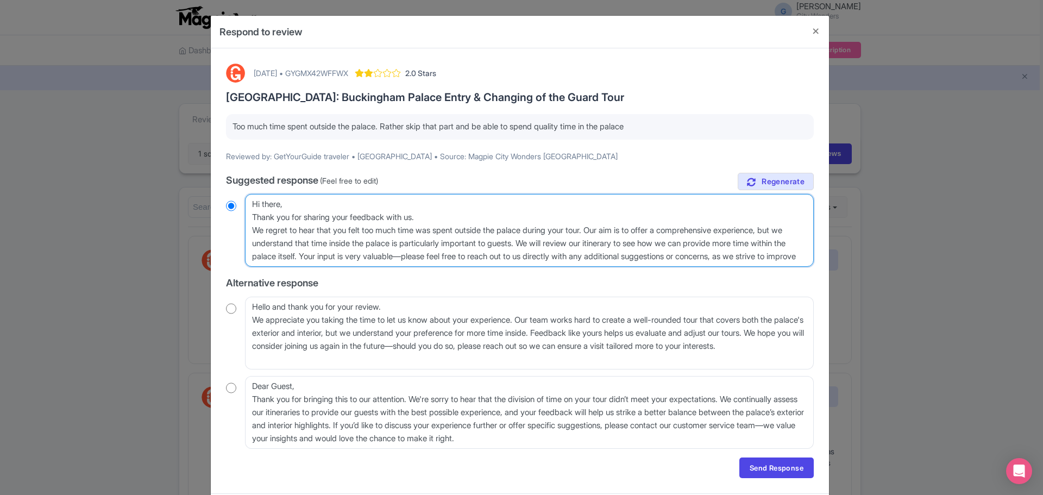
radio input "true"
type textarea "Hi there, Thank you for sharing your feedback with us. We regret to hear that y…"
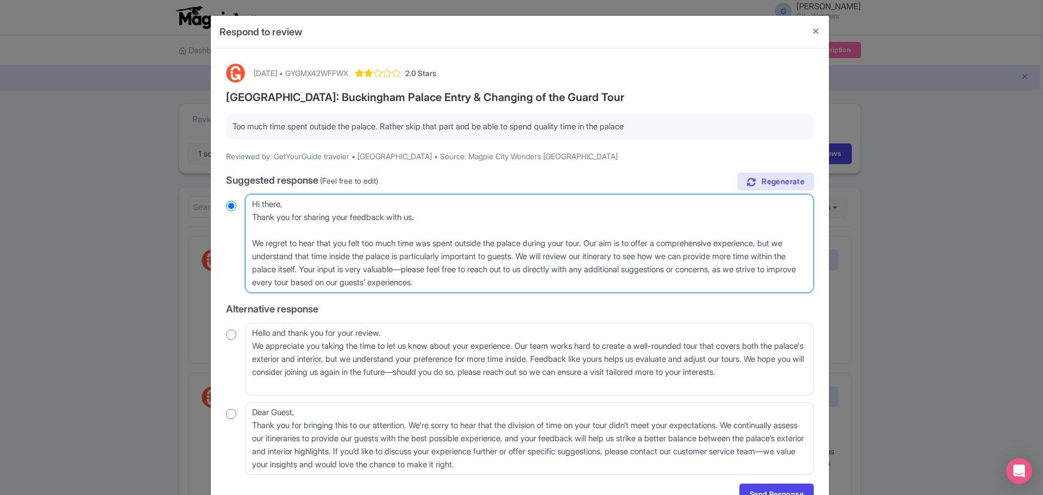
drag, startPoint x: 605, startPoint y: 244, endPoint x: 787, endPoint y: 241, distance: 182.5
click at [787, 241] on textarea "Dear GetYourGuide traveler, Thank you for sharing your feedback with us. We reg…" at bounding box center [529, 243] width 569 height 99
radio input "true"
type textarea "Hi there, Thank you for sharing your feedback with us. We regret to hear that y…"
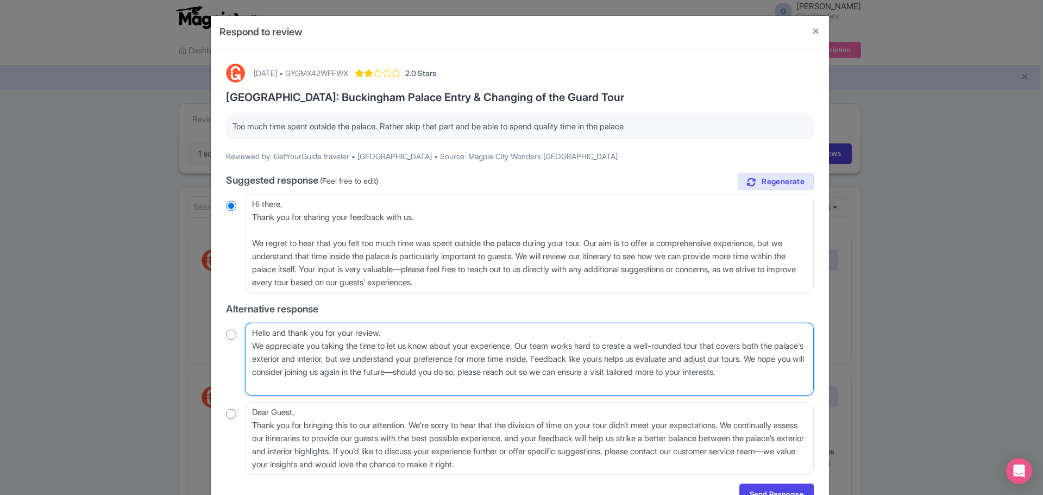
drag, startPoint x: 532, startPoint y: 346, endPoint x: 722, endPoint y: 341, distance: 190.2
click at [722, 341] on textarea "Hello and thank you for your review. We appreciate you taking the time to let u…" at bounding box center [529, 359] width 569 height 73
paste textarea "aim is to offer a comprehensive experience,"
drag, startPoint x: 486, startPoint y: 370, endPoint x: 284, endPoint y: 389, distance: 203.5
click at [284, 389] on textarea "Hello and thank you for your review. We appreciate you taking the time to let u…" at bounding box center [529, 359] width 569 height 73
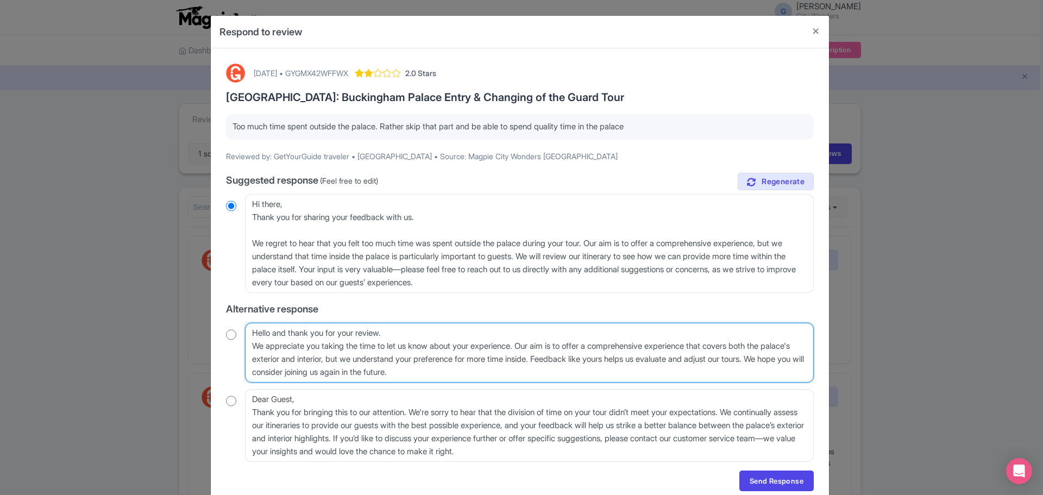
click at [275, 373] on textarea "Hello and thank you for your review. We appreciate you taking the time to let u…" at bounding box center [529, 353] width 569 height 60
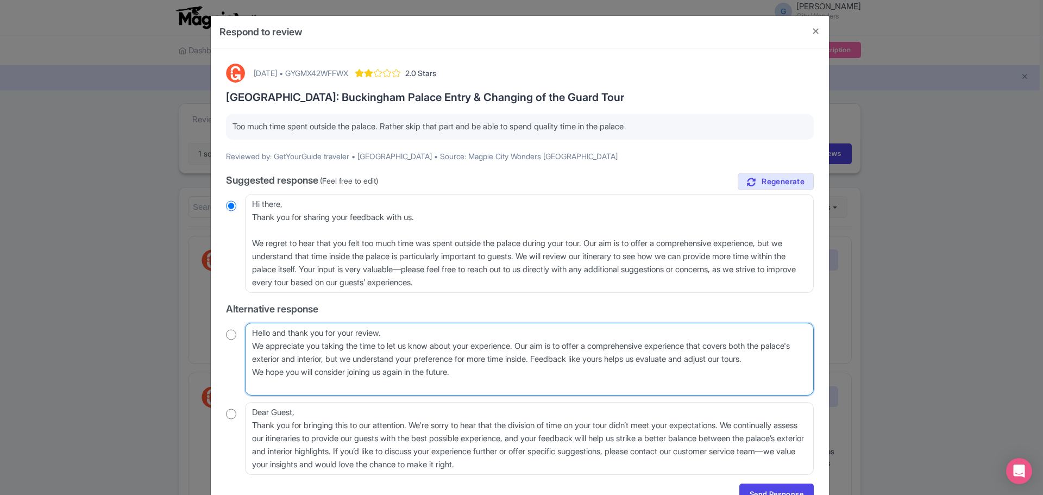
click at [398, 336] on textarea "Hello and thank you for your review. We appreciate you taking the time to let u…" at bounding box center [529, 359] width 569 height 73
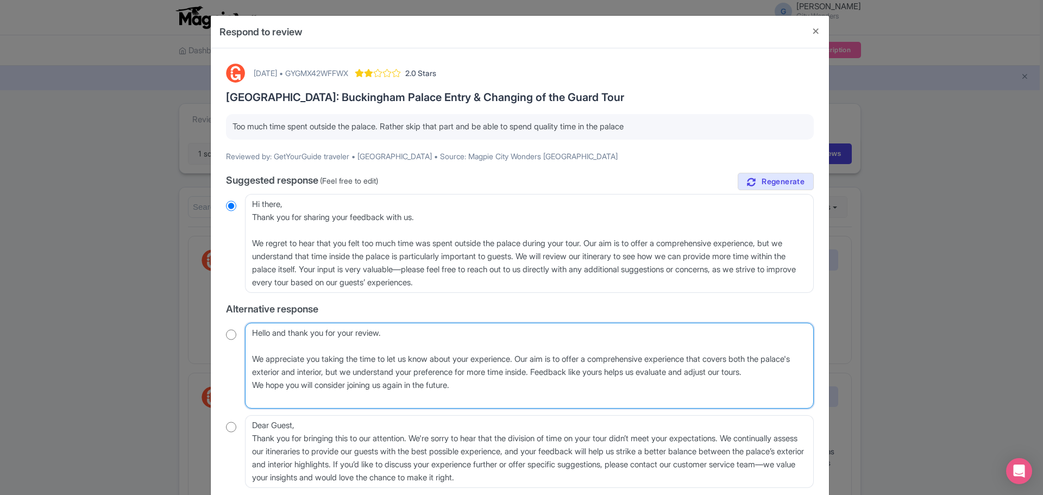
click at [282, 386] on textarea "Hello and thank you for your review. We appreciate you taking the time to let u…" at bounding box center [529, 366] width 569 height 86
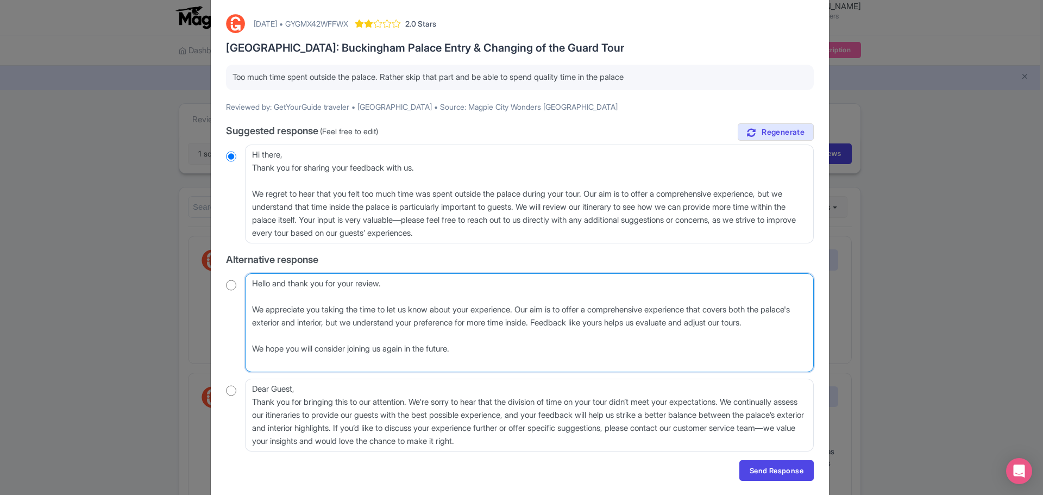
scroll to position [84, 0]
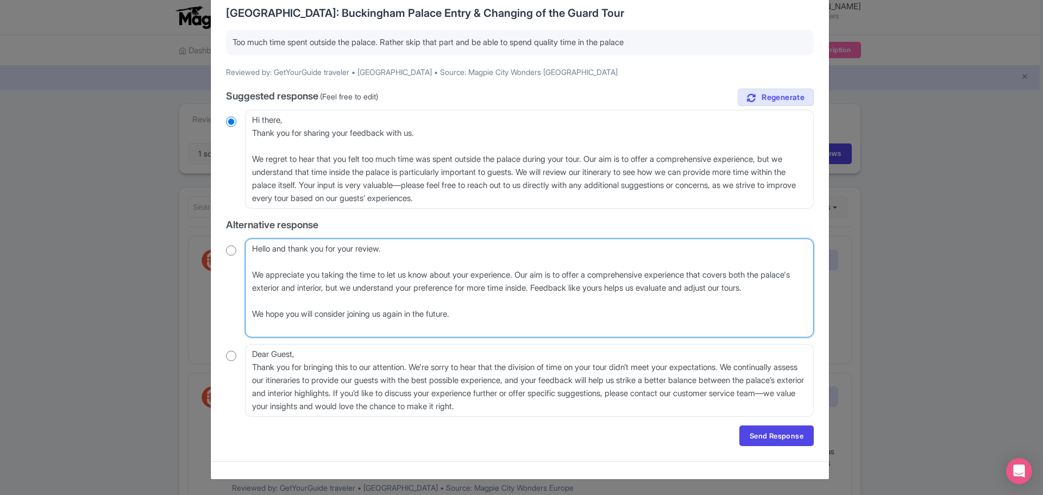
type textarea "Hello and thank you for your review. We appreciate you taking the time to let u…"
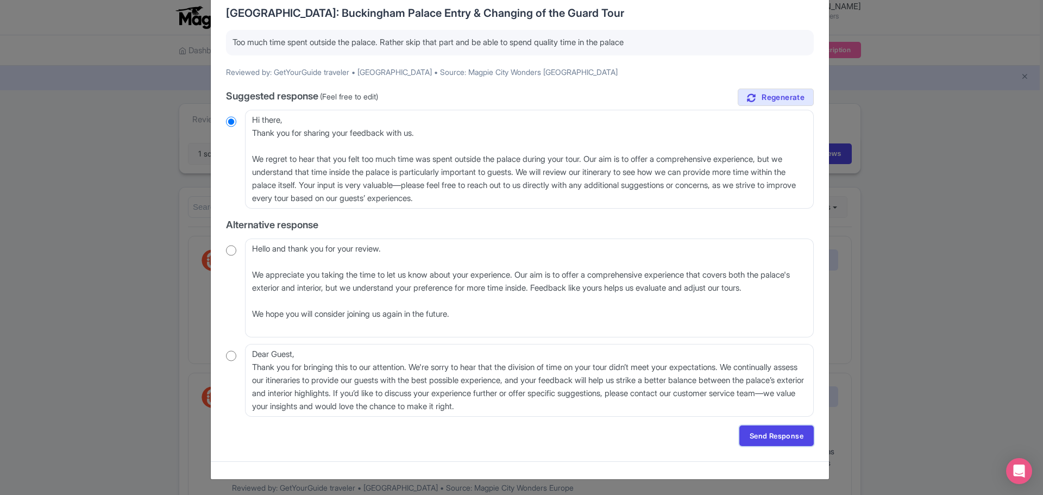
click at [771, 435] on link "Send Response" at bounding box center [776, 435] width 74 height 21
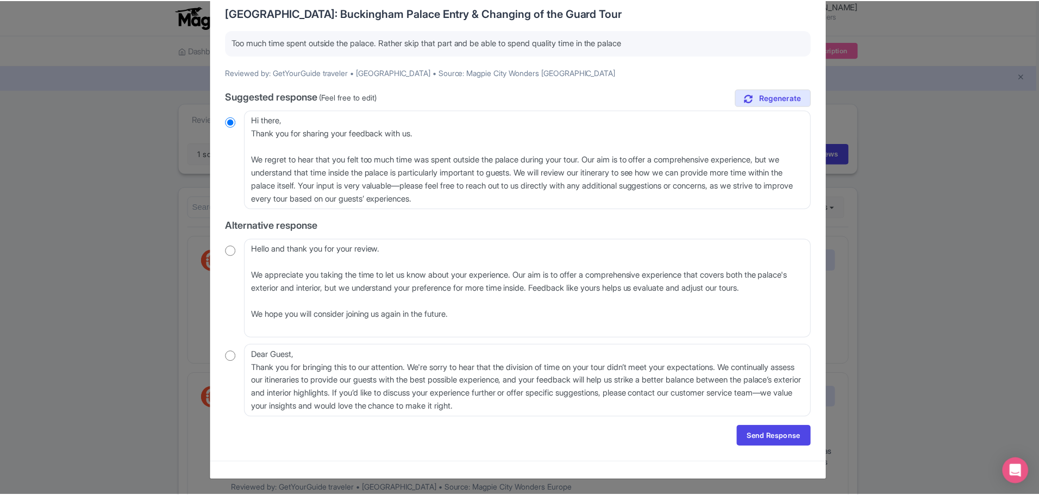
scroll to position [0, 0]
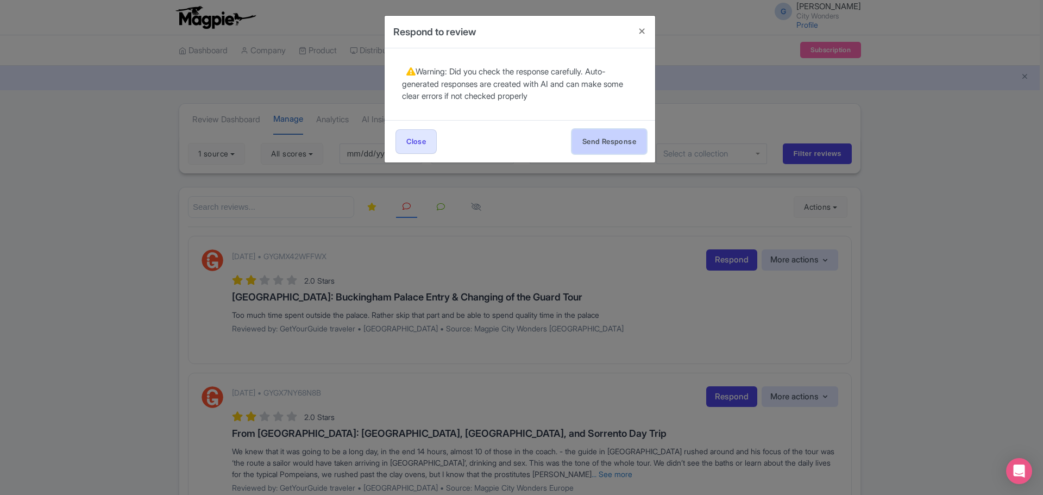
click at [599, 144] on button "Send Response" at bounding box center [609, 141] width 74 height 24
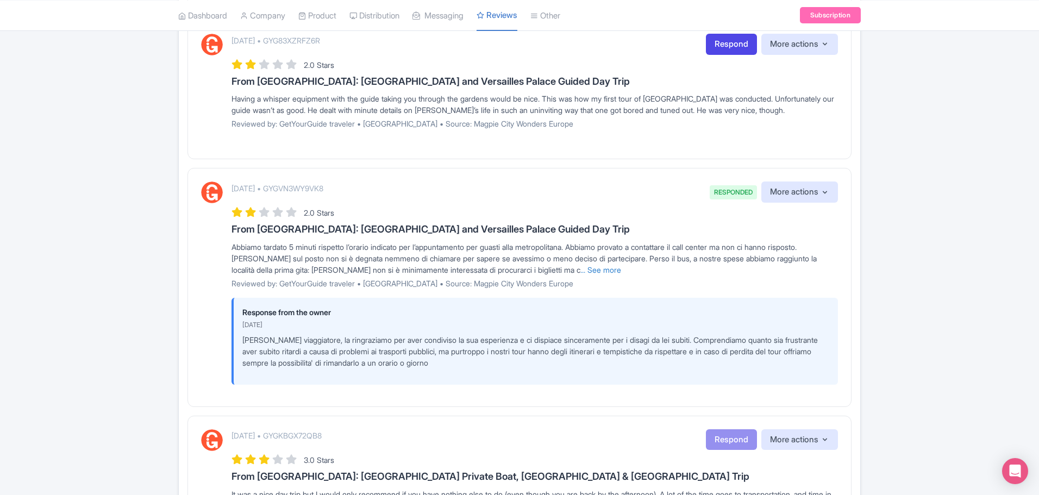
scroll to position [1086, 0]
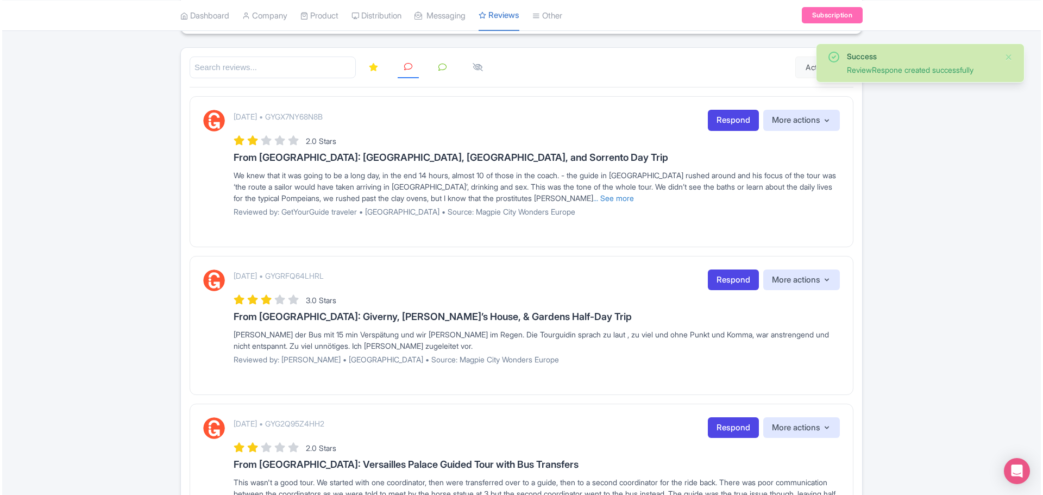
scroll to position [163, 0]
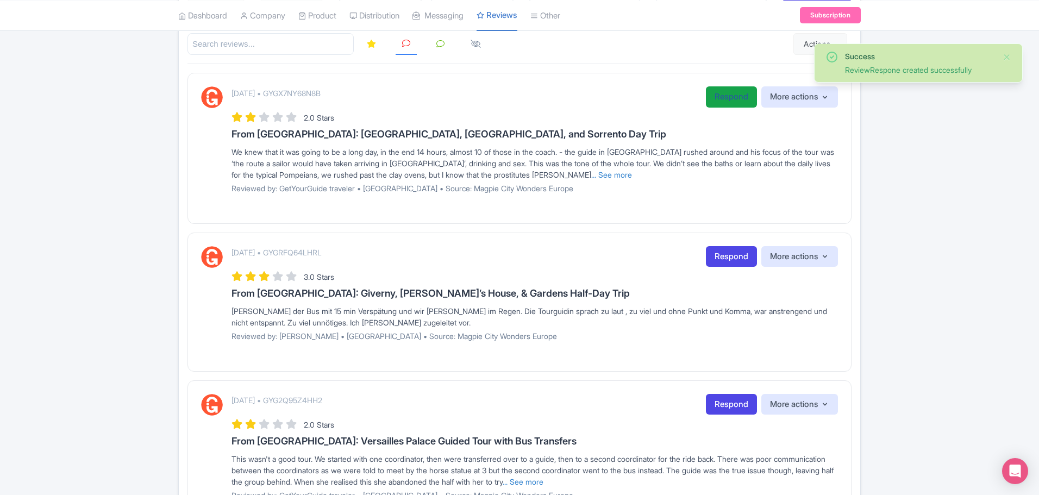
click at [723, 99] on link "Respond" at bounding box center [731, 96] width 51 height 21
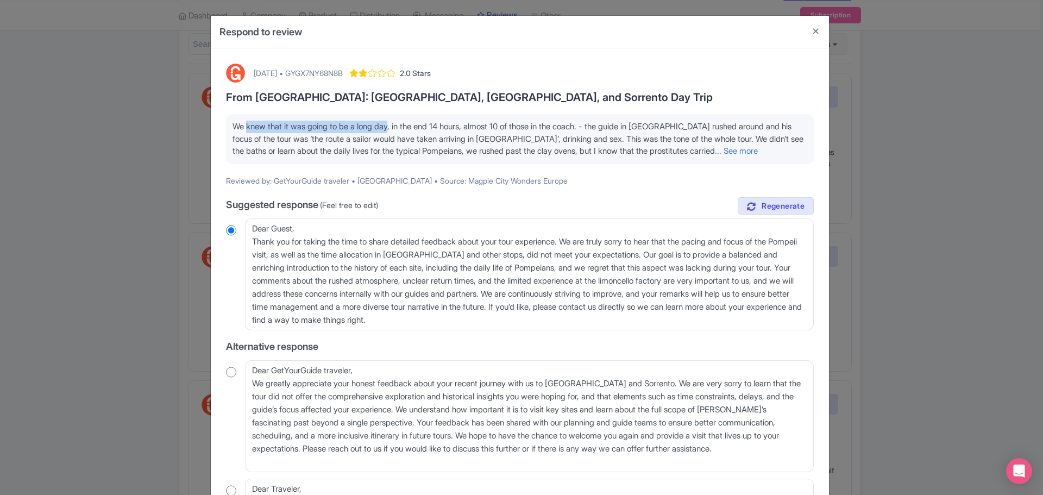
drag, startPoint x: 242, startPoint y: 130, endPoint x: 389, endPoint y: 129, distance: 147.2
click at [389, 129] on span "We knew that it was going to be a long day, in the end 14 hours, almost 10 of t…" at bounding box center [517, 138] width 571 height 35
drag, startPoint x: 311, startPoint y: 140, endPoint x: 418, endPoint y: 135, distance: 107.7
click at [418, 135] on span "We knew that it was going to be a long day, in the end 14 hours, almost 10 of t…" at bounding box center [517, 138] width 571 height 35
click at [737, 153] on link "... See more" at bounding box center [736, 151] width 43 height 10
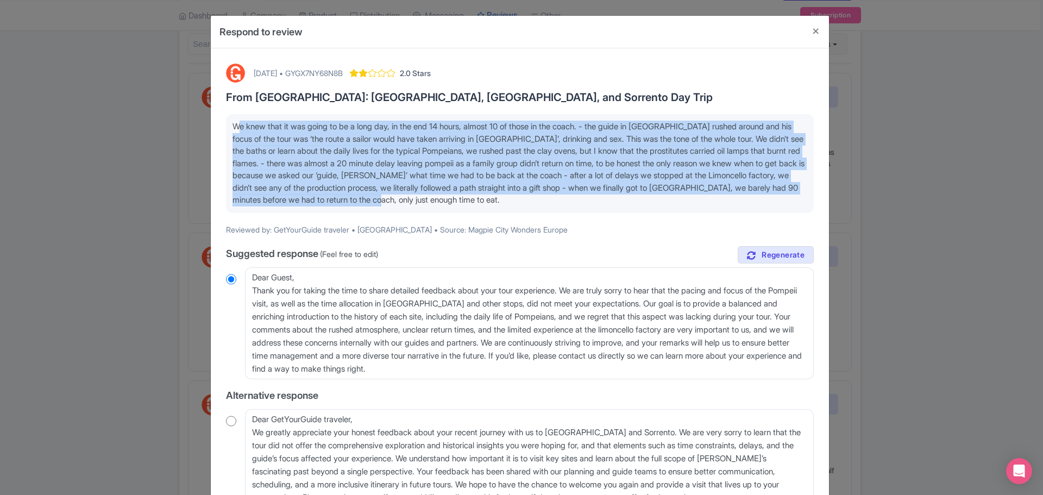
drag, startPoint x: 555, startPoint y: 202, endPoint x: 196, endPoint y: 123, distance: 367.5
click at [196, 123] on div "Respond to review [DATE] • GYGX7NY68N8B 2.0 Stars From [GEOGRAPHIC_DATA]: [GEOG…" at bounding box center [521, 247] width 1043 height 495
copy span "We knew that it was going to be a long day, in the end 14 hours, almost 10 of t…"
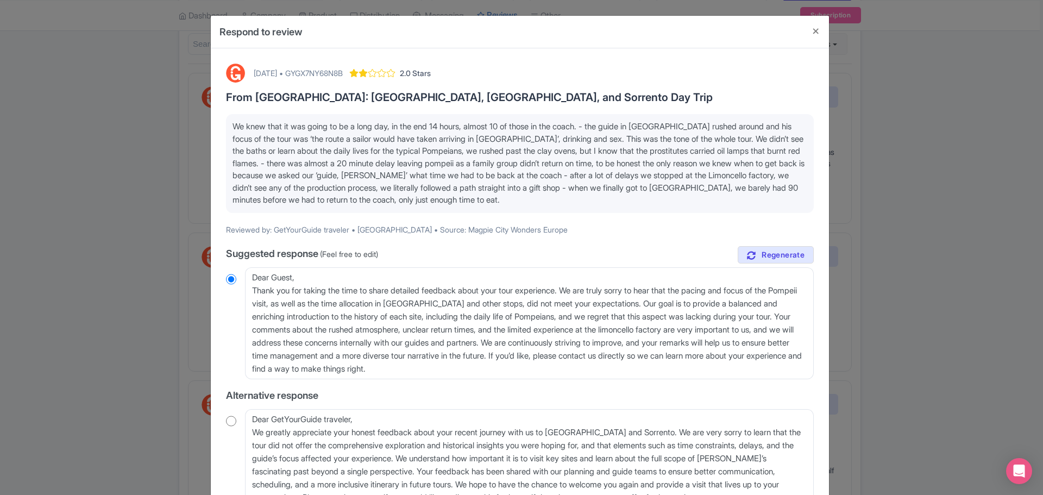
click at [363, 63] on div "[DATE] • GYGX7NY68N8B 2.0 Stars From [GEOGRAPHIC_DATA]: [GEOGRAPHIC_DATA], [GEO…" at bounding box center [519, 366] width 601 height 618
click at [343, 72] on div "[DATE] • GYGX7NY68N8B" at bounding box center [298, 72] width 89 height 11
click at [343, 73] on div "[DATE] • GYGX7NY68N8B" at bounding box center [298, 72] width 89 height 11
copy div "GYGX7NY68N8B"
click at [282, 153] on span "We knew that it was going to be a long day, in the end 14 hours, almost 10 of t…" at bounding box center [518, 163] width 572 height 84
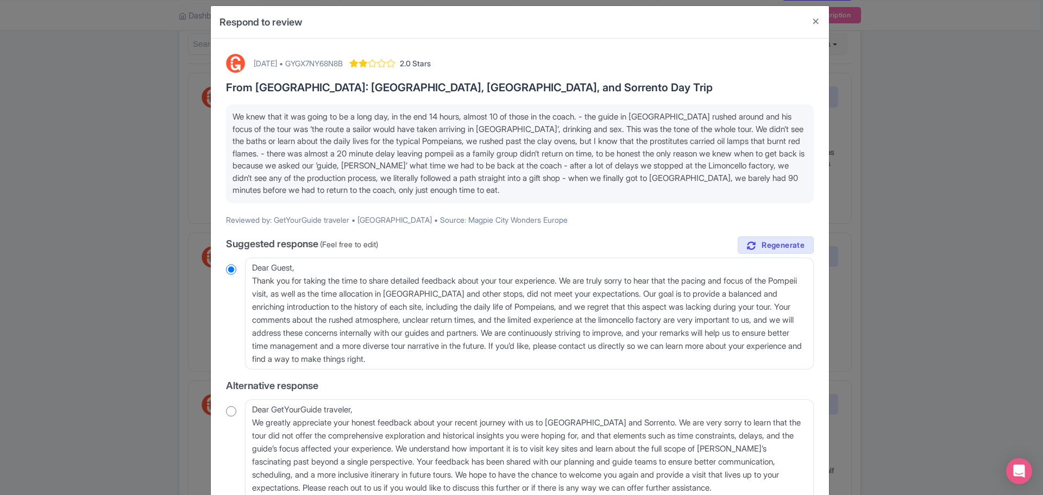
scroll to position [0, 0]
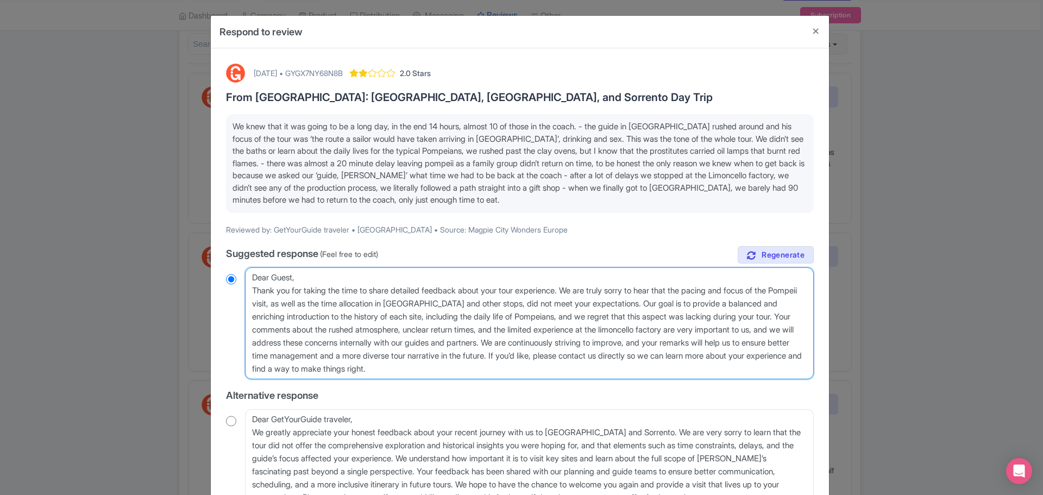
drag, startPoint x: 250, startPoint y: 290, endPoint x: 572, endPoint y: 292, distance: 322.6
click at [572, 292] on textarea "Dear Guest, Thank you for taking the time to share detailed feedback about your…" at bounding box center [529, 323] width 569 height 112
paste textarea "Dear [[PERSON_NAME]'s Name], Thank you for your feedback. We're sorry to hear t…"
type textarea "Lore Ipsum, Dolo [Sitam'c Adip], Elits doe tem inci utlabore. Et'do magna al en…"
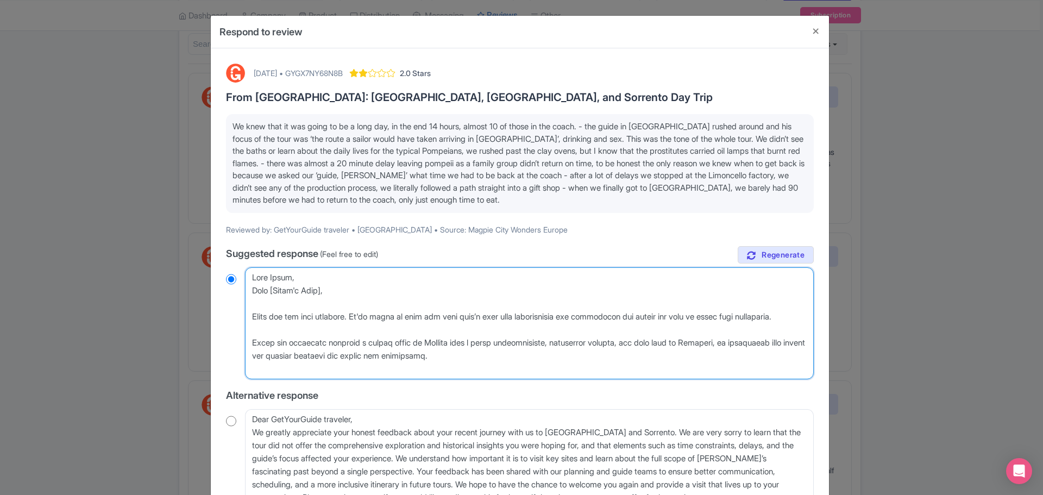
radio input "true"
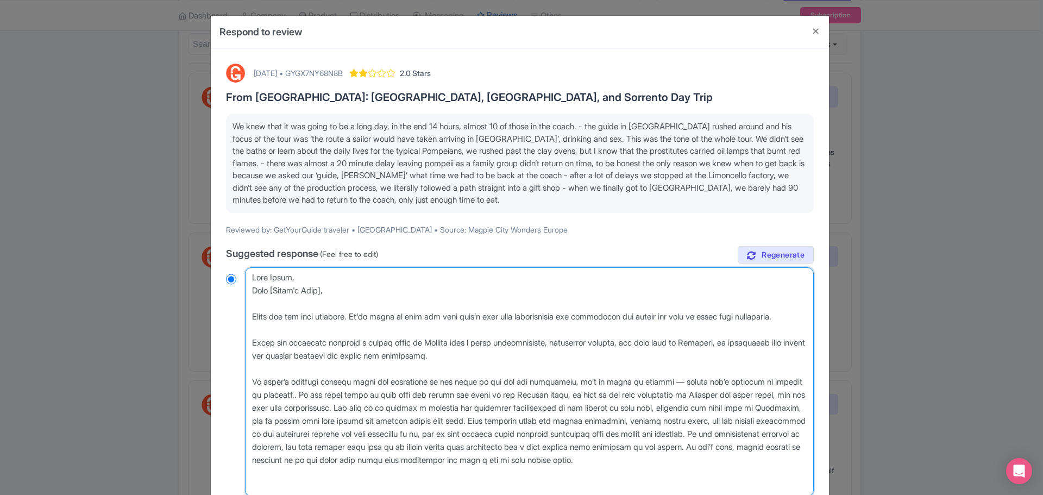
type textarea "Lore Ipsum, Dolo [Sitam'c Adip], Elits doe tem inci utlabore. Et'do magna al en…"
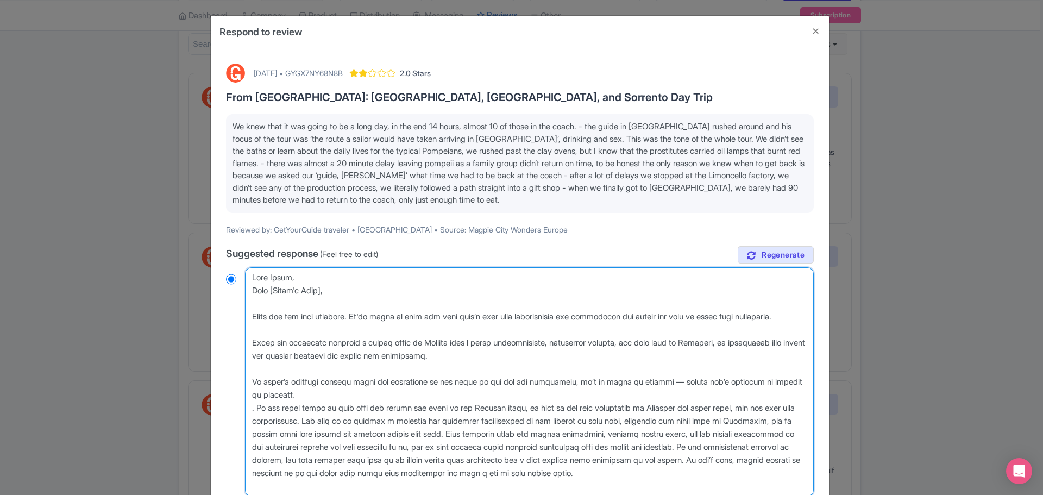
radio input "true"
type textarea "Lore Ipsum, Dolo [Sitam'c Adip], Elits doe tem inci utlabore. Et'do magna al en…"
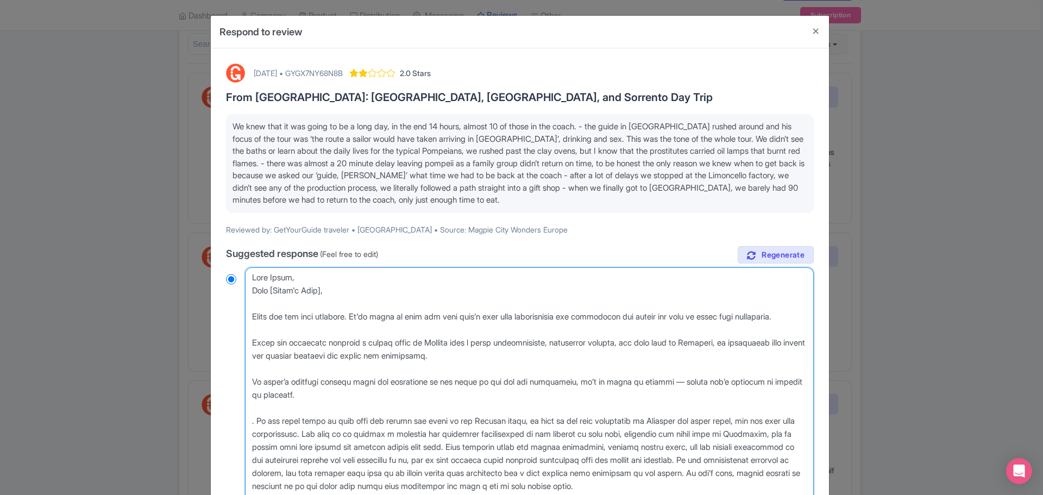
radio input "true"
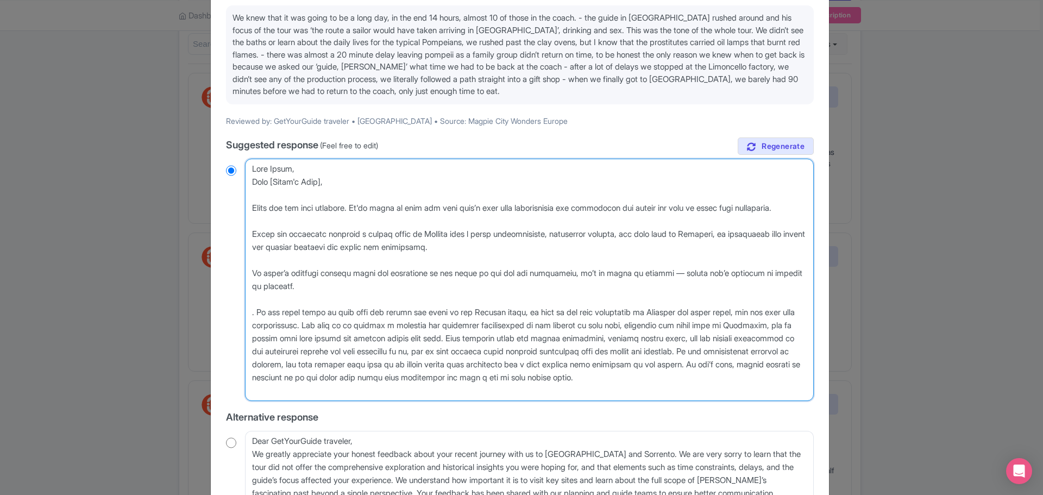
scroll to position [54, 0]
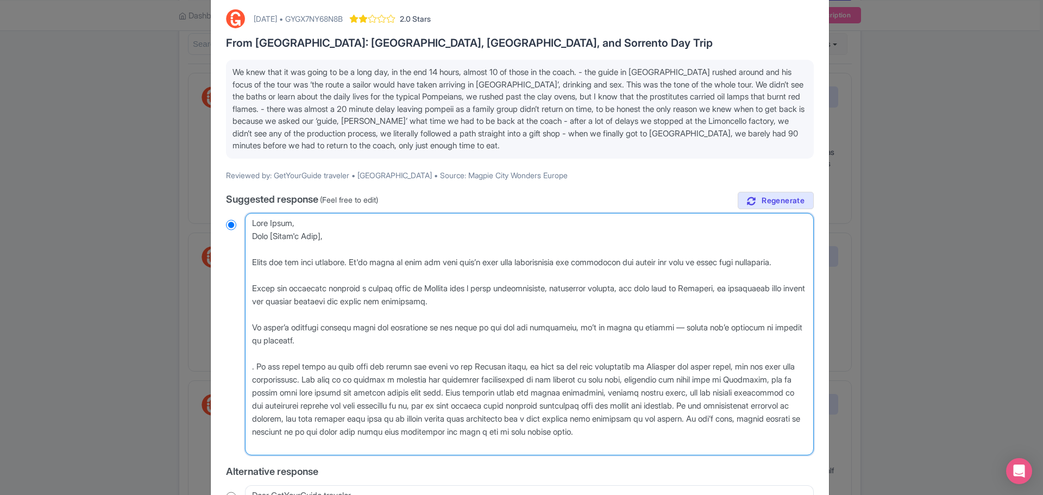
type textarea "Lore Ipsum, Dolo [Sitam'c Adip], Elits doe tem inci utlabore. Et'do magna al en…"
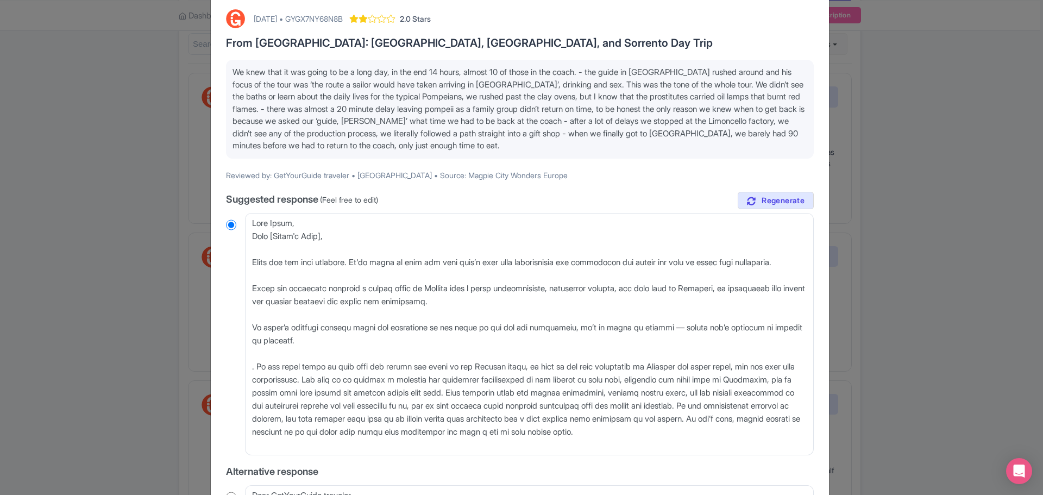
click at [343, 20] on div "[DATE] • GYGX7NY68N8B" at bounding box center [298, 18] width 89 height 11
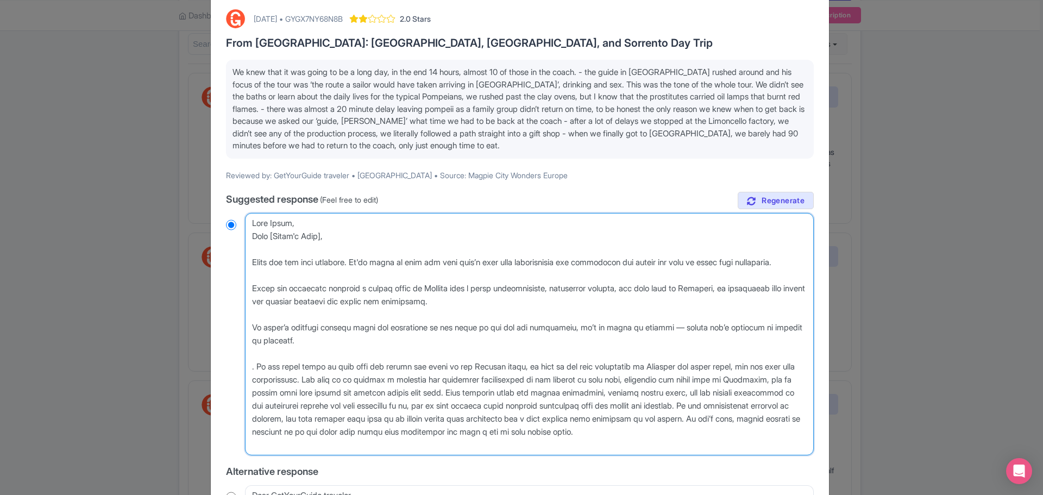
drag, startPoint x: 254, startPoint y: 299, endPoint x: 394, endPoint y: 298, distance: 139.6
click at [394, 298] on textarea "Dear Guest, Thank you for taking the time to share detailed feedback about your…" at bounding box center [529, 334] width 569 height 242
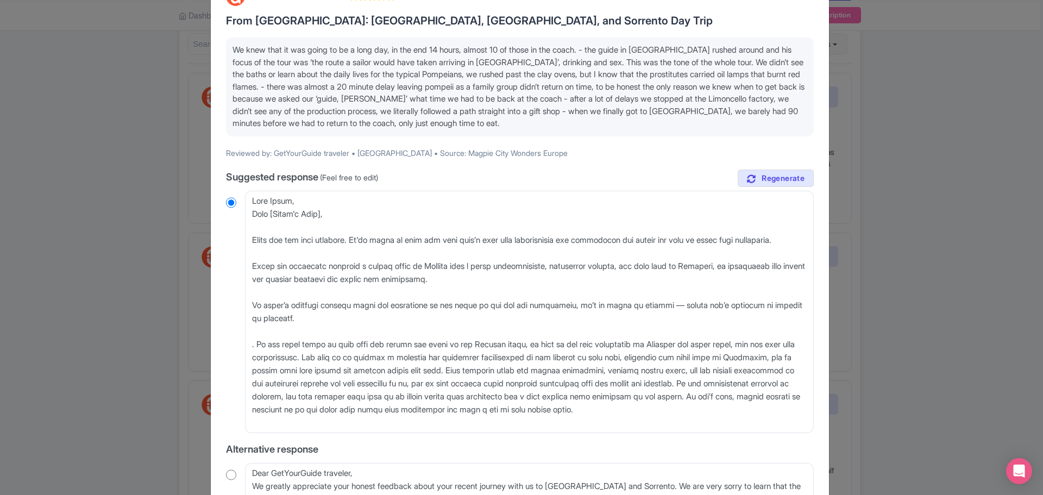
scroll to position [109, 0]
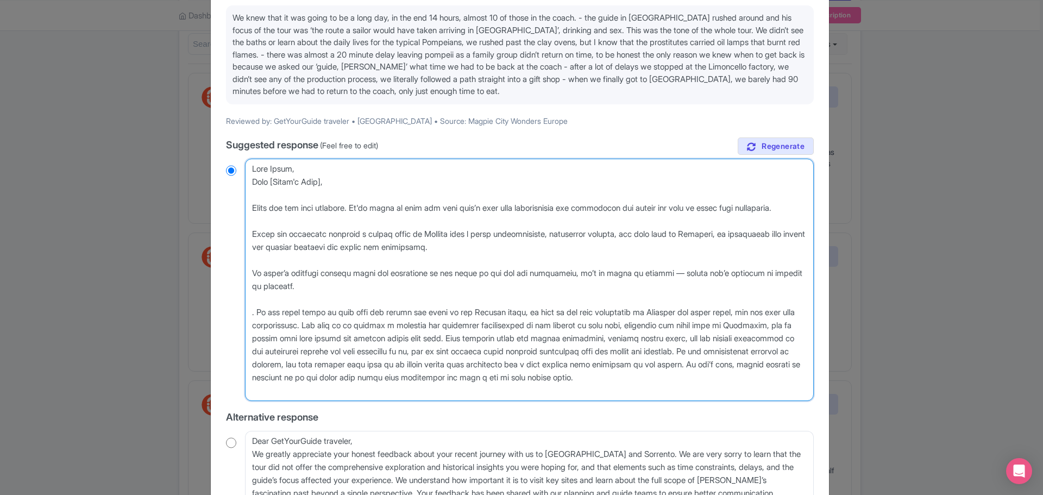
drag, startPoint x: 249, startPoint y: 324, endPoint x: 321, endPoint y: 336, distance: 73.2
click at [321, 336] on textarea "Dear Guest, Thank you for taking the time to share detailed feedback about your…" at bounding box center [529, 280] width 569 height 242
click at [334, 339] on textarea "Dear Guest, Thank you for taking the time to share detailed feedback about your…" at bounding box center [529, 280] width 569 height 242
drag, startPoint x: 324, startPoint y: 337, endPoint x: 454, endPoint y: 342, distance: 129.9
click at [454, 342] on textarea "Dear Guest, Thank you for taking the time to share detailed feedback about your…" at bounding box center [529, 280] width 569 height 242
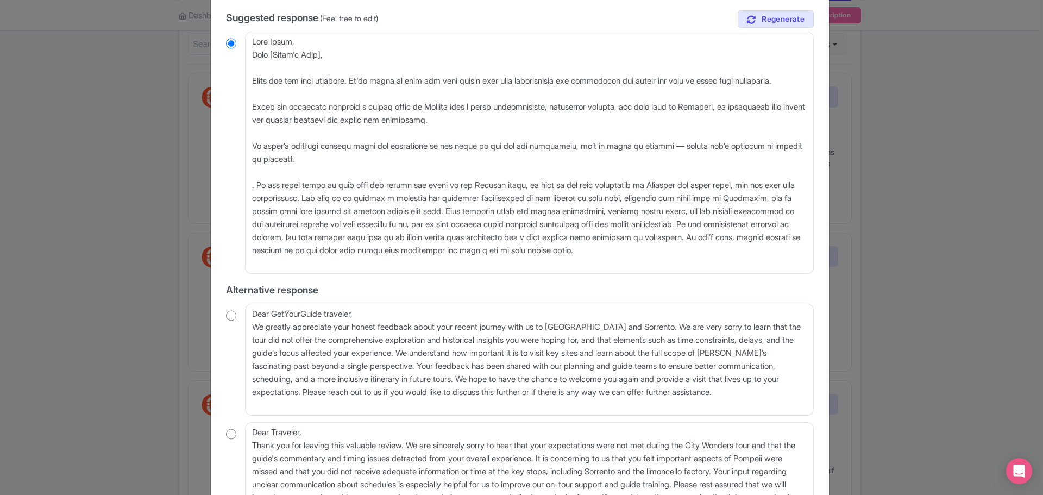
scroll to position [217, 0]
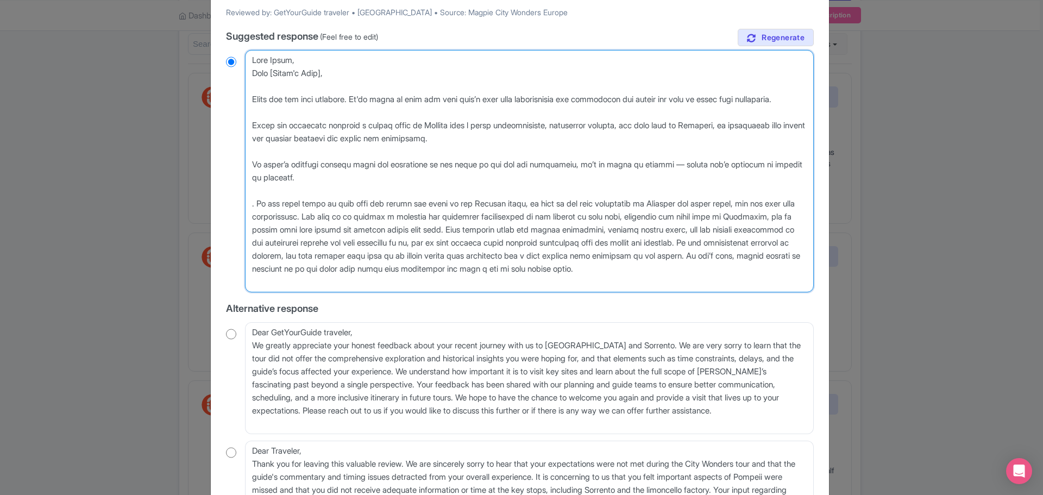
drag, startPoint x: 251, startPoint y: 137, endPoint x: 519, endPoint y: 146, distance: 267.9
click at [519, 146] on textarea "Dear Guest, Thank you for taking the time to share detailed feedback about your…" at bounding box center [529, 171] width 569 height 242
radio input "true"
type textarea "Lore Ipsum, Dolo [Sitam'c Adip], Elits doe tem inci utlabore. Et'do magna al en…"
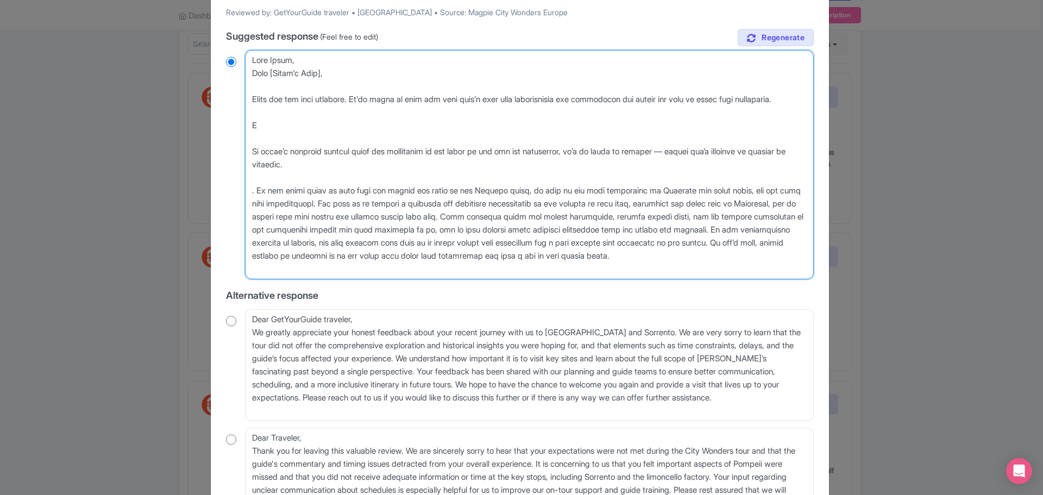
radio input "true"
type textarea "Lore Ipsum, Dolo [Sitam'c Adip], Elits doe tem inci utlabore. Et'do magna al en…"
radio input "true"
type textarea "Lore Ipsum, Dolo [Sitam'c Adip], Elits doe tem inci utlabore. Et'do magna al en…"
radio input "true"
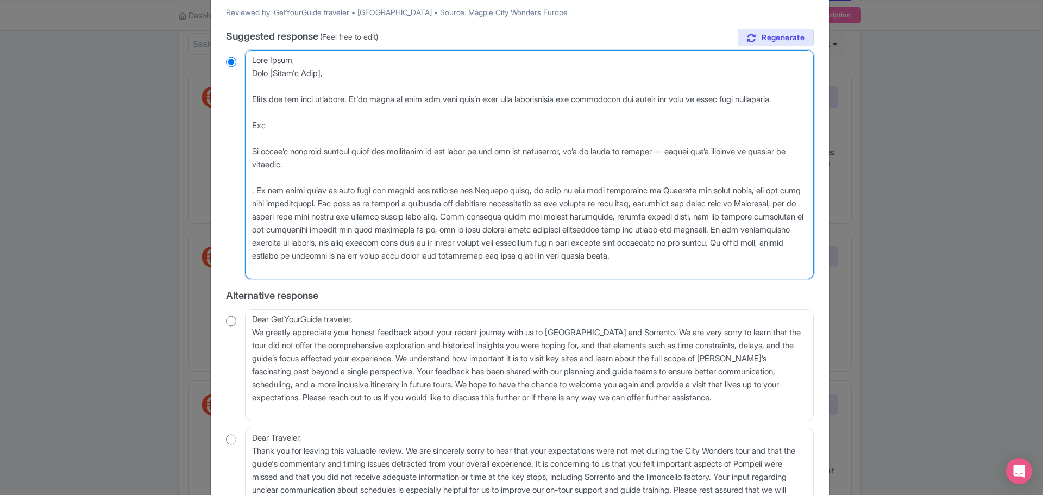
type textarea "Lore Ipsum, Dolo [Sitam'c Adip], Elits doe tem inci utlabore. Et'do magna al en…"
radio input "true"
type textarea "Lore Ipsum, Dolo [Sitam'c Adip], Elits doe tem inci utlabore. Et'do magna al en…"
radio input "true"
type textarea "Lore Ipsum, Dolo [Sitam'c Adip], Elits doe tem inci utlabore. Et'do magna al en…"
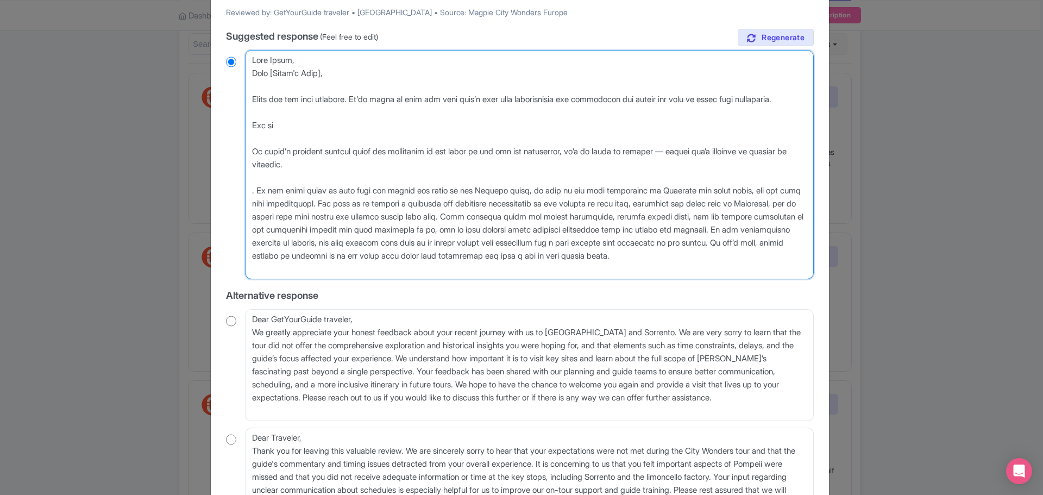
radio input "true"
type textarea "Lore Ipsum, Dolo [Sitam'c Adip], Elits doe tem inci utlabore. Et'do magna al en…"
radio input "true"
type textarea "Lore Ipsum, Dolo [Sitam'c Adip], Elits doe tem inci utlabore. Et'do magna al en…"
radio input "true"
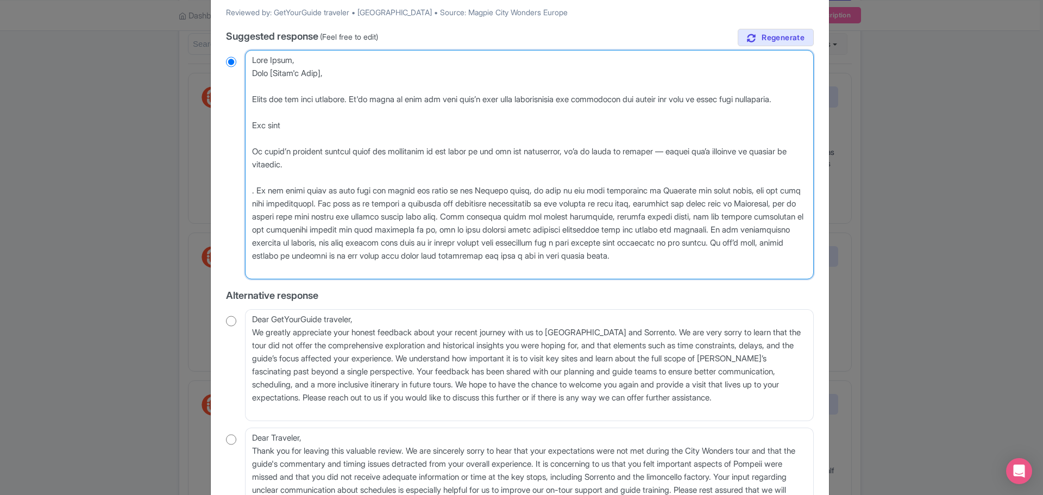
type textarea "Lore Ipsum, Dolo [Sitam'c Adip], Elits doe tem inci utlabore. Et'do magna al en…"
radio input "true"
type textarea "Lore Ipsum, Dolo [Sitam'c Adip], Elits doe tem inci utlabore. Et'do magna al en…"
radio input "true"
type textarea "Lore Ipsum, Dolo [Sitam'c Adip], Elits doe tem inci utlabore. Et'do magna al en…"
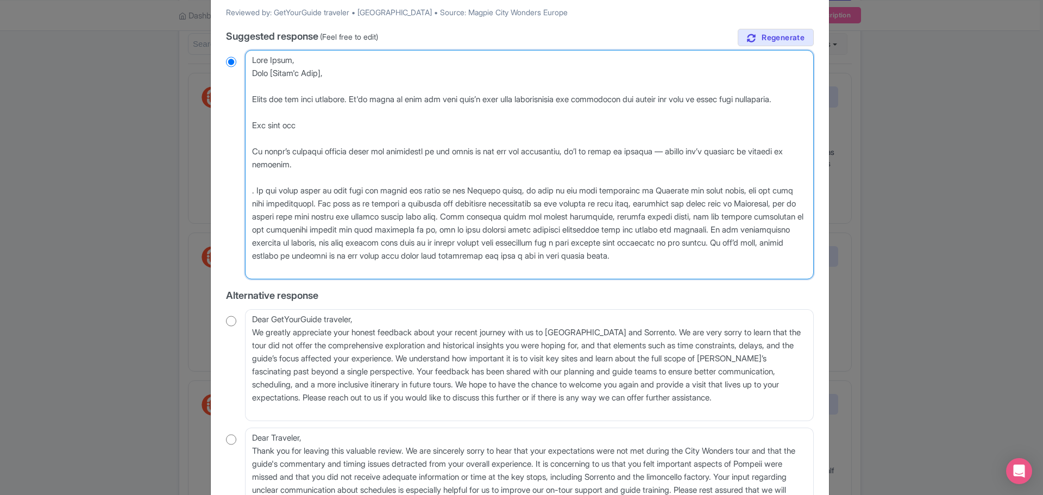
radio input "true"
type textarea "Lore Ipsum, Dolo [Sitam'c Adip], Elits doe tem inci utlabore. Et'do magna al en…"
radio input "true"
type textarea "Lore Ipsum, Dolo [Sitam'c Adip], Elits doe tem inci utlabore. Et'do magna al en…"
radio input "true"
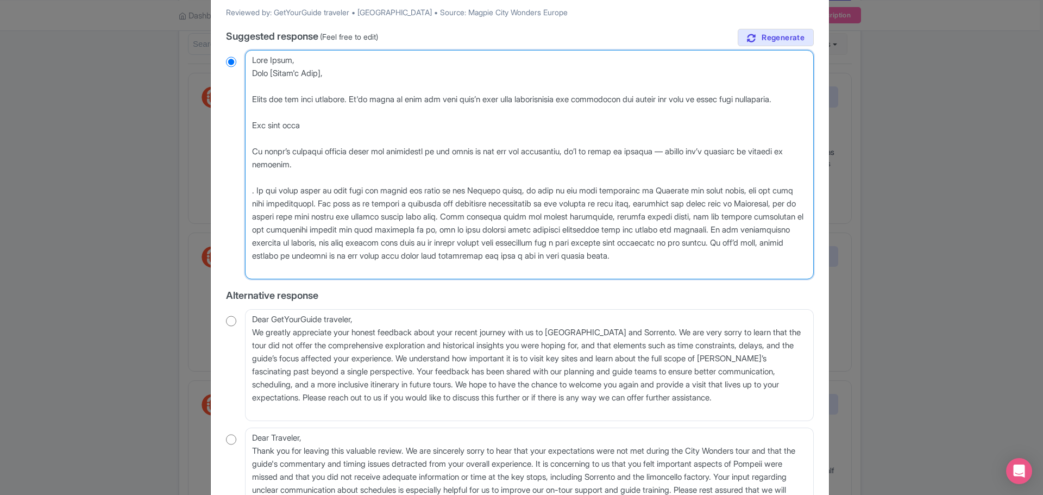
type textarea "Lore Ipsum, Dolo [Sitam'c Adip], Elits doe tem inci utlabore. Et'do magna al en…"
radio input "true"
type textarea "Lore Ipsum, Dolo [Sitam'c Adip], Elits doe tem inci utlabore. Et'do magna al en…"
radio input "true"
type textarea "Lore Ipsum, Dolo [Sitam'c Adip], Elits doe tem inci utlabore. Et'do magna al en…"
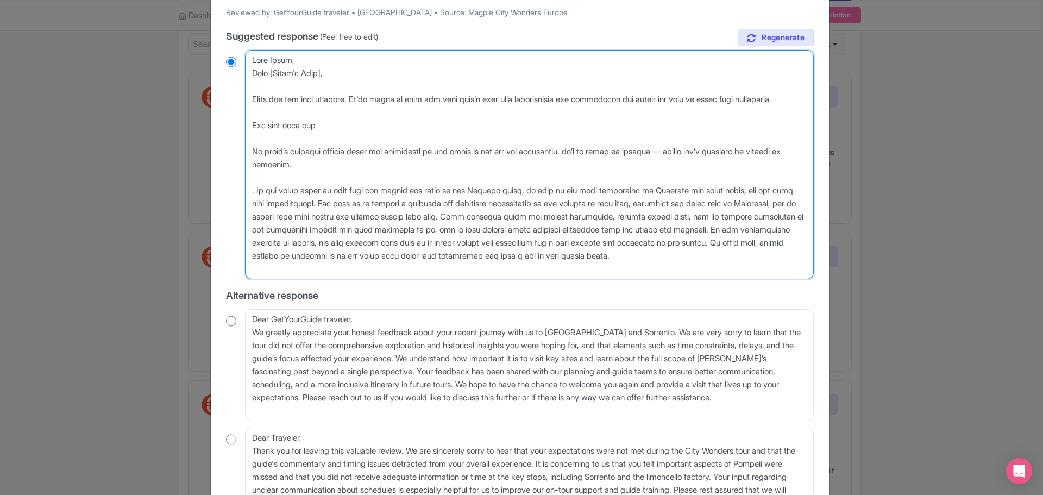
radio input "true"
type textarea "Lore Ipsum, Dolo [Sitam'c Adip], Elits doe tem inci utlabore. Et'do magna al en…"
radio input "true"
type textarea "Lore Ipsum, Dolo [Sitam'c Adip], Elits doe tem inci utlabore. Et'do magna al en…"
radio input "true"
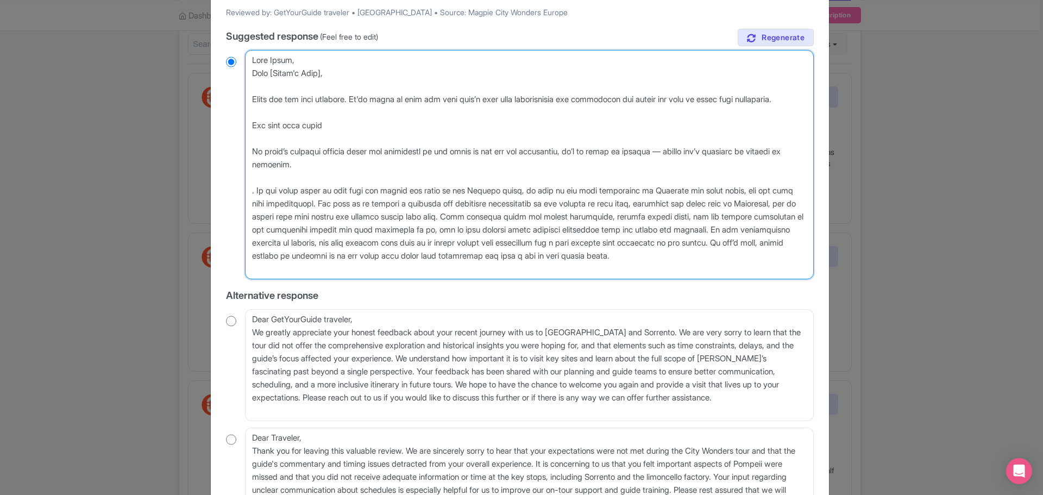
type textarea "Lore Ipsum, Dolo [Sitam'c Adip], Elits doe tem inci utlabore. Et'do magna al en…"
radio input "true"
type textarea "Lore Ipsum, Dolo [Sitam'c Adip], Elits doe tem inci utlabore. Et'do magna al en…"
radio input "true"
type textarea "Lore Ipsum, Dolo [Sitam'c Adip], Elits doe tem inci utlabore. Et'do magna al en…"
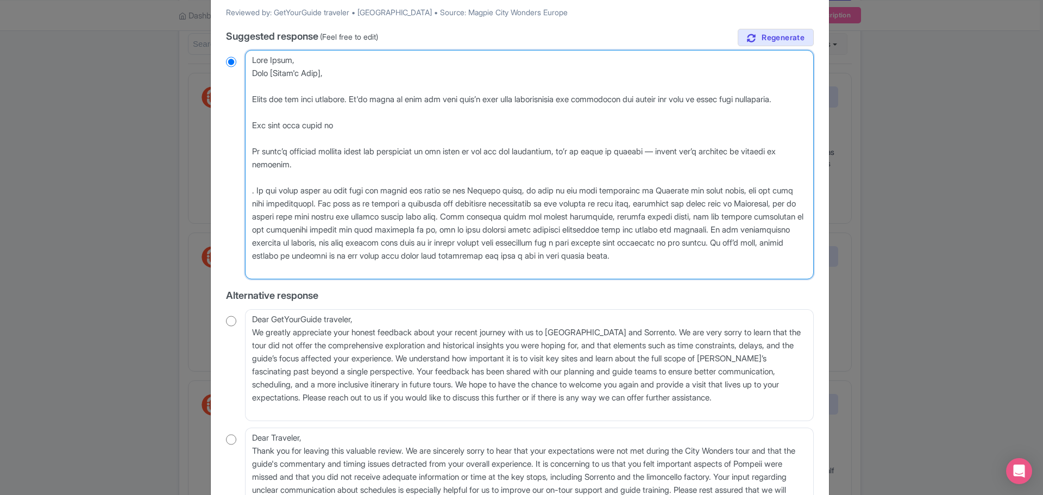
radio input "true"
type textarea "Dear Guest, Dear [Guest's Name], Thank you for your feedback. We're sorry to he…"
radio input "true"
type textarea "Dear Guest, Dear [Guest's Name], Thank you for your feedback. We're sorry to he…"
radio input "true"
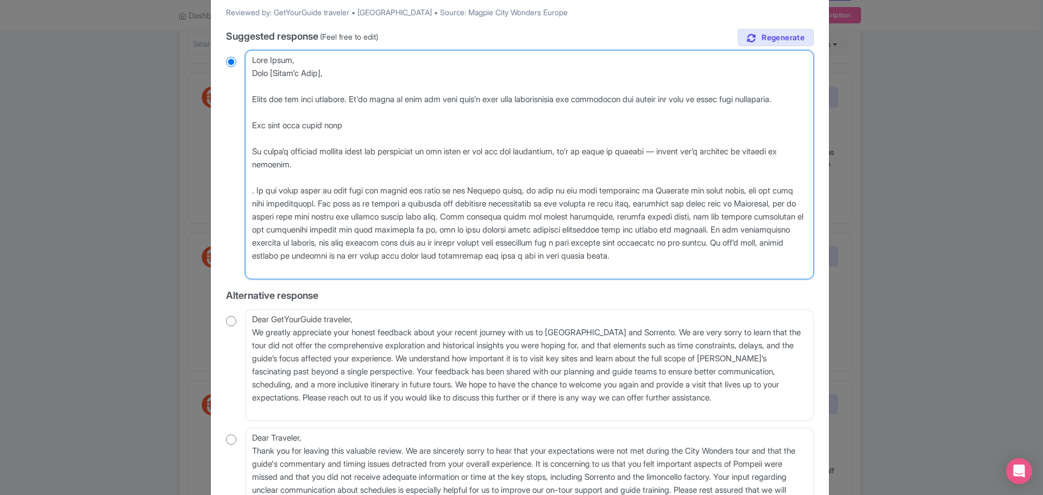
type textarea "Dear Guest, Dear [Guest's Name], Thank you for your feedback. We're sorry to he…"
radio input "true"
type textarea "Dear Guest, Dear [Guest's Name], Thank you for your feedback. We're sorry to he…"
radio input "true"
type textarea "Dear Guest, Dear [Guest's Name], Thank you for your feedback. We're sorry to he…"
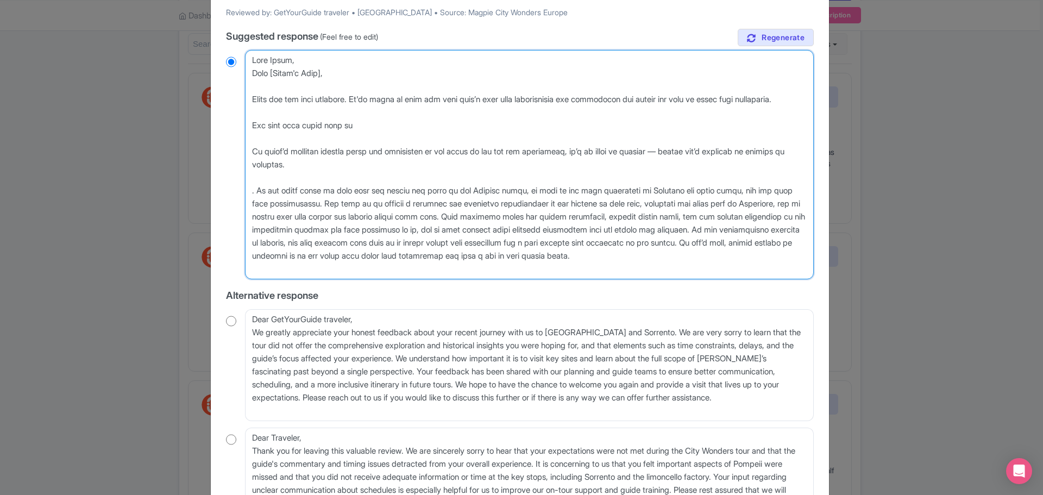
radio input "true"
type textarea "Dear Guest, Dear [Guest's Name], Thank you for your feedback. We're sorry to he…"
radio input "true"
type textarea "Dear Guest, Dear [Guest's Name], Thank you for your feedback. We're sorry to he…"
radio input "true"
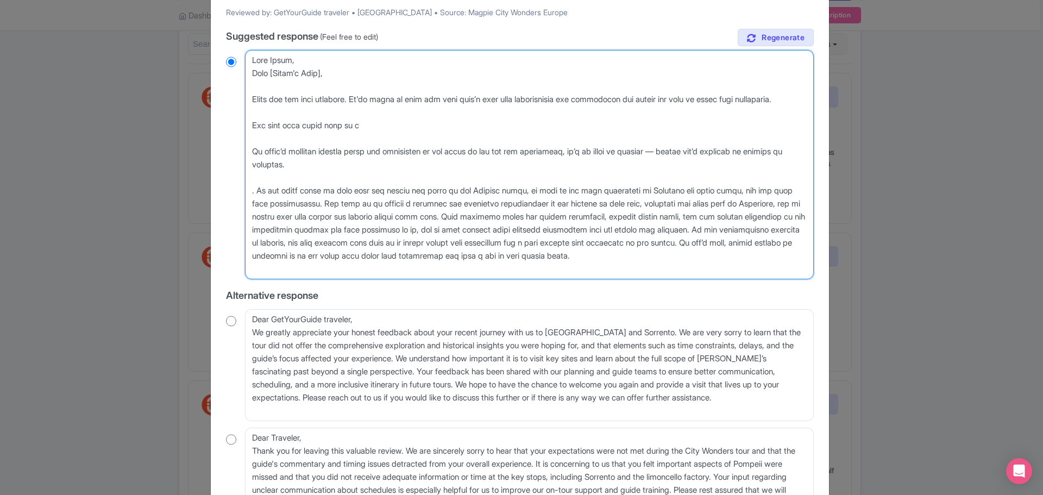
type textarea "Dear Guest, Dear [Guest's Name], Thank you for your feedback. We're sorry to he…"
radio input "true"
type textarea "Dear Guest, Dear [Guest's Name], Thank you for your feedback. We're sorry to he…"
radio input "true"
type textarea "Dear Guest, Dear [Guest's Name], Thank you for your feedback. We're sorry to he…"
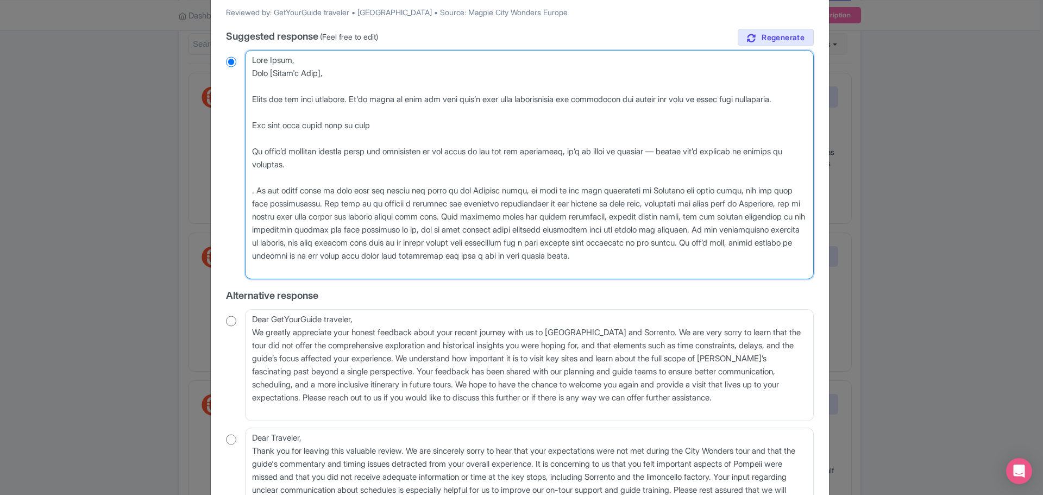
radio input "true"
type textarea "Dear Guest, Dear [Guest's Name], Thank you for your feedback. We're sorry to he…"
radio input "true"
type textarea "Dear Guest, Dear [Guest's Name], Thank you for your feedback. We're sorry to he…"
radio input "true"
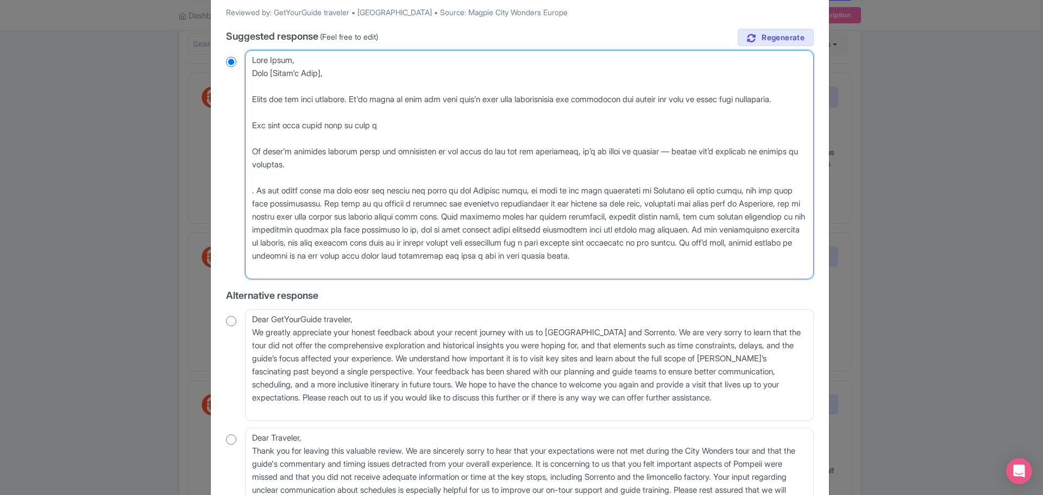
type textarea "Dear Guest, Dear [Guest's Name], Thank you for your feedback. We're sorry to he…"
radio input "true"
type textarea "Dear Guest, Dear [Guest's Name], Thank you for your feedback. We're sorry to he…"
radio input "true"
type textarea "Dear Guest, Dear [Guest's Name], Thank you for your feedback. We're sorry to he…"
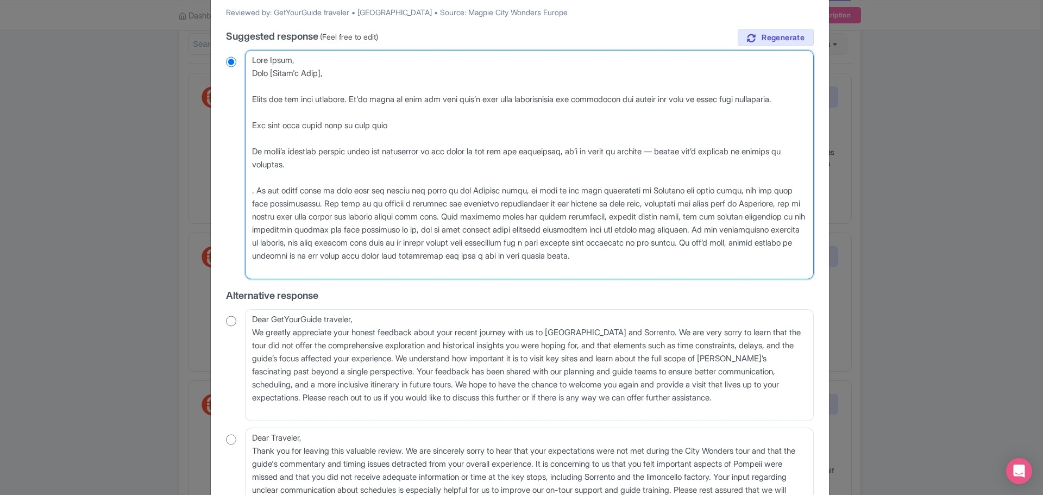
radio input "true"
type textarea "Dear Guest, Dear [Guest's Name], Thank you for your feedback. We're sorry to he…"
radio input "true"
type textarea "Dear Guest, Dear [Guest's Name], Thank you for your feedback. We're sorry to he…"
radio input "true"
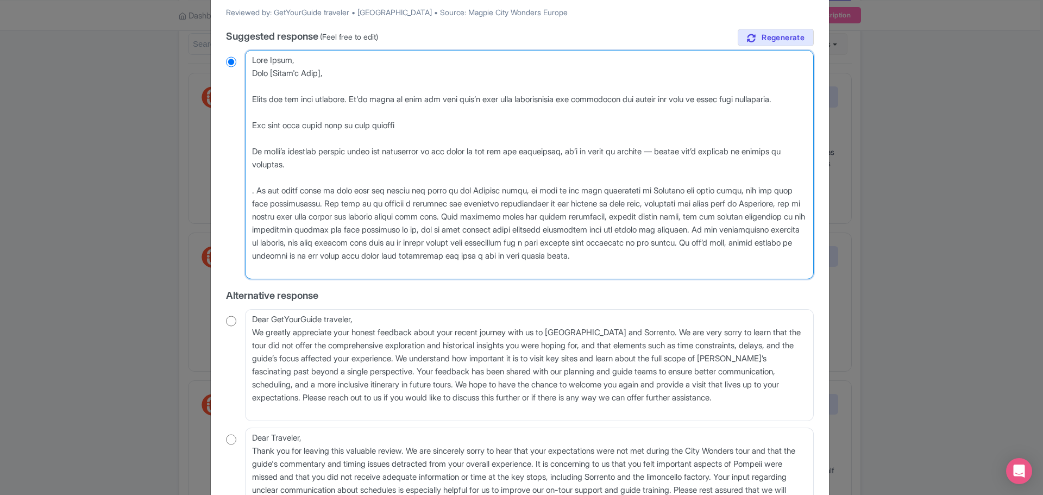
type textarea "Dear Guest, Dear [Guest's Name], Thank you for your feedback. We're sorry to he…"
radio input "true"
type textarea "Dear Guest, Dear [Guest's Name], Thank you for your feedback. We're sorry to he…"
radio input "true"
type textarea "Dear Guest, Dear [Guest's Name], Thank you for your feedback. We're sorry to he…"
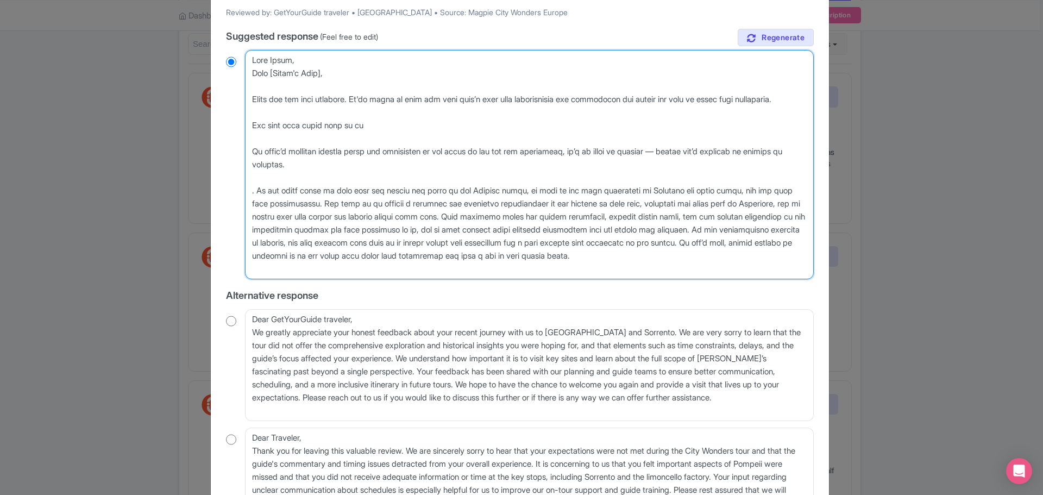
radio input "true"
type textarea "Dear Guest, Dear [Guest's Name], Thank you for your feedback. We're sorry to he…"
radio input "true"
type textarea "Dear Guest, Dear [Guest's Name], Thank you for your feedback. We're sorry to he…"
radio input "true"
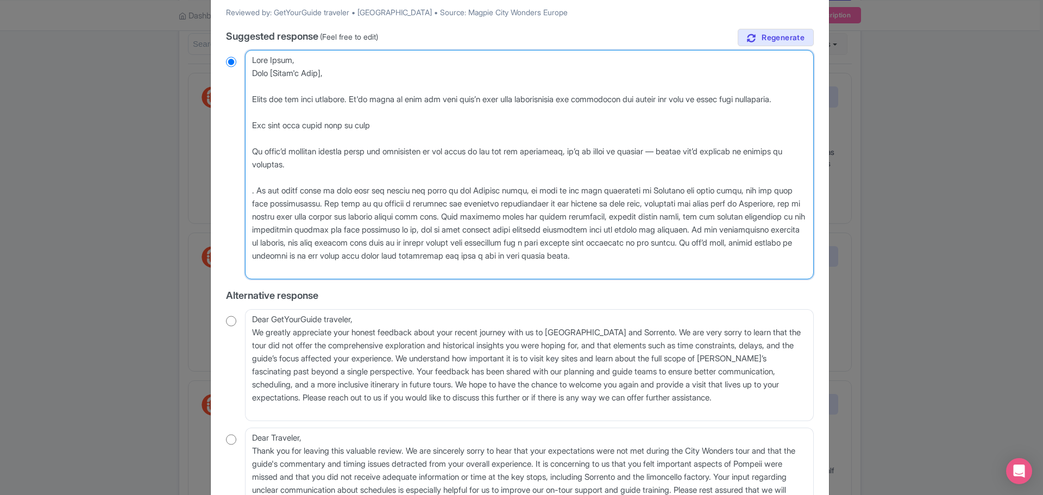
type textarea "Dear Guest, Dear [Guest's Name], Thank you for your feedback. We're sorry to he…"
radio input "true"
type textarea "Dear Guest, Dear [Guest's Name], Thank you for your feedback. We're sorry to he…"
radio input "true"
type textarea "Dear Guest, Dear [Guest's Name], Thank you for your feedback. We're sorry to he…"
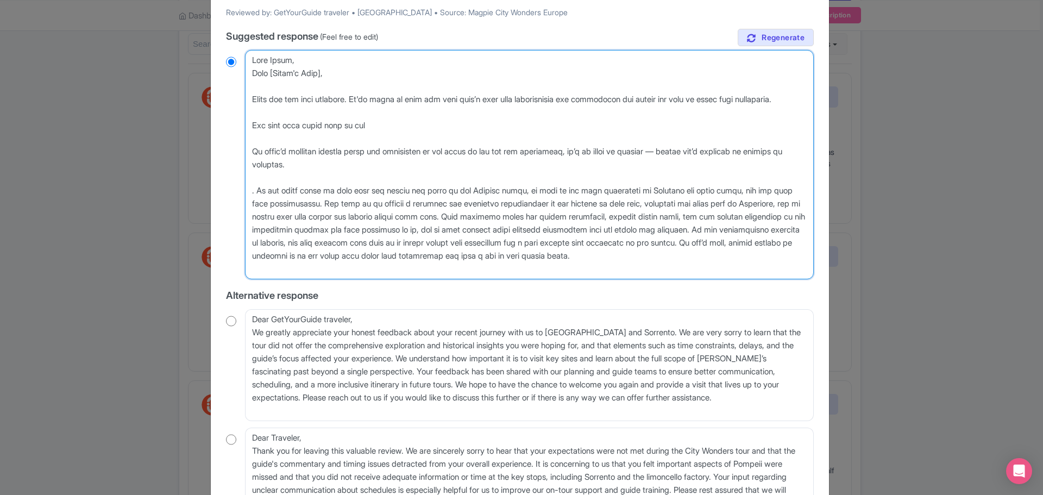
radio input "true"
type textarea "Dear Guest, Dear [Guest's Name], Thank you for your feedback. We're sorry to he…"
radio input "true"
type textarea "Dear Guest, Dear [Guest's Name], Thank you for your feedback. We're sorry to he…"
radio input "true"
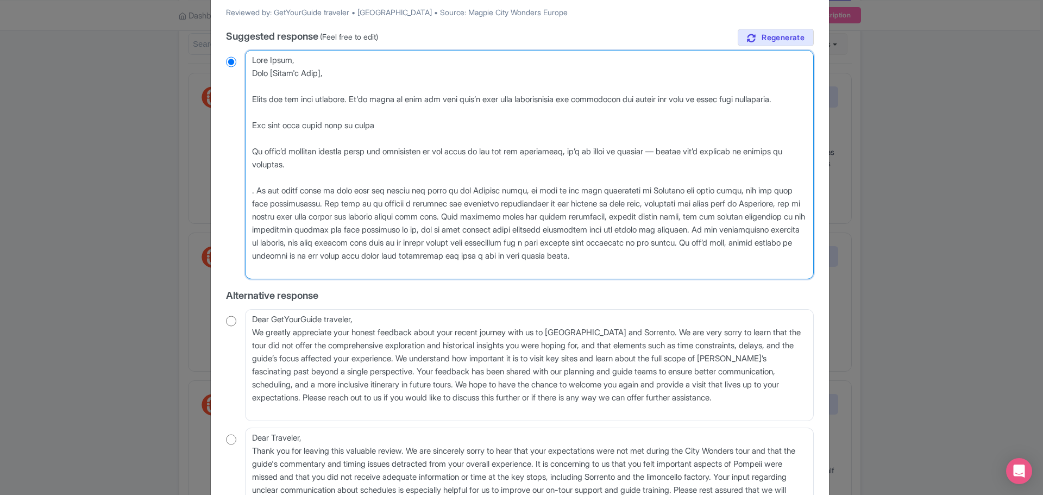
type textarea "Dear Guest, Dear [Guest's Name], Thank you for your feedback. We're sorry to he…"
radio input "true"
type textarea "Dear Guest, Dear [Guest's Name], Thank you for your feedback. We're sorry to he…"
radio input "true"
type textarea "Dear Guest, Dear [Guest's Name], Thank you for your feedback. We're sorry to he…"
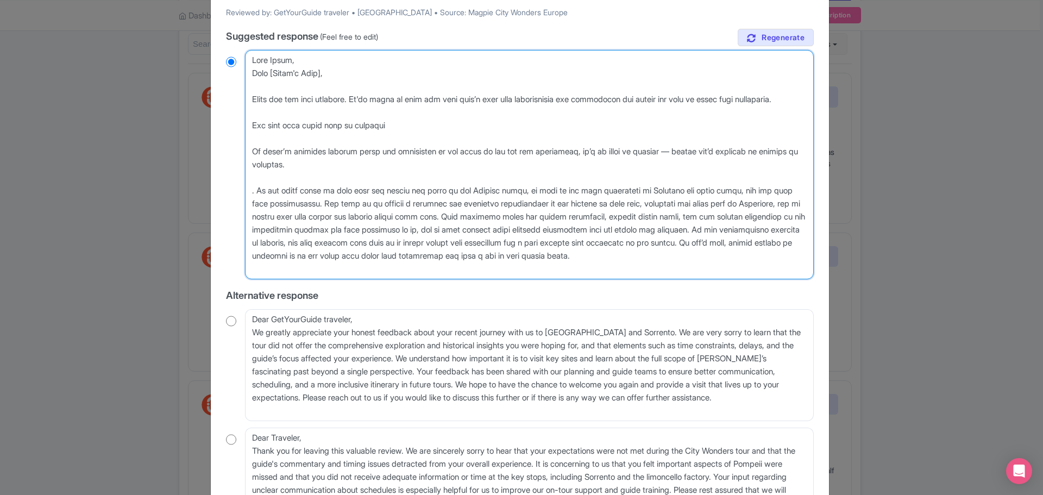
radio input "true"
type textarea "Dear Guest, Dear [Guest's Name], Thank you for your feedback. We're sorry to he…"
radio input "true"
type textarea "Dear Guest, Dear [Guest's Name], Thank you for your feedback. We're sorry to he…"
radio input "true"
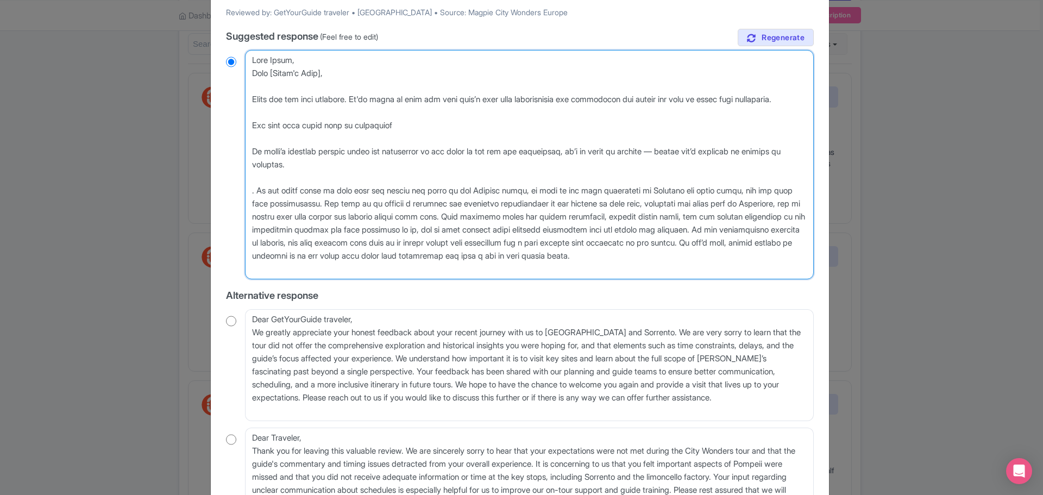
type textarea "Dear Guest, Dear [Guest's Name], Thank you for your feedback. We're sorry to he…"
radio input "true"
type textarea "Dear Guest, Dear [Guest's Name], Thank you for your feedback. We're sorry to he…"
radio input "true"
type textarea "Dear Guest, Dear [Guest's Name], Thank you for your feedback. We're sorry to he…"
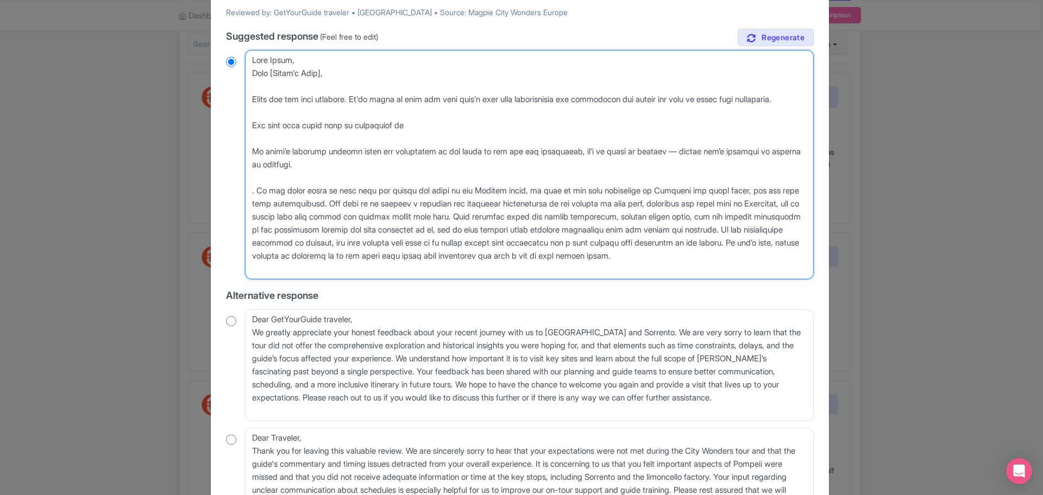
radio input "true"
type textarea "Dear Guest, Dear [Guest's Name], Thank you for your feedback. We're sorry to he…"
radio input "true"
type textarea "Dear Guest, Dear [Guest's Name], Thank you for your feedback. We're sorry to he…"
radio input "true"
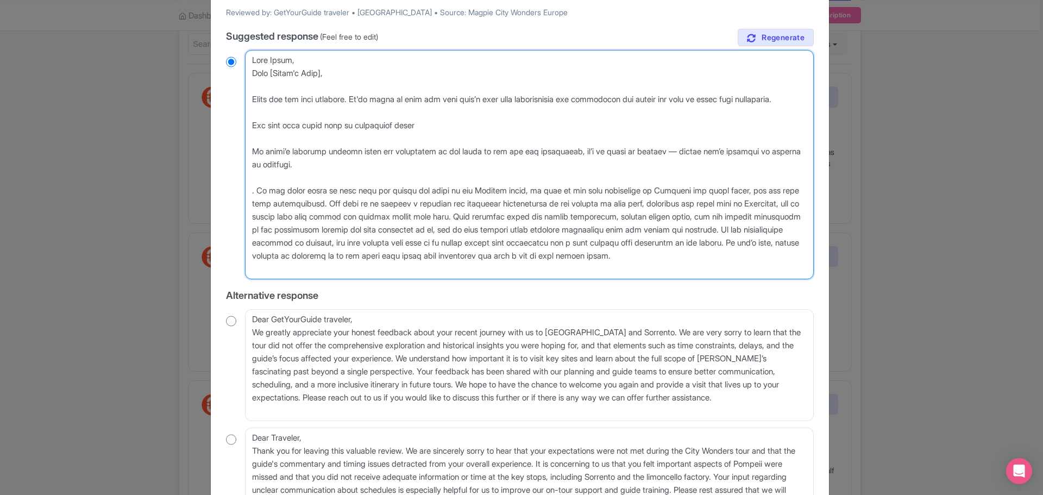
type textarea "Dear Guest, Dear [Guest's Name], Thank you for your feedback. We're sorry to he…"
radio input "true"
type textarea "Dear Guest, Dear [Guest's Name], Thank you for your feedback. We're sorry to he…"
radio input "true"
type textarea "Dear Guest, Dear [Guest's Name], Thank you for your feedback. We're sorry to he…"
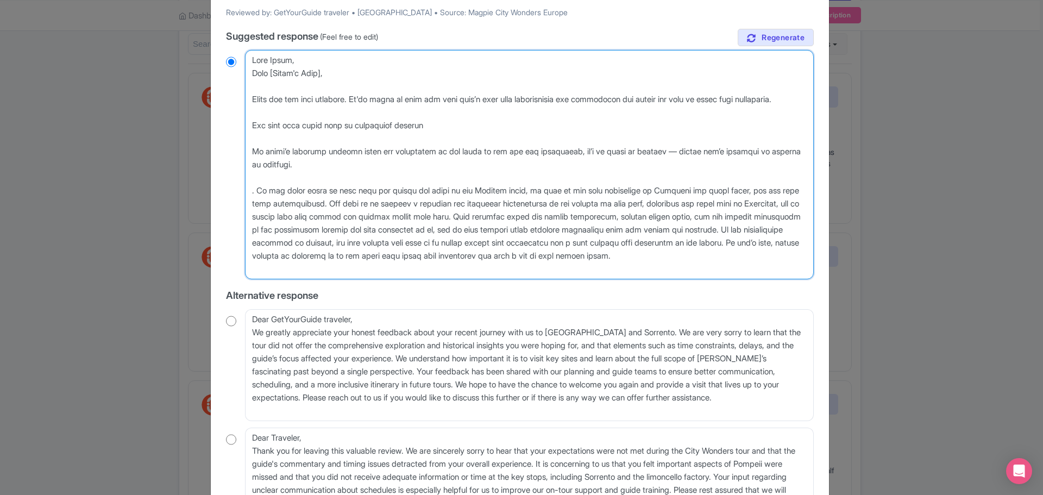
radio input "true"
type textarea "Dear Guest, Dear [Guest's Name], Thank you for your feedback. We're sorry to he…"
radio input "true"
type textarea "Dear Guest, Dear [Guest's Name], Thank you for your feedback. We're sorry to he…"
radio input "true"
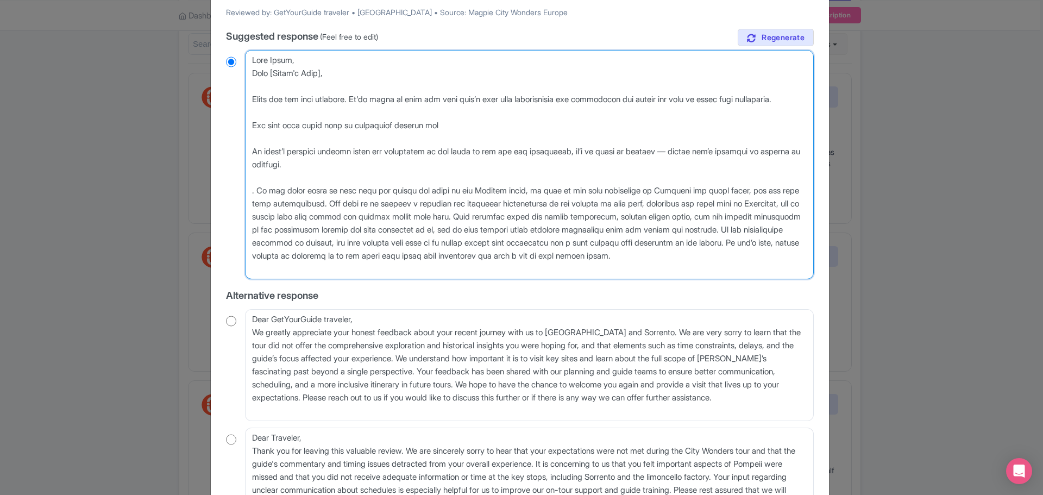
type textarea "Dear Guest, Dear [Guest's Name], Thank you for your feedback. We're sorry to he…"
radio input "true"
type textarea "Dear Guest, Dear [Guest's Name], Thank you for your feedback. We're sorry to he…"
radio input "true"
type textarea "Dear Guest, Dear [Guest's Name], Thank you for your feedback. We're sorry to he…"
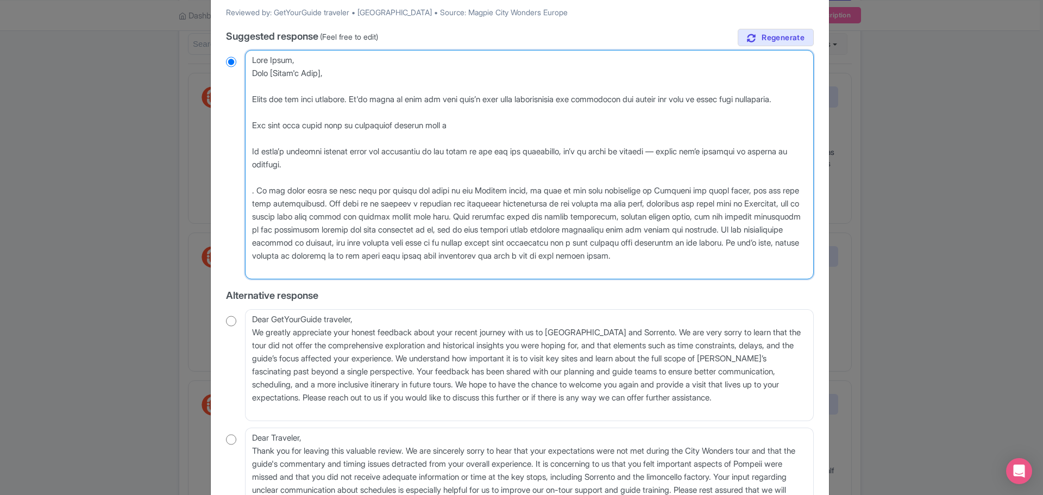
radio input "true"
type textarea "Dear Guest, Dear [Guest's Name], Thank you for your feedback. We're sorry to he…"
radio input "true"
type textarea "Dear Guest, Dear [Guest's Name], Thank you for your feedback. We're sorry to he…"
radio input "true"
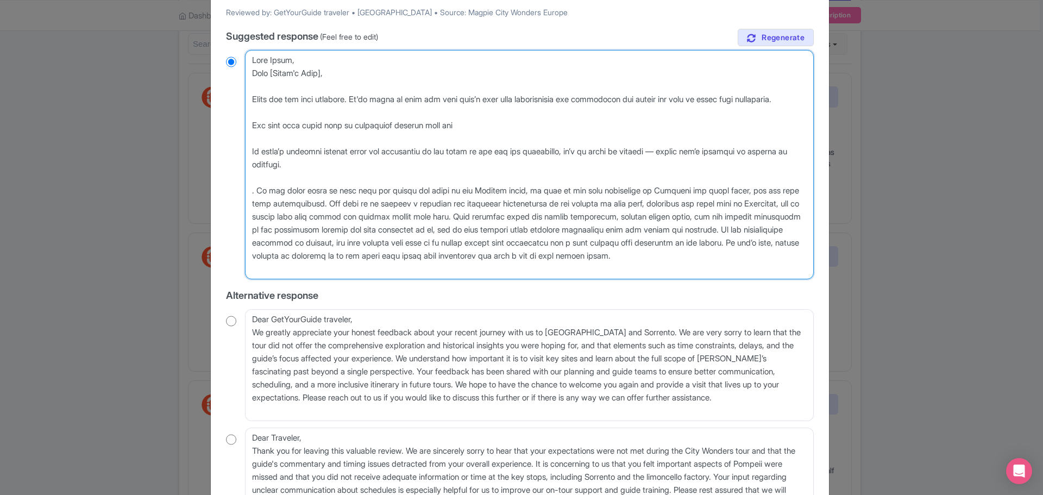
type textarea "Dear Guest, Dear [Guest's Name], Thank you for your feedback. We're sorry to he…"
radio input "true"
type textarea "Dear Guest, Dear [Guest's Name], Thank you for your feedback. We're sorry to he…"
radio input "true"
type textarea "Dear Guest, Dear [Guest's Name], Thank you for your feedback. We're sorry to he…"
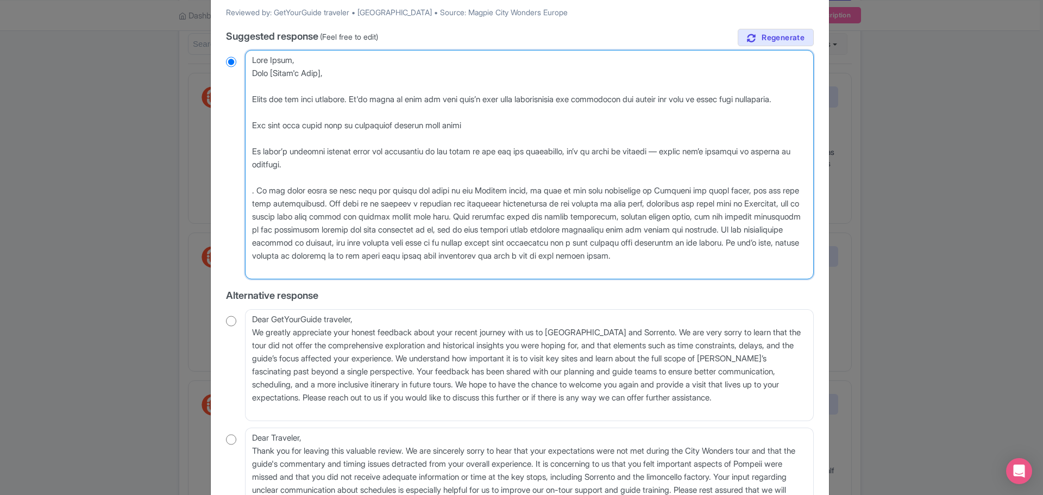
radio input "true"
type textarea "Dear Guest, Dear [Guest's Name], Thank you for your feedback. We're sorry to he…"
radio input "true"
type textarea "Dear Guest, Dear [Guest's Name], Thank you for your feedback. We're sorry to he…"
radio input "true"
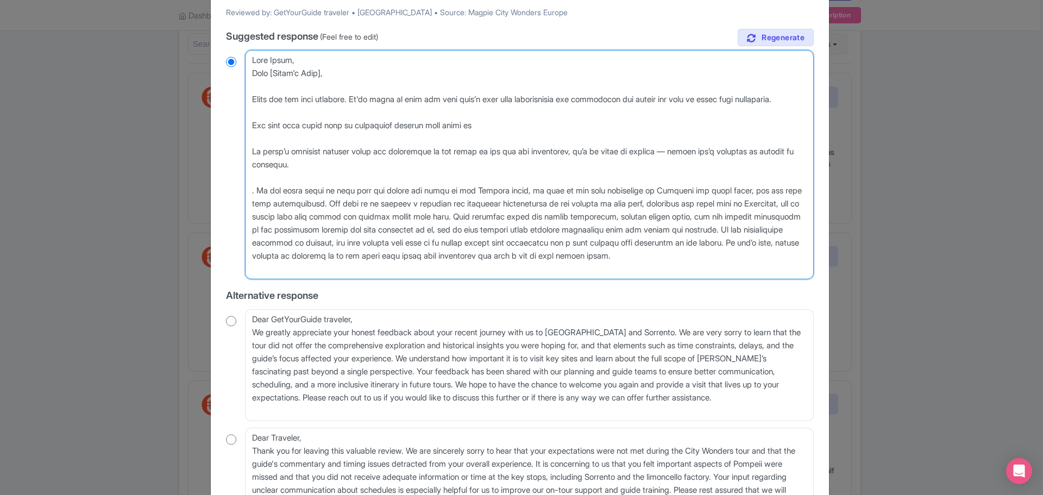
type textarea "Dear Guest, Dear [Guest's Name], Thank you for your feedback. We're sorry to he…"
radio input "true"
type textarea "Dear Guest, Dear [Guest's Name], Thank you for your feedback. We're sorry to he…"
radio input "true"
type textarea "Dear Guest, Dear [Guest's Name], Thank you for your feedback. We're sorry to he…"
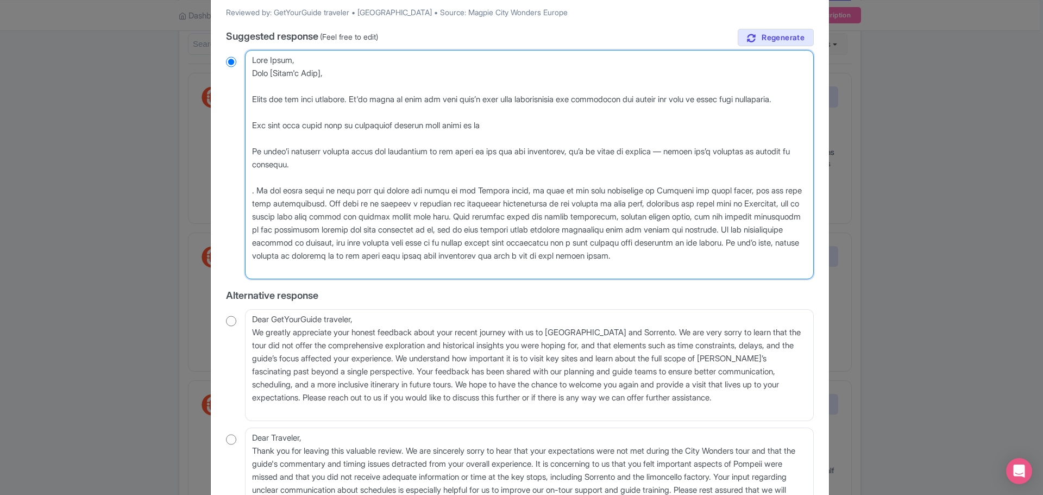
radio input "true"
type textarea "Dear Guest, Dear [Guest's Name], Thank you for your feedback. We're sorry to he…"
radio input "true"
type textarea "Dear Guest, Dear [Guest's Name], Thank you for your feedback. We're sorry to he…"
radio input "true"
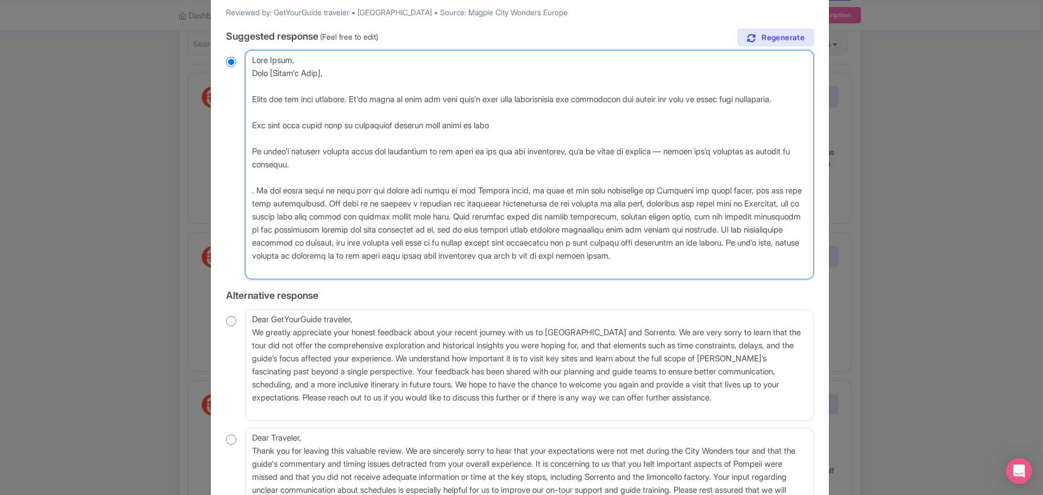
type textarea "Dear Guest, Dear [Guest's Name], Thank you for your feedback. We're sorry to he…"
radio input "true"
type textarea "Dear Guest, Dear [Guest's Name], Thank you for your feedback. We're sorry to he…"
radio input "true"
type textarea "Dear Guest, Dear [Guest's Name], Thank you for your feedback. We're sorry to he…"
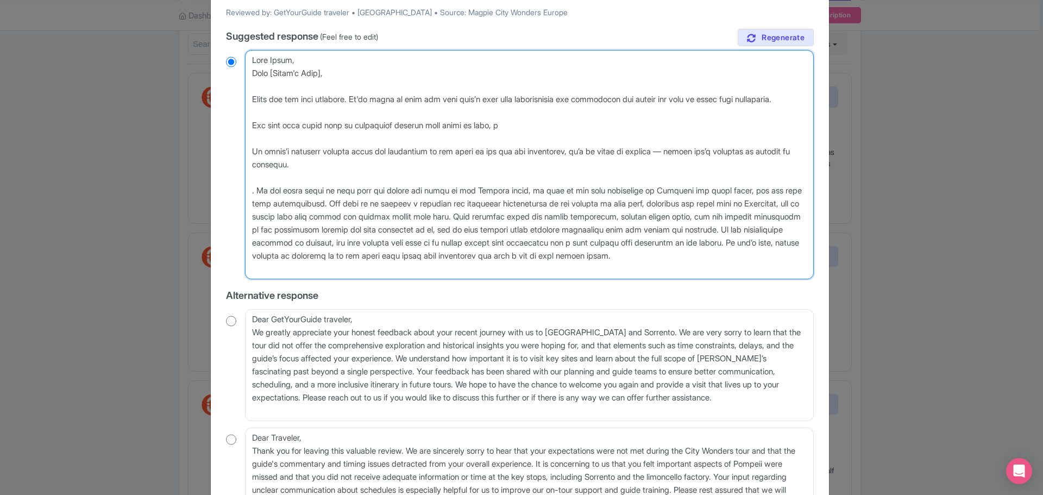
radio input "true"
type textarea "Dear Guest, Dear [Guest's Name], Thank you for your feedback. We're sorry to he…"
radio input "true"
type textarea "Dear Guest, Dear [Guest's Name], Thank you for your feedback. We're sorry to he…"
radio input "true"
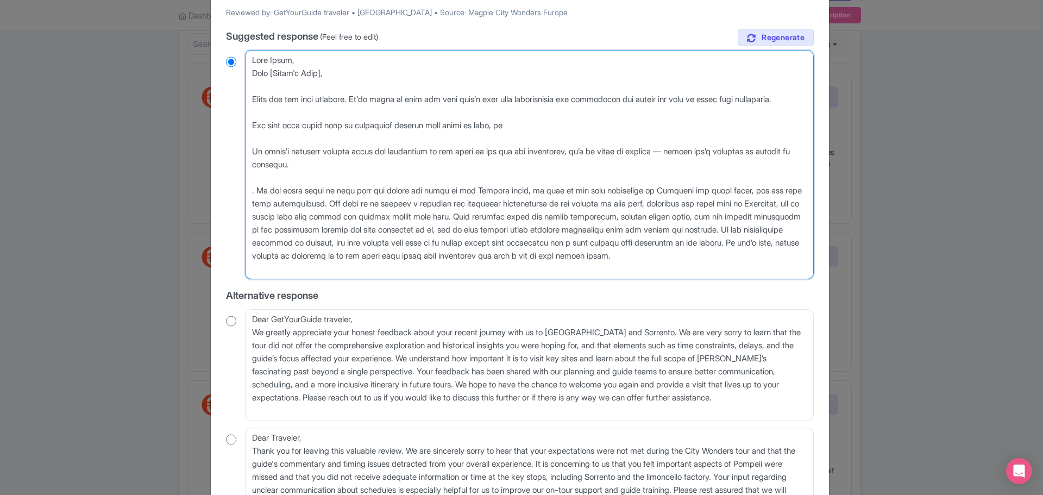
type textarea "Dear Guest, Dear [Guest's Name], Thank you for your feedback. We're sorry to he…"
radio input "true"
type textarea "Dear Guest, Dear [Guest's Name], Thank you for your feedback. We're sorry to he…"
radio input "true"
type textarea "Dear Guest, Dear [Guest's Name], Thank you for your feedback. We're sorry to he…"
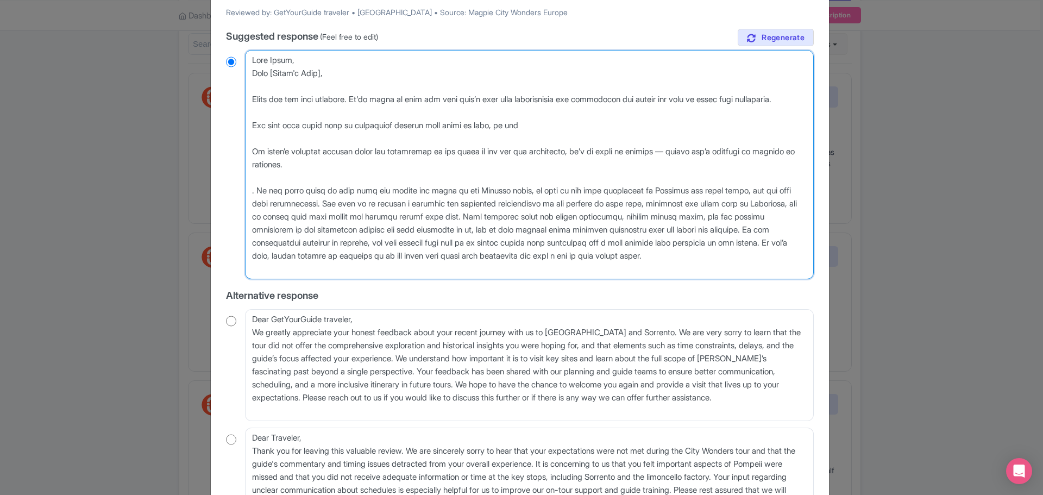
radio input "true"
type textarea "Dear Guest, Dear [Guest's Name], Thank you for your feedback. We're sorry to he…"
radio input "true"
type textarea "Dear Guest, Dear [Guest's Name], Thank you for your feedback. We're sorry to he…"
radio input "true"
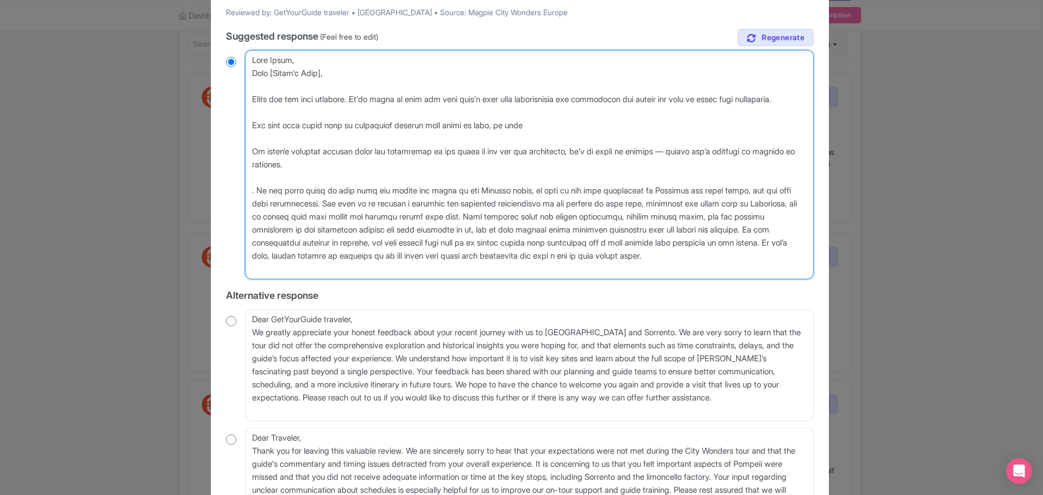
type textarea "Dear Guest, Dear [Guest's Name], Thank you for your feedback. We're sorry to he…"
radio input "true"
type textarea "Dear Guest, Dear [Guest's Name], Thank you for your feedback. We're sorry to he…"
radio input "true"
type textarea "Dear Guest, Dear [Guest's Name], Thank you for your feedback. We're sorry to he…"
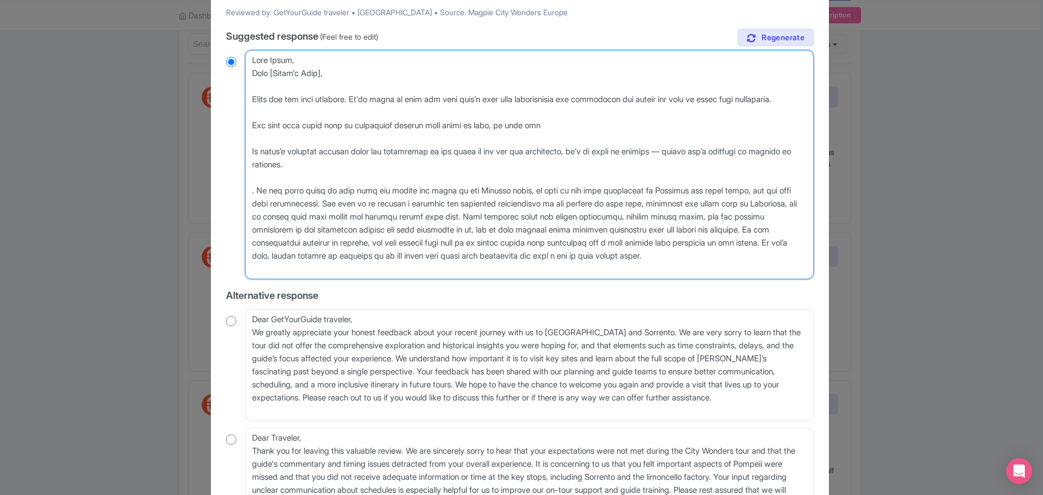
radio input "true"
type textarea "Dear Guest, Dear [Guest's Name], Thank you for your feedback. We're sorry to he…"
radio input "true"
type textarea "Dear Guest, Dear [Guest's Name], Thank you for your feedback. We're sorry to he…"
radio input "true"
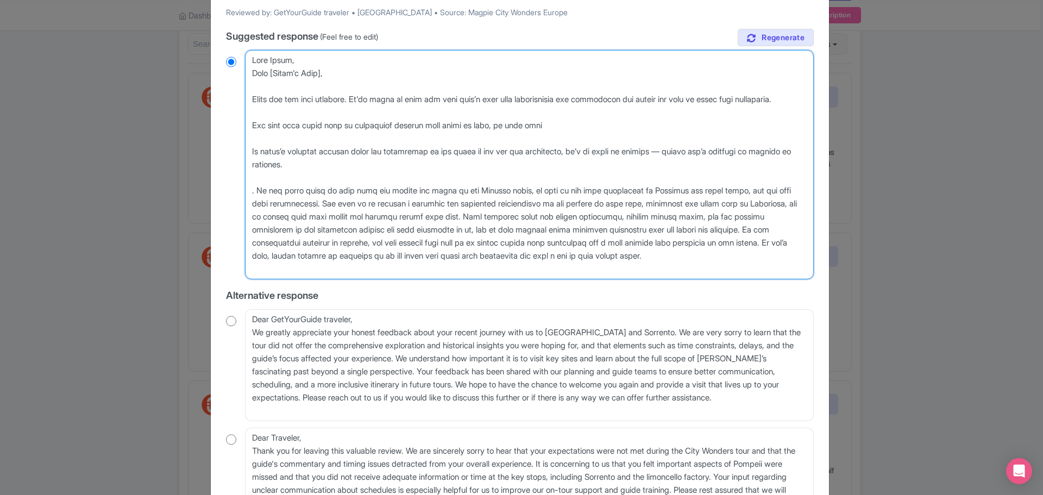
type textarea "Dear Guest, Dear [Guest's Name], Thank you for your feedback. We're sorry to he…"
radio input "true"
type textarea "Dear Guest, Dear [Guest's Name], Thank you for your feedback. We're sorry to he…"
radio input "true"
type textarea "Dear Guest, Dear [Guest's Name], Thank you for your feedback. We're sorry to he…"
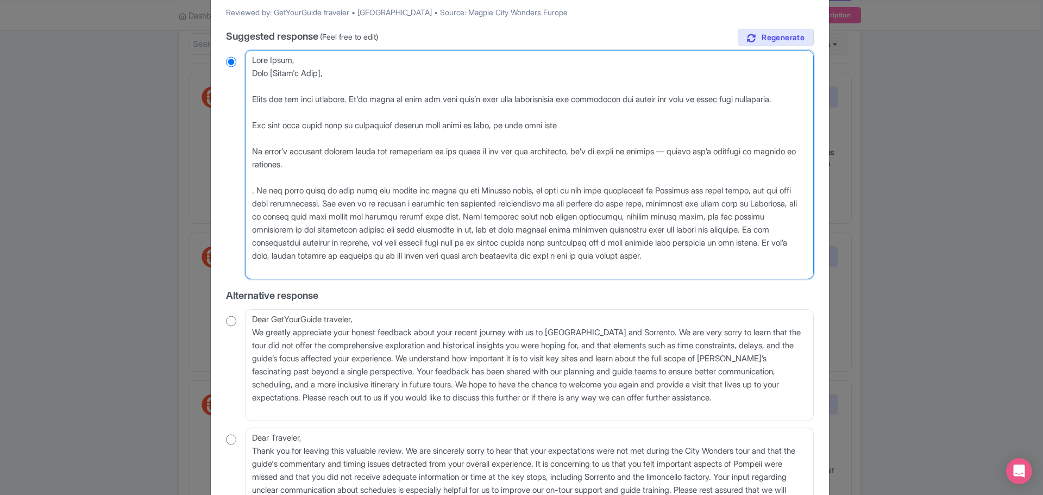
radio input "true"
click at [672, 141] on textarea "Dear Guest, Thank you for taking the time to share detailed feedback about your…" at bounding box center [529, 164] width 569 height 229
click at [671, 141] on textarea "Dear Guest, Thank you for taking the time to share detailed feedback about your…" at bounding box center [529, 164] width 569 height 229
click at [734, 141] on textarea "Dear Guest, Thank you for taking the time to share detailed feedback about your…" at bounding box center [529, 164] width 569 height 229
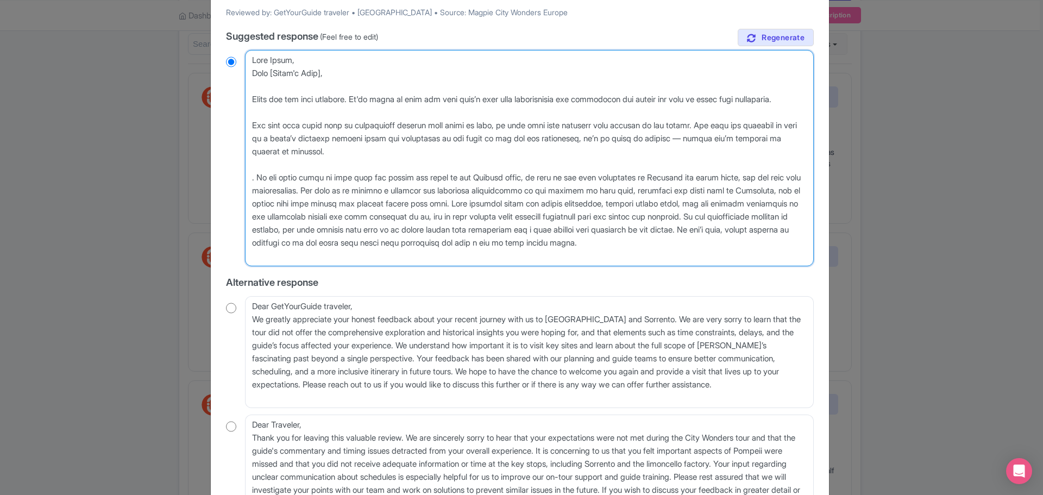
drag, startPoint x: 720, startPoint y: 254, endPoint x: 219, endPoint y: 184, distance: 505.7
click at [219, 184] on div "September 05, 2025 • GYGX7NY68N8B 2.0 Stars From Rome: Pompeii, Amalfi Coast, a…" at bounding box center [519, 201] width 601 height 722
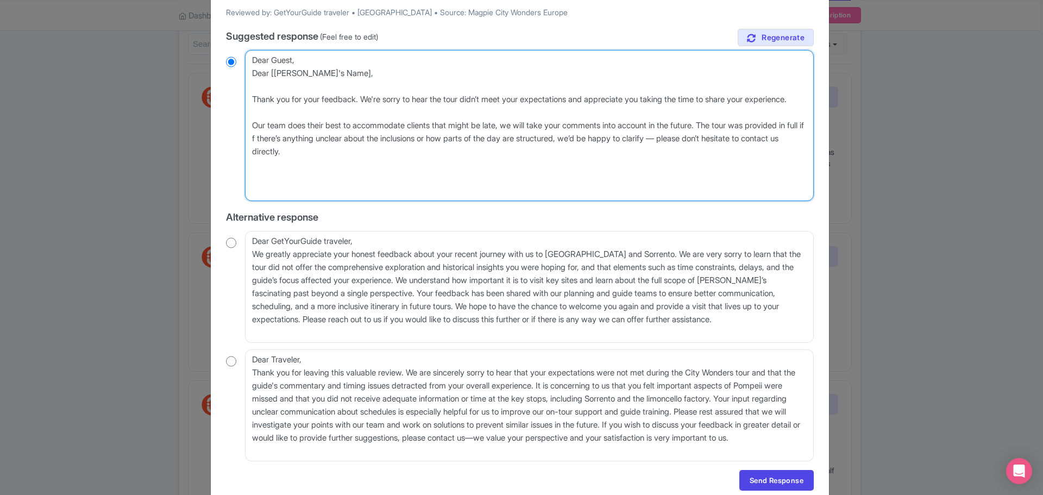
drag, startPoint x: 381, startPoint y: 166, endPoint x: 224, endPoint y: 66, distance: 186.8
click at [224, 66] on div "September 05, 2025 • GYGX7NY68N8B 2.0 Stars From Rome: Pompeii, Amalfi Coast, a…" at bounding box center [519, 168] width 601 height 657
paste textarea "Hi there, Thank you for your feedback. We're sorry to hear the tour didn’t meet…"
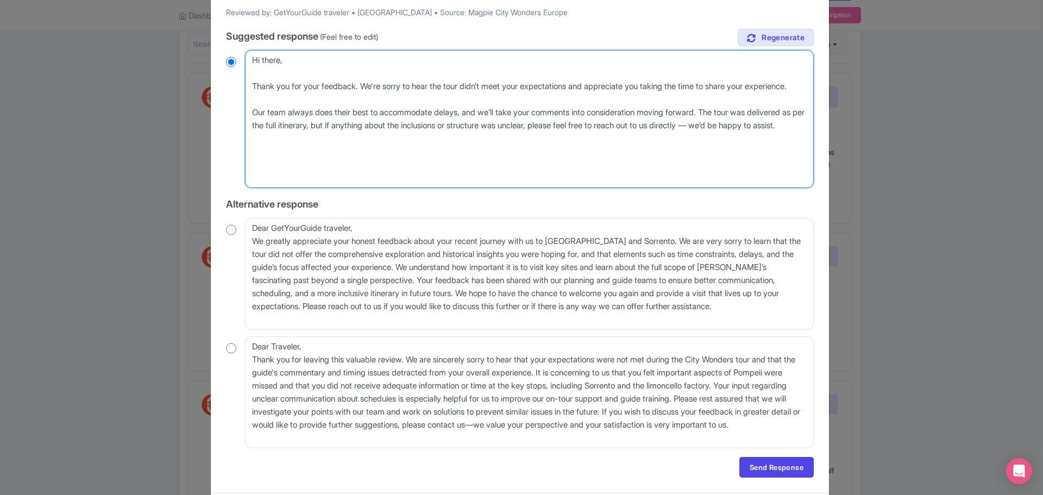
click at [457, 128] on textarea "Dear Guest, Thank you for taking the time to share detailed feedback about your…" at bounding box center [529, 119] width 569 height 138
click at [368, 157] on textarea "Dear Guest, Thank you for taking the time to share detailed feedback about your…" at bounding box center [529, 119] width 569 height 138
click at [297, 126] on textarea "Dear Guest, Thank you for taking the time to share detailed feedback about your…" at bounding box center [529, 119] width 569 height 138
drag, startPoint x: 251, startPoint y: 125, endPoint x: 462, endPoint y: 125, distance: 211.3
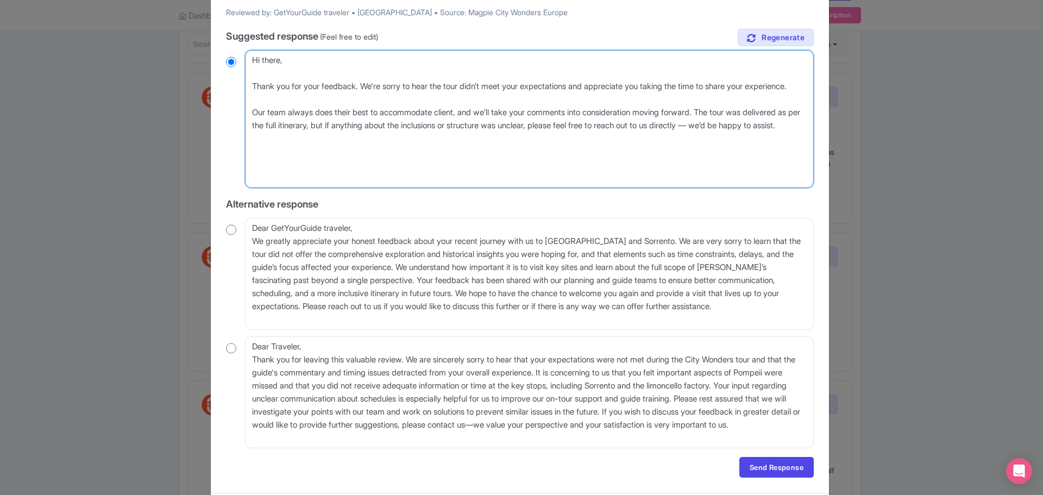
click at [462, 125] on textarea "Dear Guest, Thank you for taking the time to share detailed feedback about your…" at bounding box center [529, 119] width 569 height 138
paste textarea "is always on hand throughout the day to assist and ensure everything runs smoot…"
click at [316, 137] on textarea "Dear Guest, Thank you for taking the time to share detailed feedback about your…" at bounding box center [529, 119] width 569 height 138
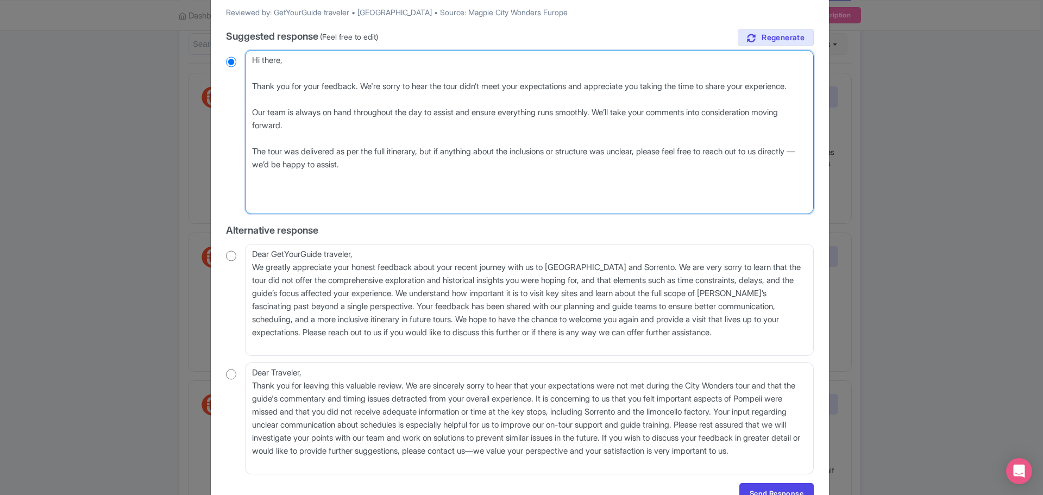
click at [324, 110] on textarea "Dear Guest, Thank you for taking the time to share detailed feedback about your…" at bounding box center [529, 132] width 569 height 164
click at [356, 97] on textarea "Dear Guest, Thank you for taking the time to share detailed feedback about your…" at bounding box center [529, 132] width 569 height 164
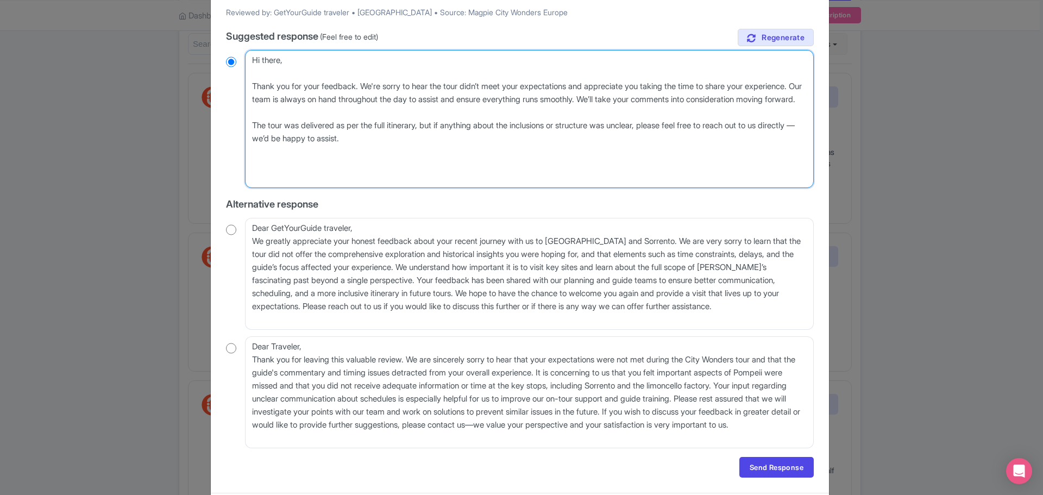
click at [395, 110] on textarea "Dear Guest, Thank you for taking the time to share detailed feedback about your…" at bounding box center [529, 119] width 569 height 138
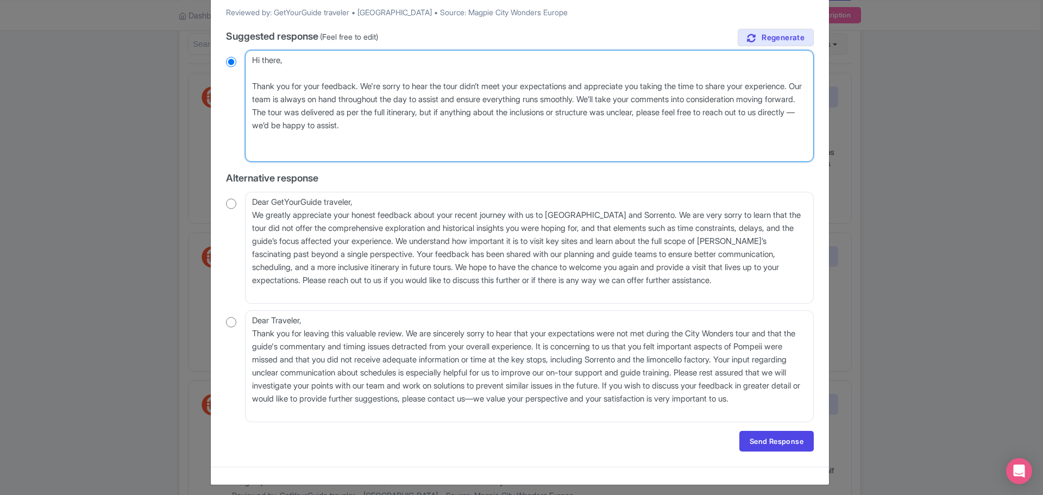
click at [413, 124] on textarea "Dear Guest, Thank you for taking the time to share detailed feedback about your…" at bounding box center [529, 106] width 569 height 112
click at [490, 127] on textarea "Dear Guest, Thank you for taking the time to share detailed feedback about your…" at bounding box center [529, 106] width 569 height 112
click at [541, 95] on textarea "Dear Guest, Thank you for taking the time to share detailed feedback about your…" at bounding box center [529, 106] width 569 height 112
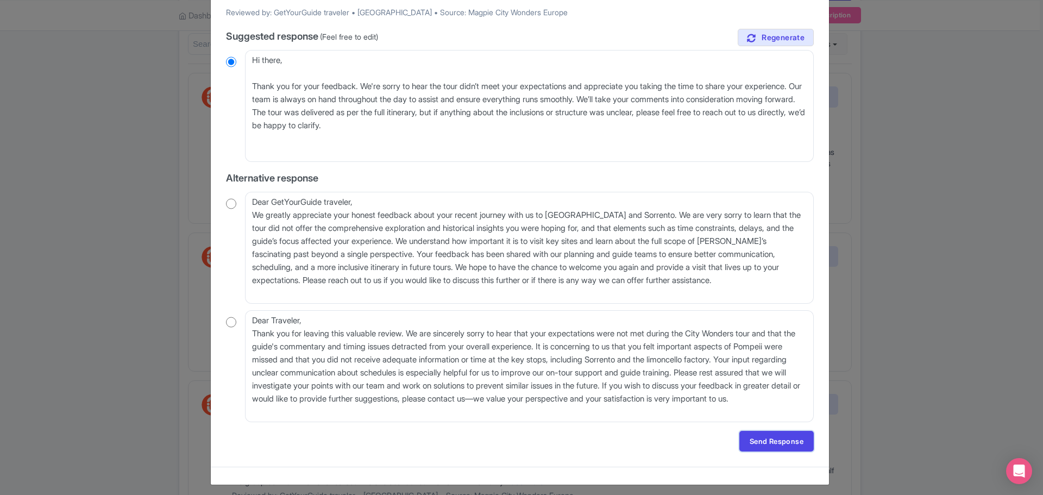
click at [760, 438] on link "Send Response" at bounding box center [776, 441] width 74 height 21
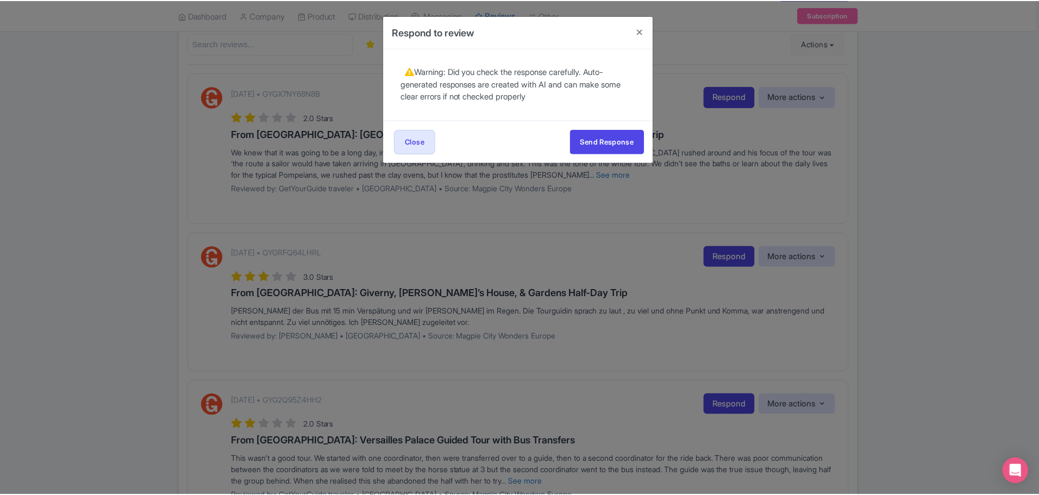
scroll to position [0, 0]
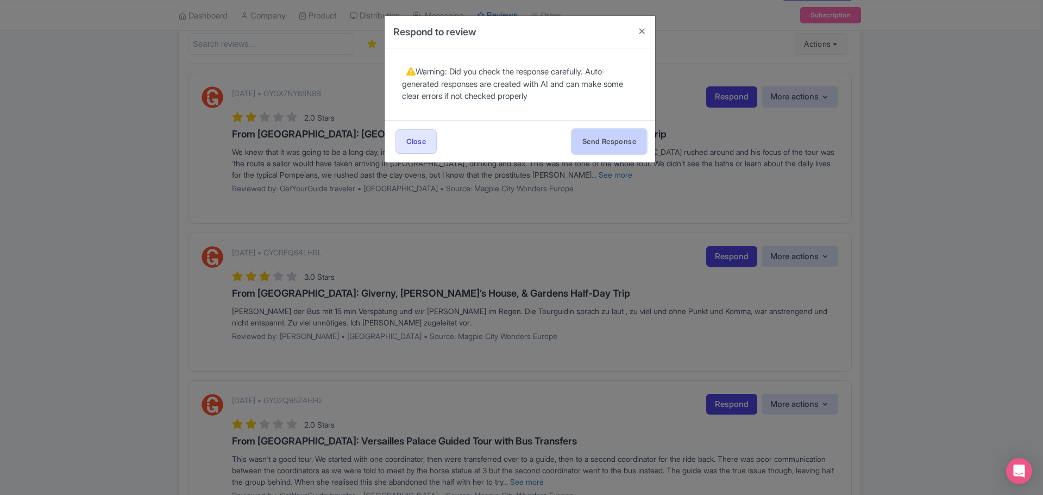
click at [609, 138] on button "Send Response" at bounding box center [609, 141] width 74 height 24
